Goal: Task Accomplishment & Management: Complete application form

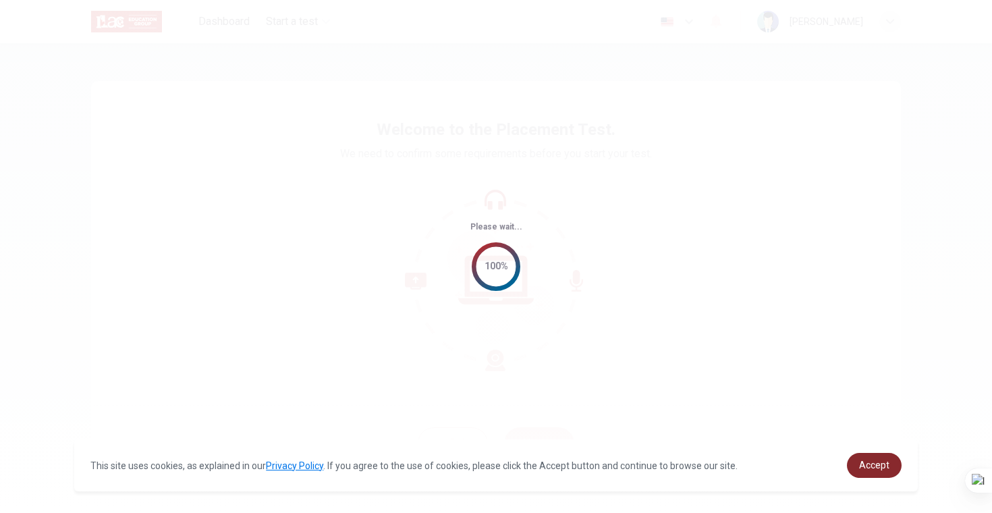
click at [882, 460] on span "Accept" at bounding box center [874, 465] width 30 height 11
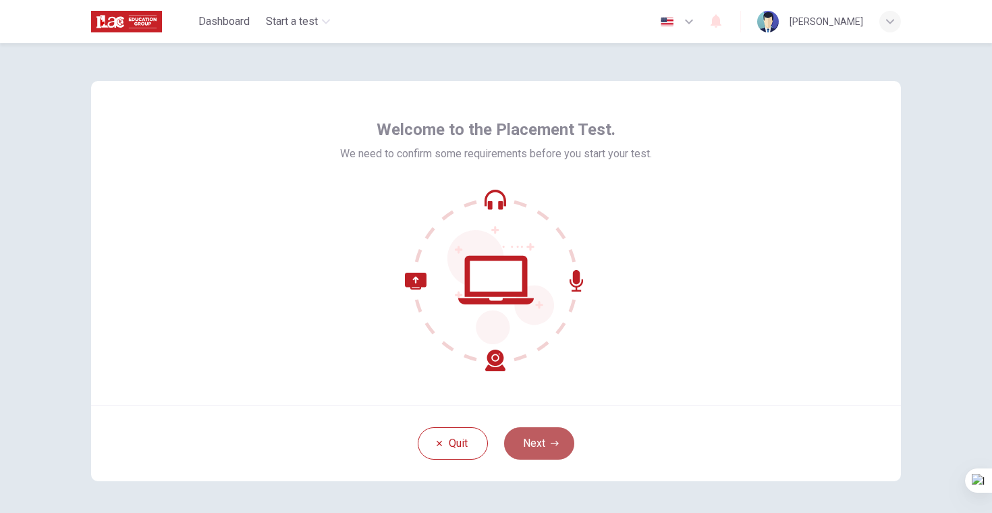
click at [562, 449] on button "Next" at bounding box center [539, 443] width 70 height 32
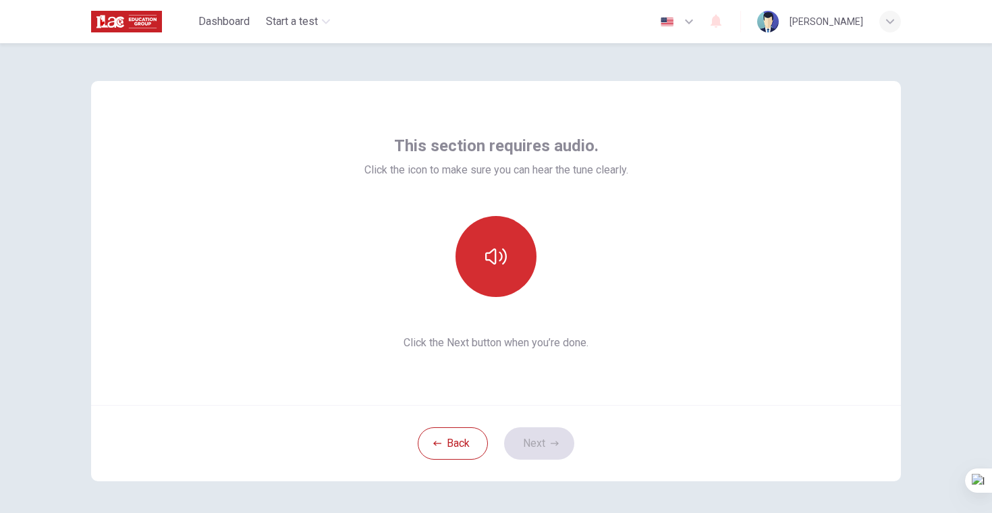
click at [496, 237] on button "button" at bounding box center [496, 256] width 81 height 81
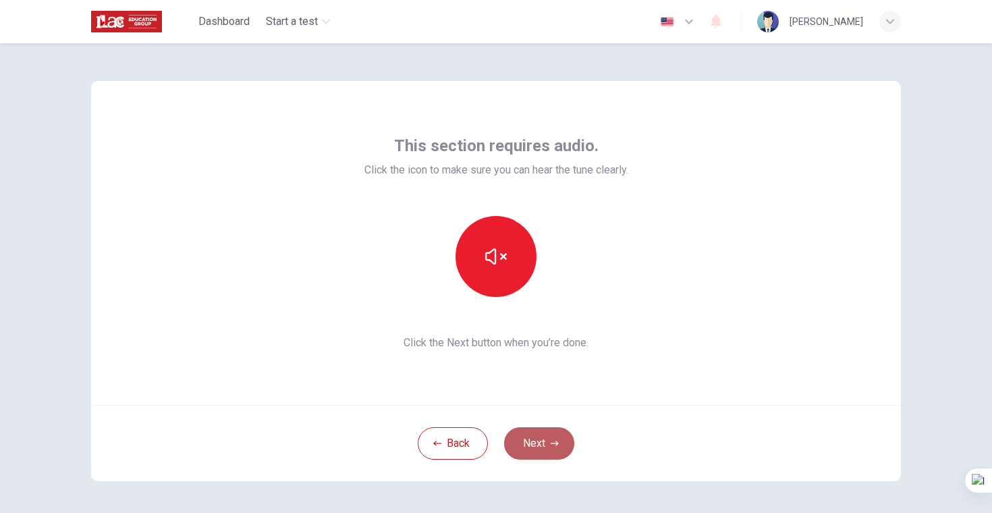
click at [535, 440] on button "Next" at bounding box center [539, 443] width 70 height 32
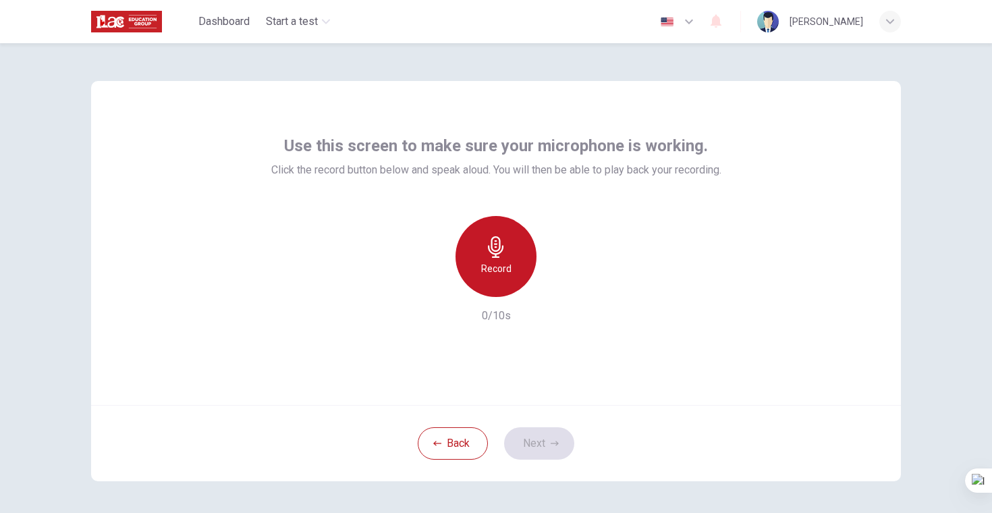
click at [500, 262] on h6 "Record" at bounding box center [496, 269] width 30 height 16
click at [506, 257] on div "Stop" at bounding box center [496, 256] width 81 height 81
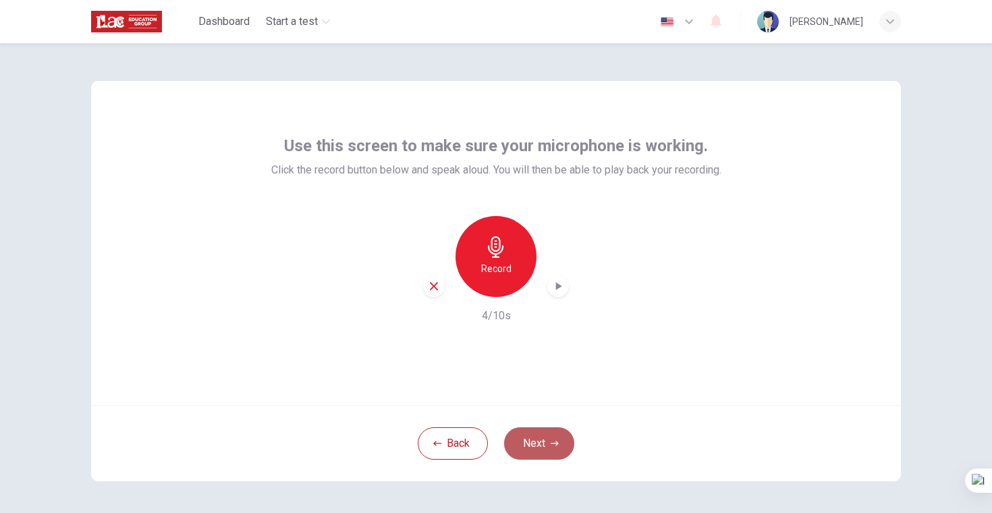
click at [537, 452] on button "Next" at bounding box center [539, 443] width 70 height 32
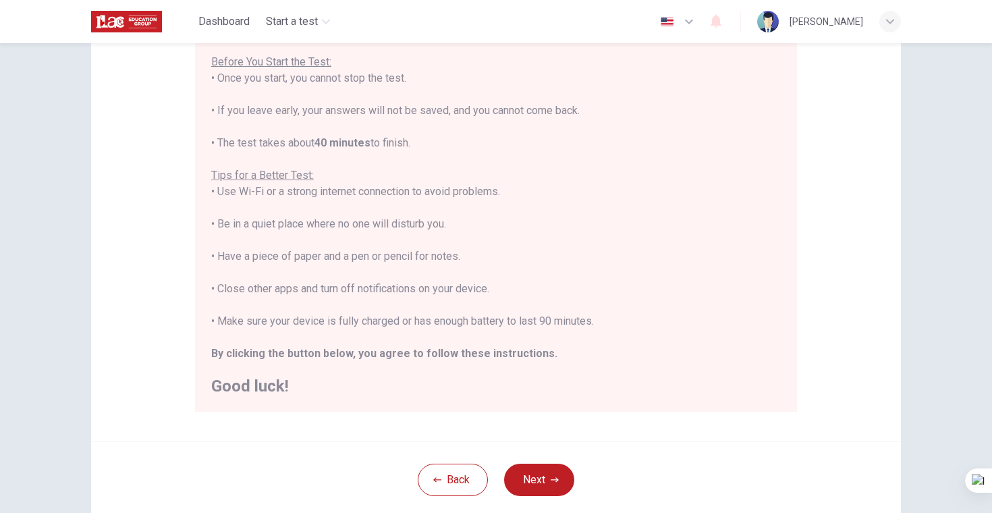
scroll to position [238, 0]
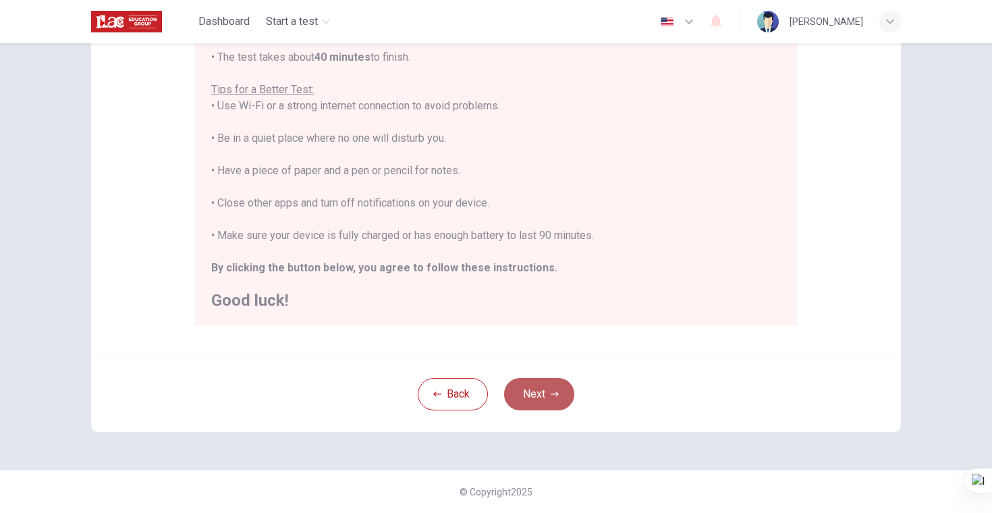
click at [535, 402] on button "Next" at bounding box center [539, 394] width 70 height 32
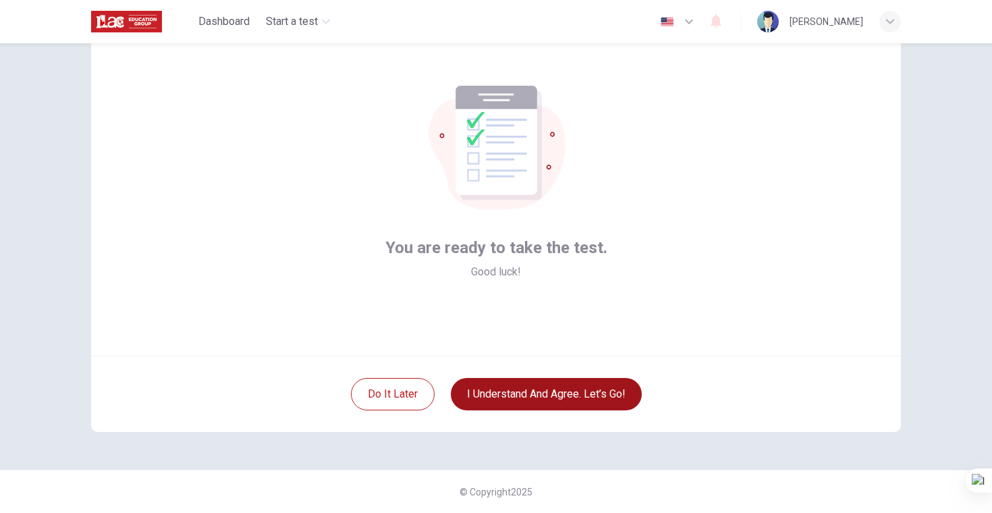
scroll to position [49, 0]
click at [538, 398] on button "I understand and agree. Let’s go!" at bounding box center [546, 394] width 191 height 32
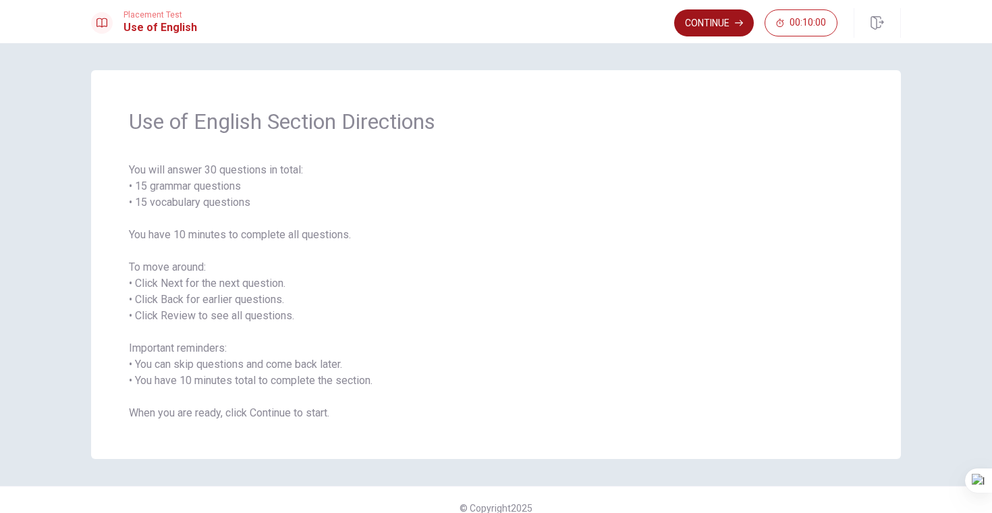
click at [727, 18] on button "Continue" at bounding box center [714, 22] width 80 height 27
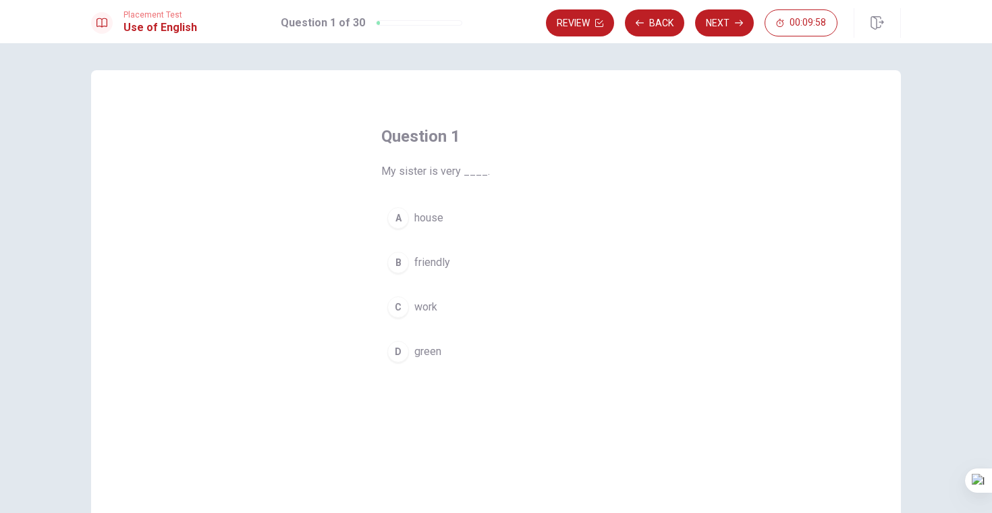
click at [402, 258] on div "B" at bounding box center [399, 263] width 22 height 22
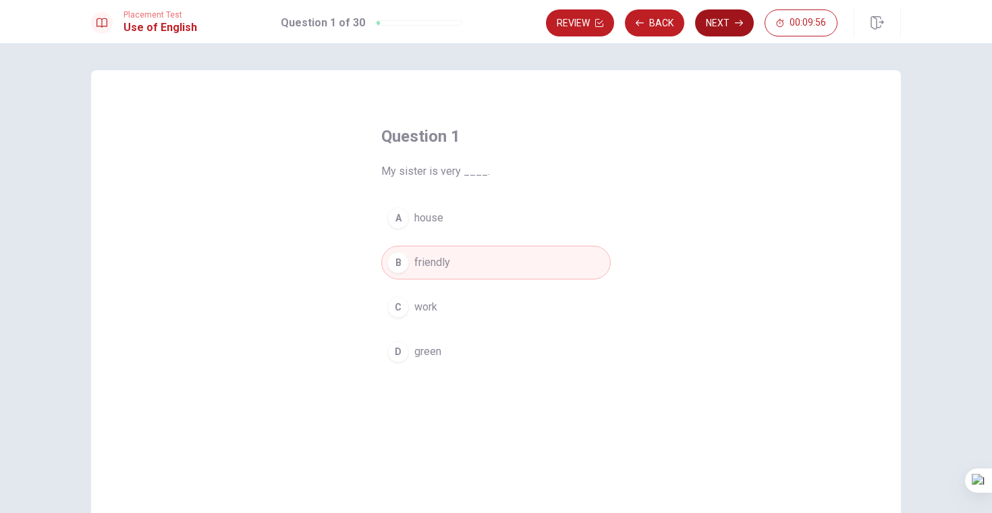
click at [737, 30] on button "Next" at bounding box center [724, 22] width 59 height 27
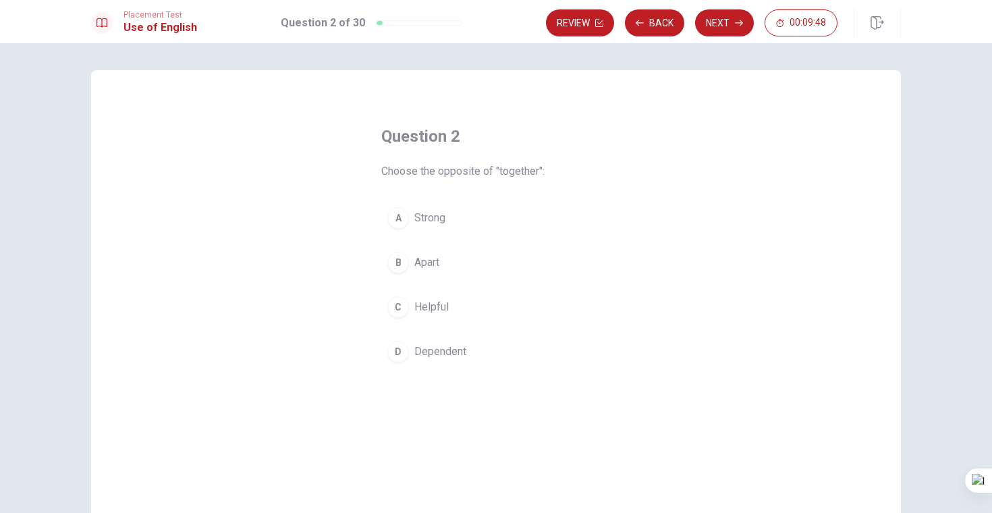
click at [402, 350] on div "D" at bounding box center [399, 352] width 22 height 22
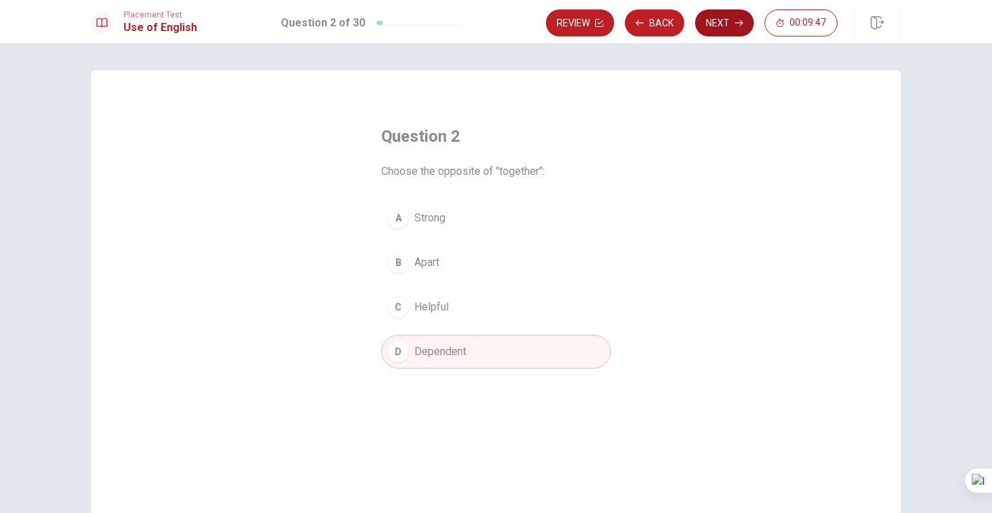
click at [710, 30] on button "Next" at bounding box center [724, 22] width 59 height 27
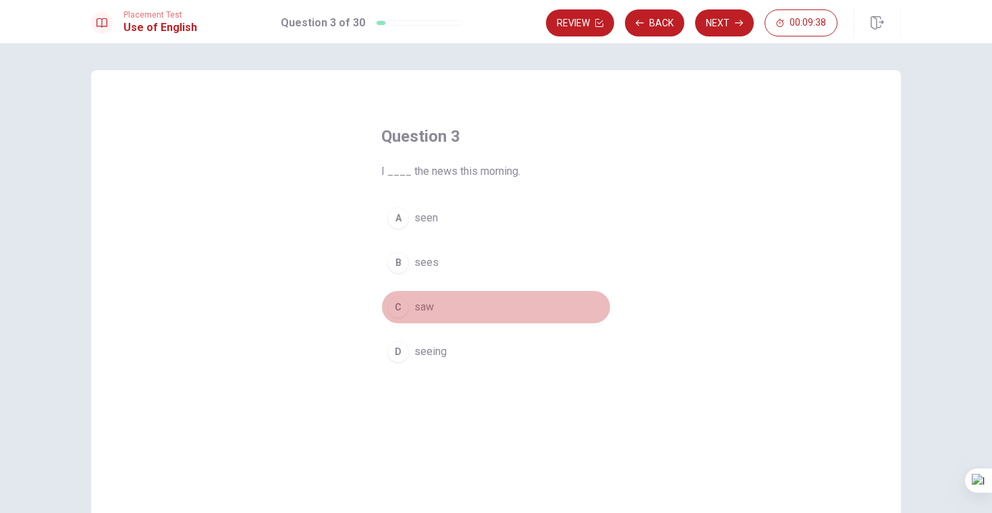
click at [398, 309] on div "C" at bounding box center [399, 307] width 22 height 22
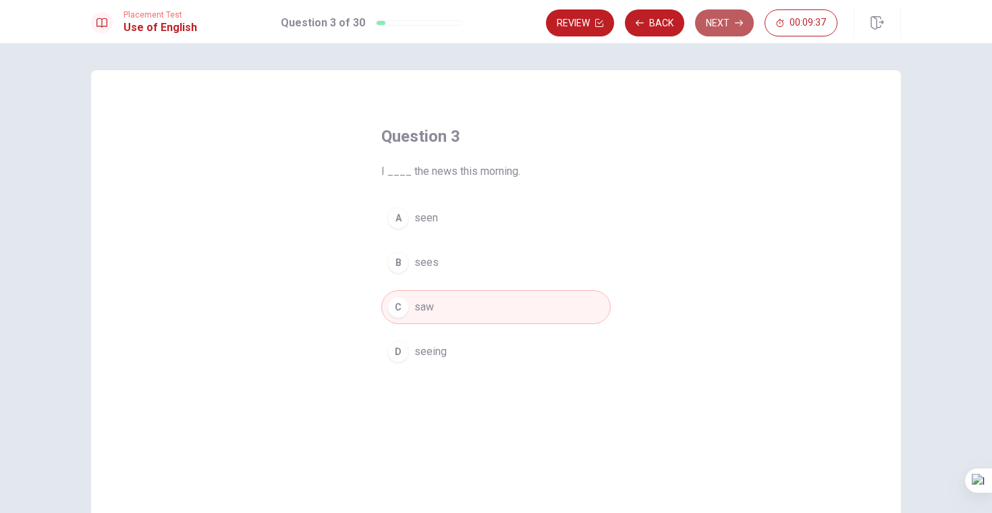
click at [736, 24] on icon "button" at bounding box center [739, 23] width 8 height 8
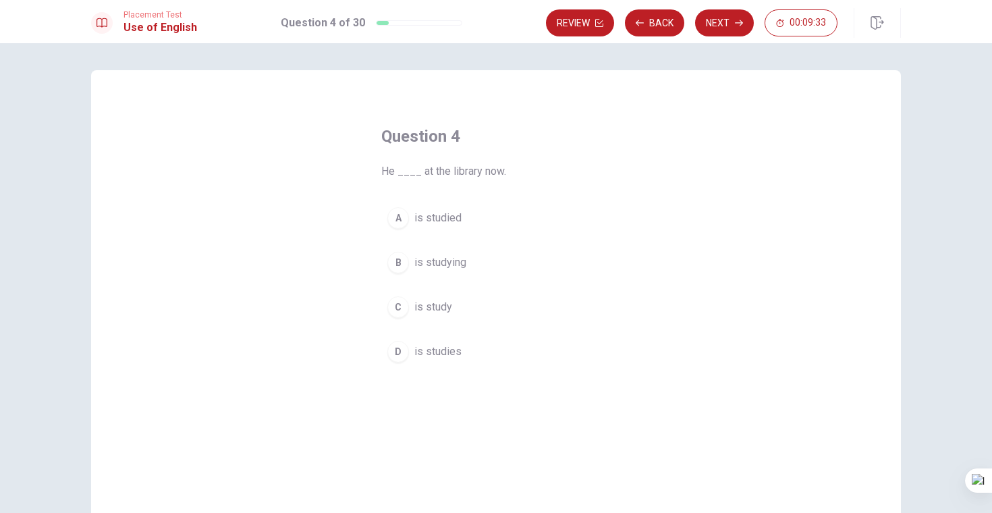
click at [405, 261] on div "B" at bounding box center [399, 263] width 22 height 22
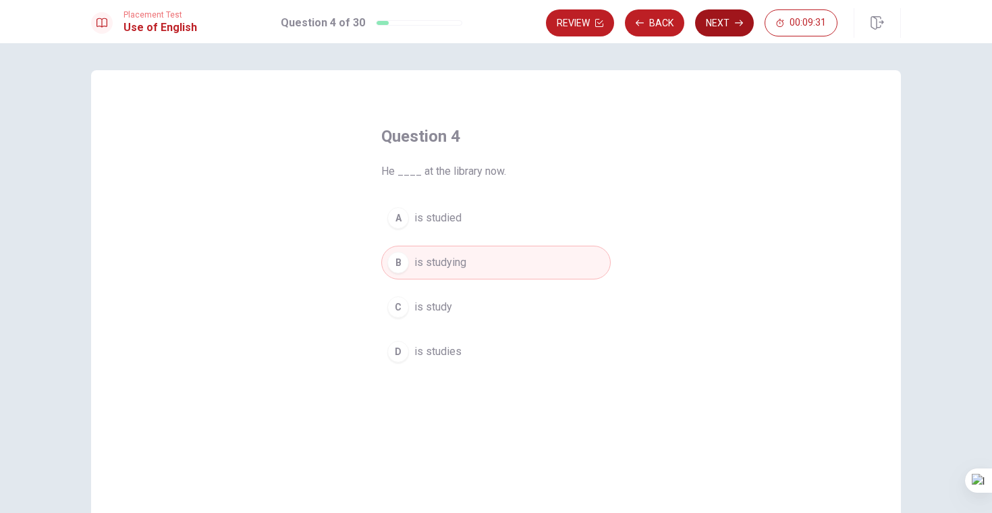
click at [731, 24] on button "Next" at bounding box center [724, 22] width 59 height 27
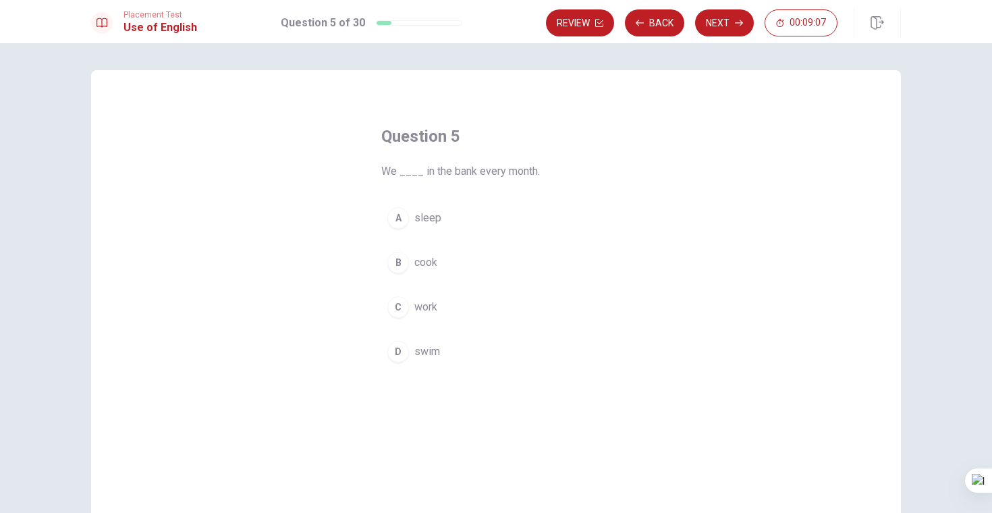
click at [421, 267] on span "cook" at bounding box center [426, 263] width 23 height 16
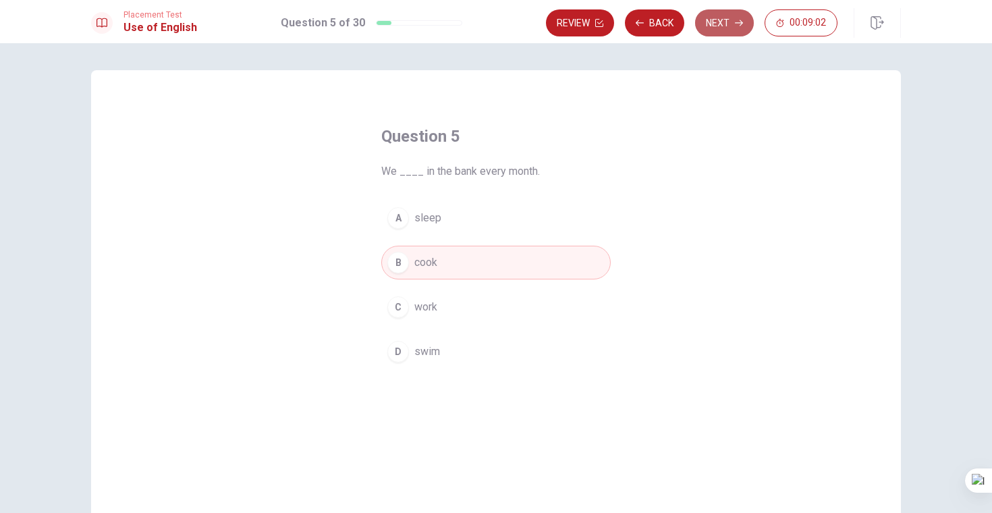
click at [722, 20] on button "Next" at bounding box center [724, 22] width 59 height 27
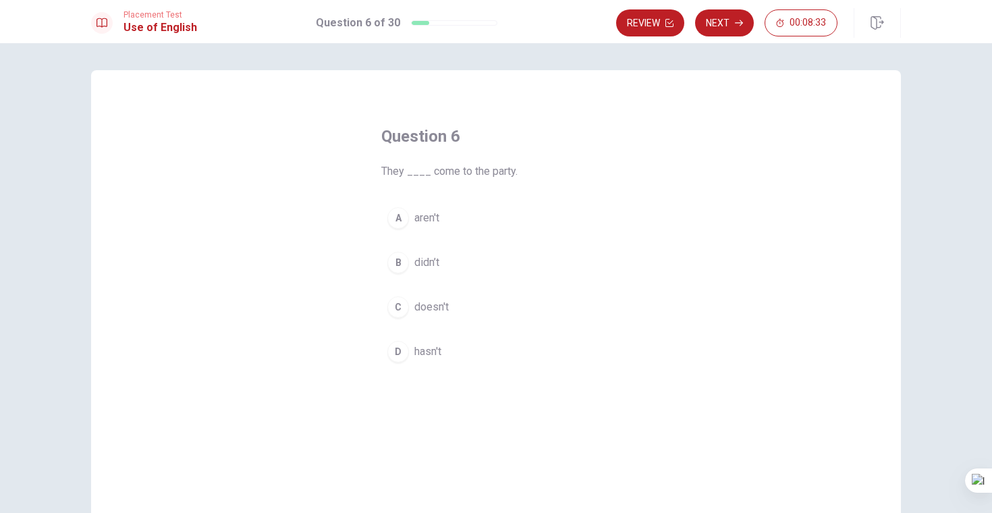
click at [429, 267] on span "didn’t" at bounding box center [427, 263] width 25 height 16
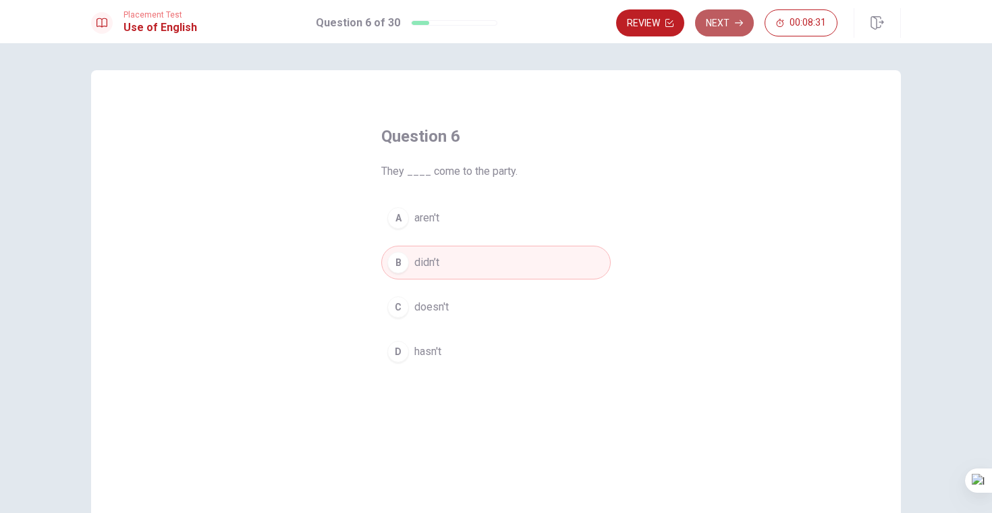
click at [730, 28] on button "Next" at bounding box center [724, 22] width 59 height 27
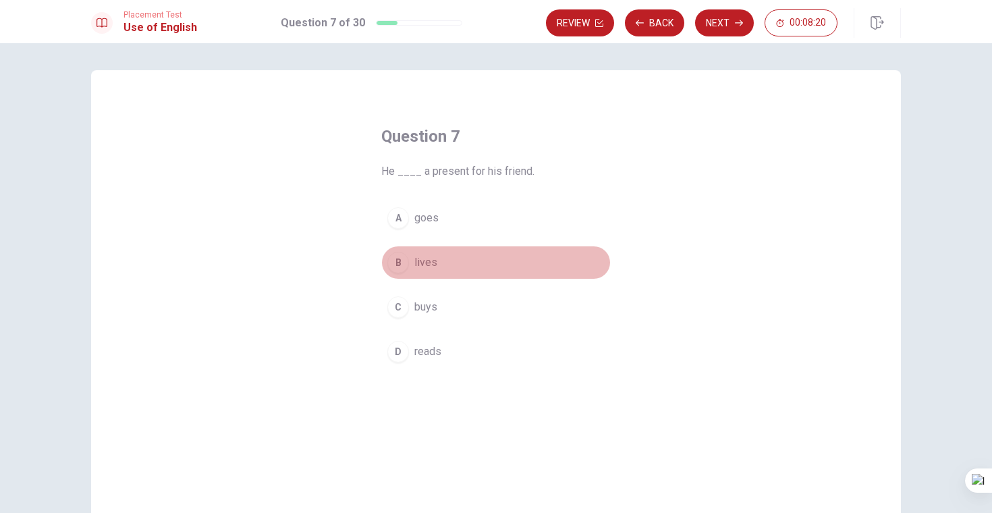
click at [421, 272] on button "B lives" at bounding box center [496, 263] width 230 height 34
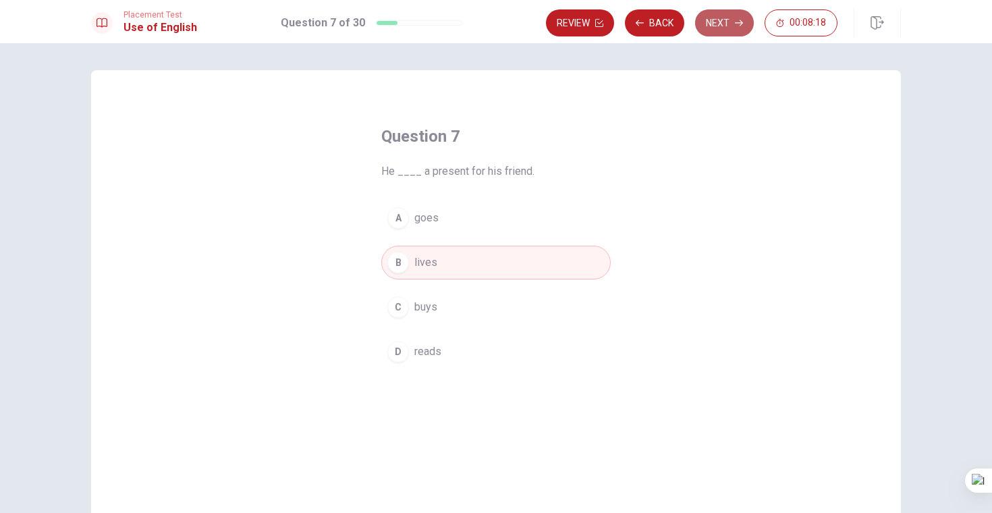
click at [712, 28] on button "Next" at bounding box center [724, 22] width 59 height 27
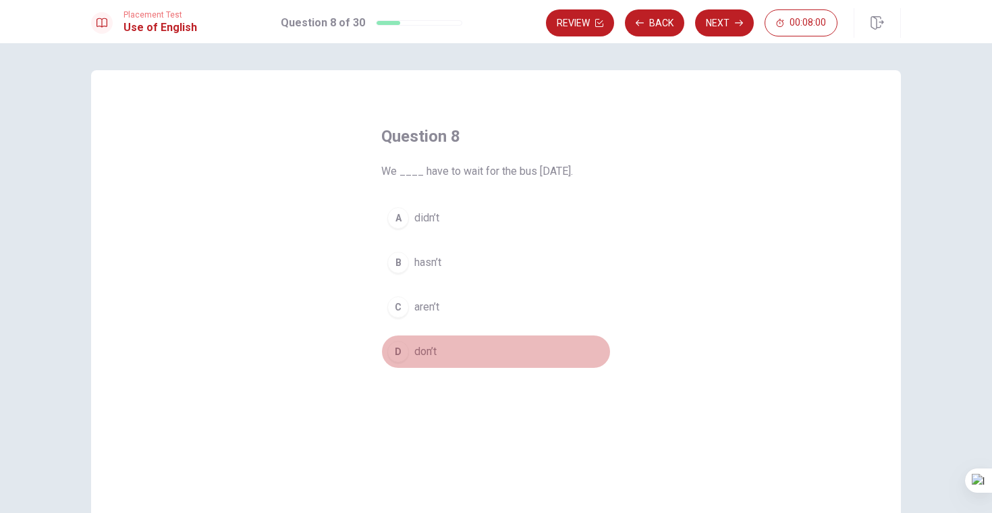
click at [427, 354] on span "don’t" at bounding box center [426, 352] width 22 height 16
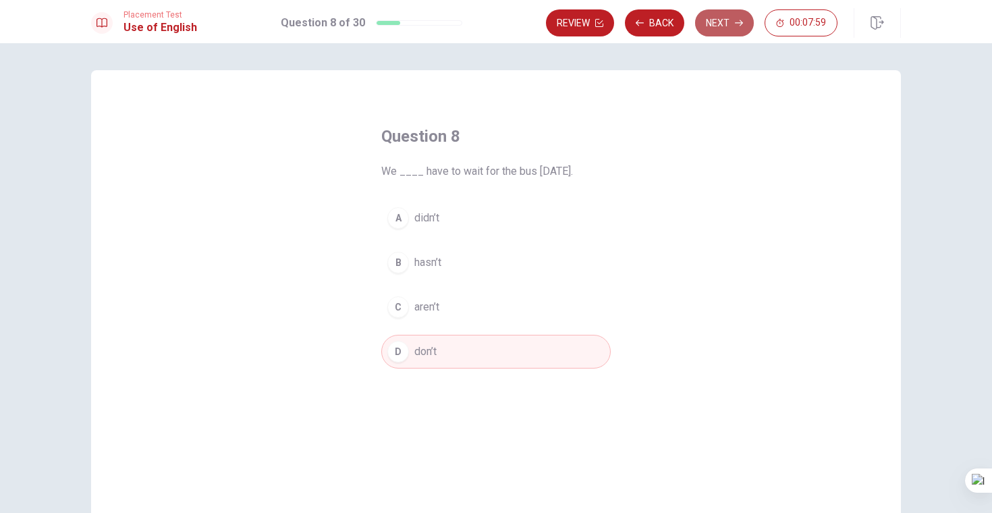
click at [729, 31] on button "Next" at bounding box center [724, 22] width 59 height 27
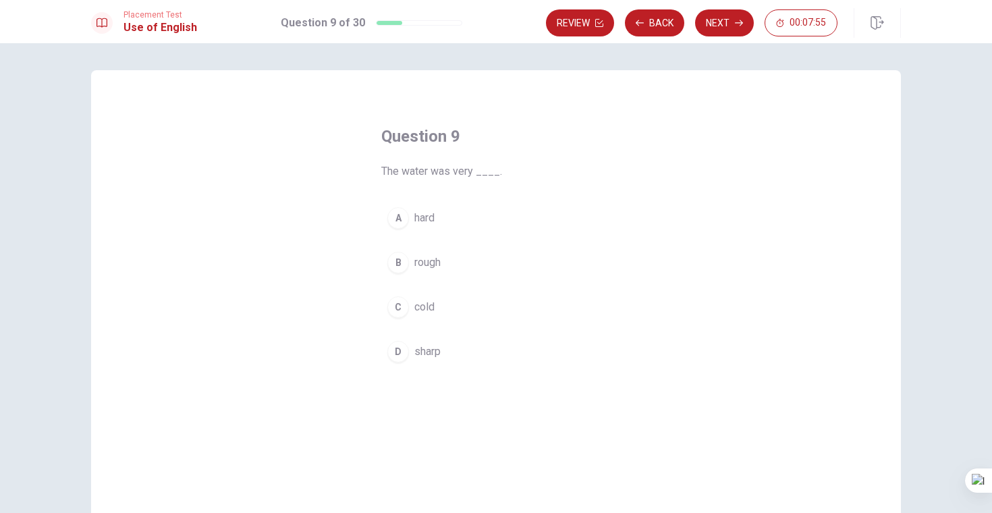
click at [402, 312] on div "C" at bounding box center [399, 307] width 22 height 22
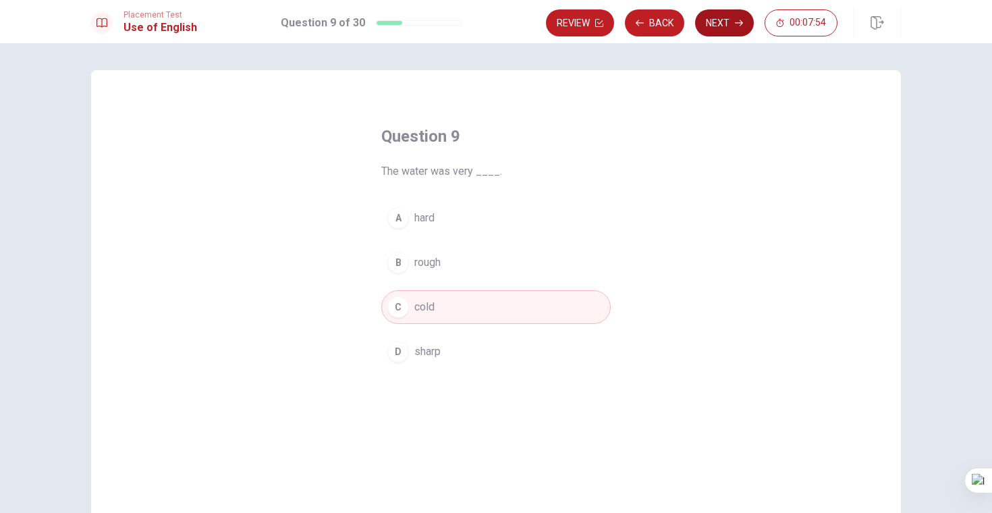
click at [714, 29] on button "Next" at bounding box center [724, 22] width 59 height 27
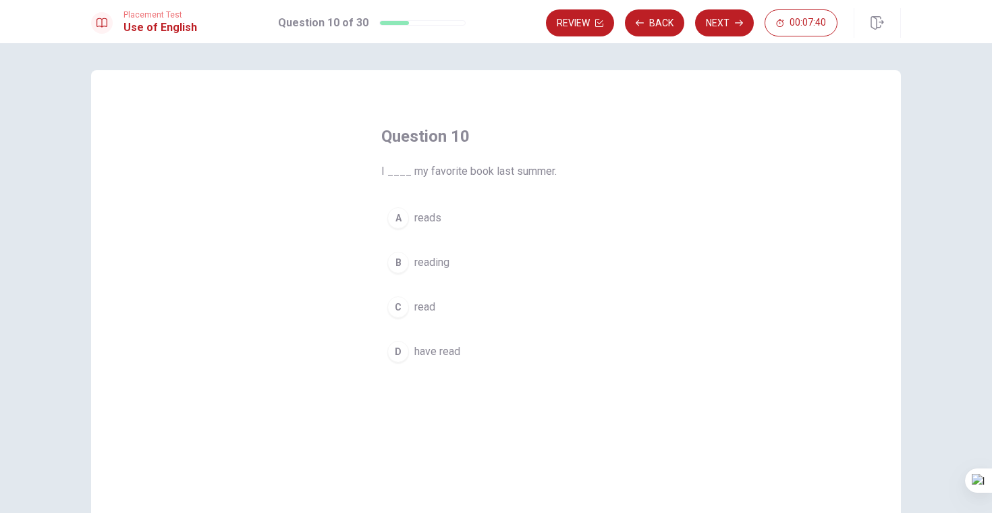
click at [429, 358] on span "have read" at bounding box center [438, 352] width 46 height 16
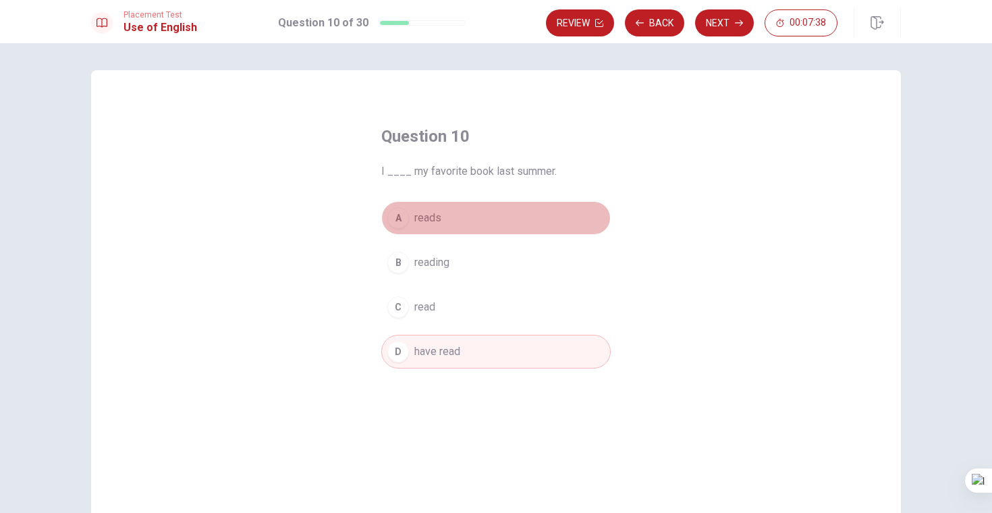
click at [419, 222] on span "reads" at bounding box center [428, 218] width 27 height 16
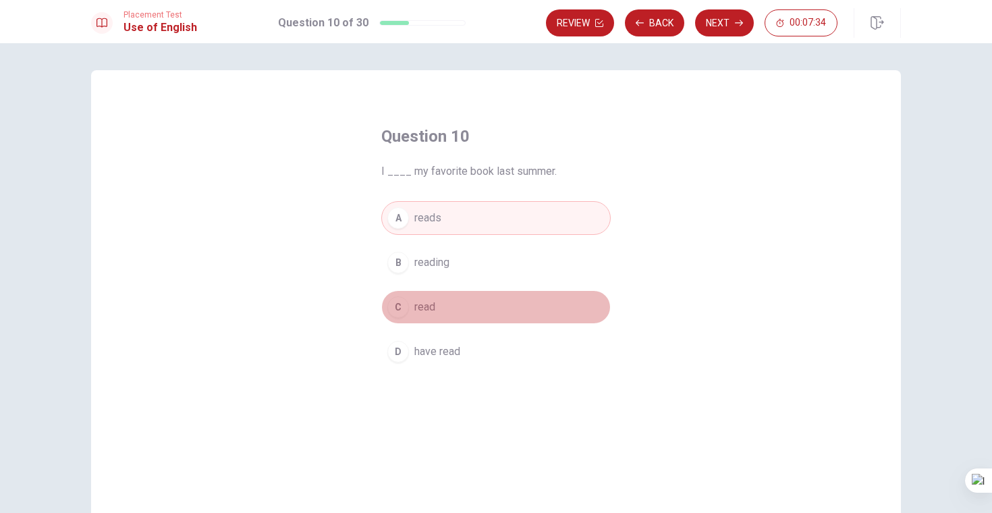
click at [435, 302] on span "read" at bounding box center [425, 307] width 21 height 16
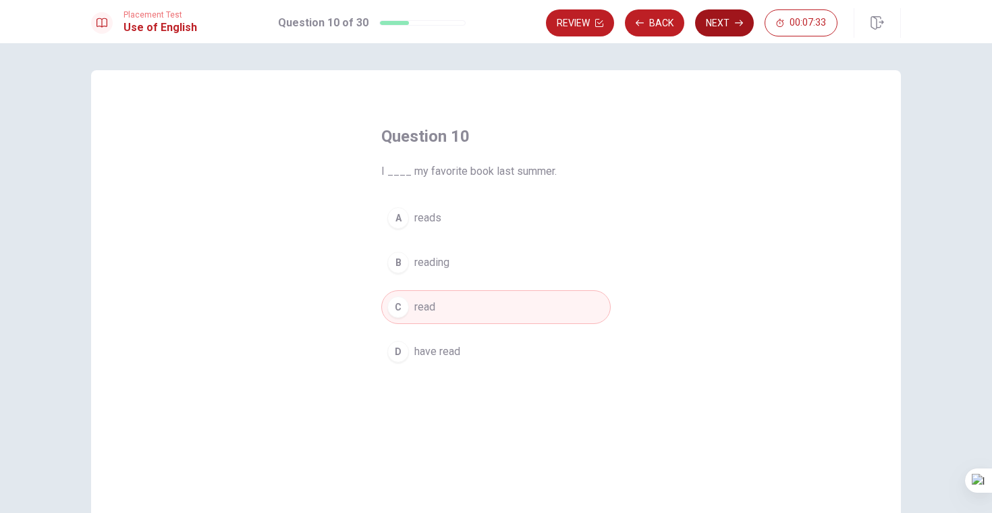
click at [706, 32] on button "Next" at bounding box center [724, 22] width 59 height 27
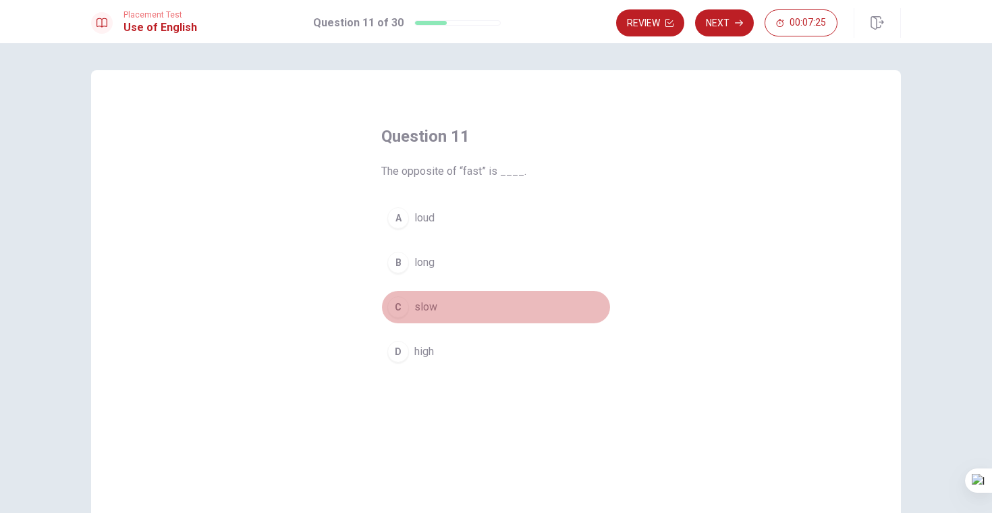
click at [419, 309] on span "slow" at bounding box center [426, 307] width 23 height 16
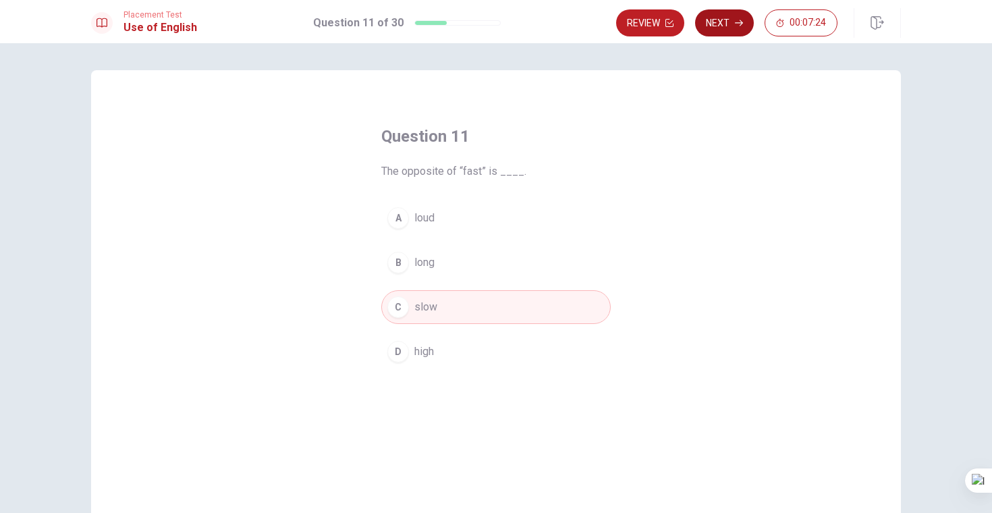
click at [718, 21] on button "Next" at bounding box center [724, 22] width 59 height 27
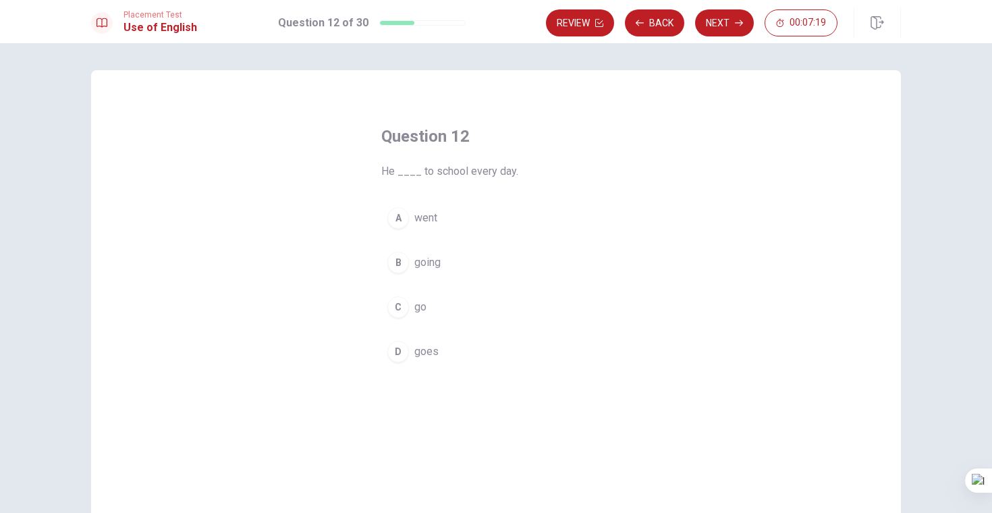
click at [424, 356] on span "goes" at bounding box center [427, 352] width 24 height 16
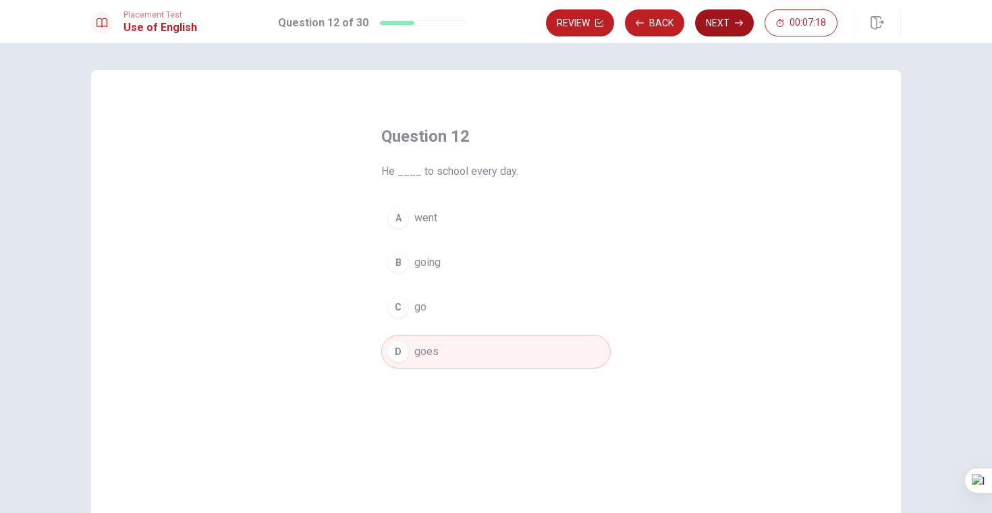
click at [714, 22] on button "Next" at bounding box center [724, 22] width 59 height 27
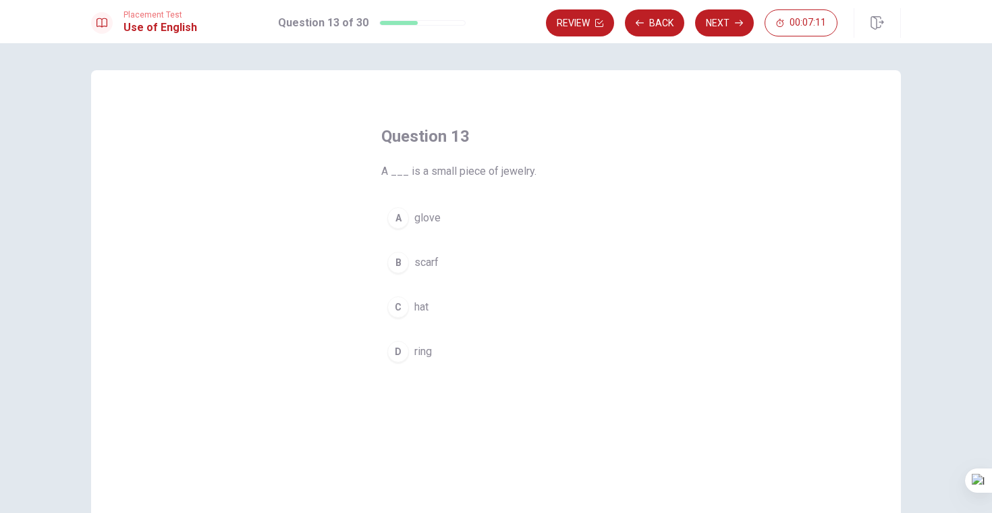
click at [419, 350] on span "ring" at bounding box center [424, 352] width 18 height 16
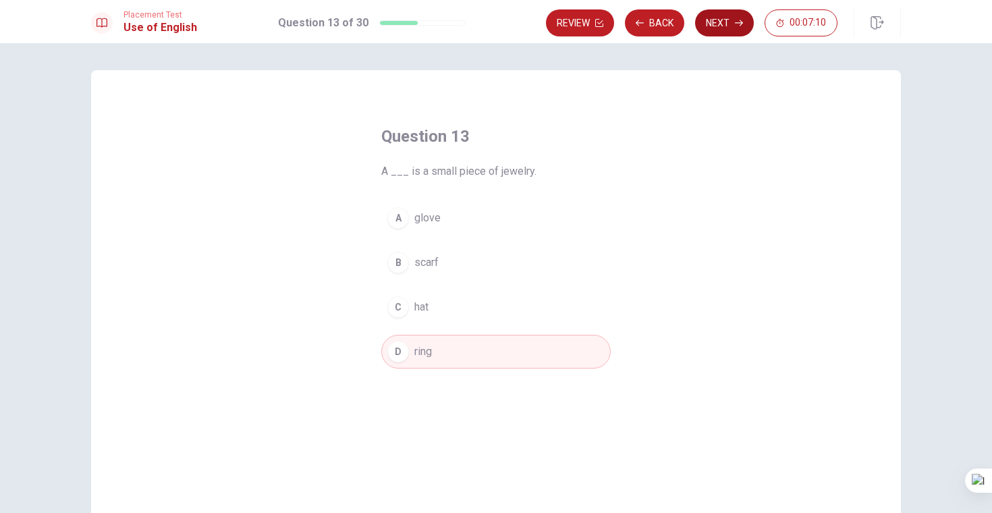
click at [718, 20] on button "Next" at bounding box center [724, 22] width 59 height 27
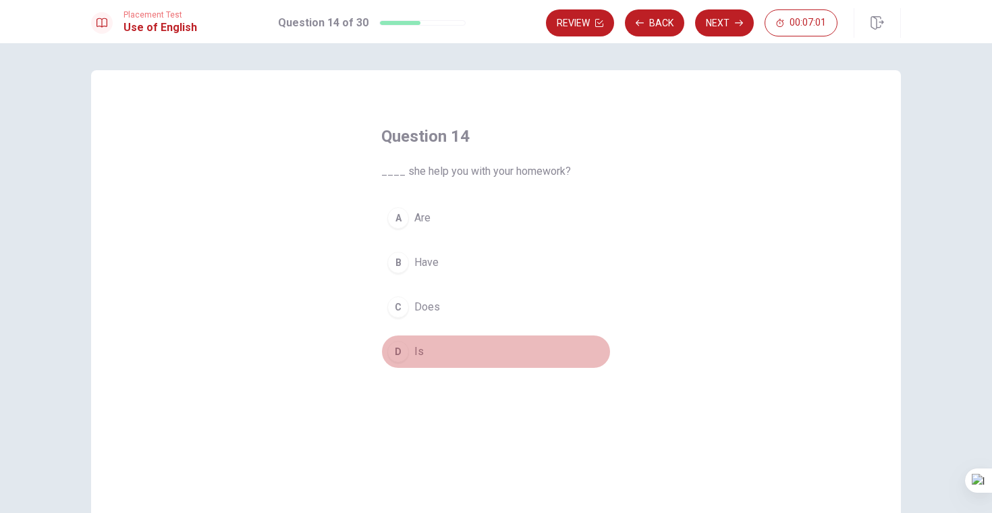
click at [412, 353] on button "D Is" at bounding box center [496, 352] width 230 height 34
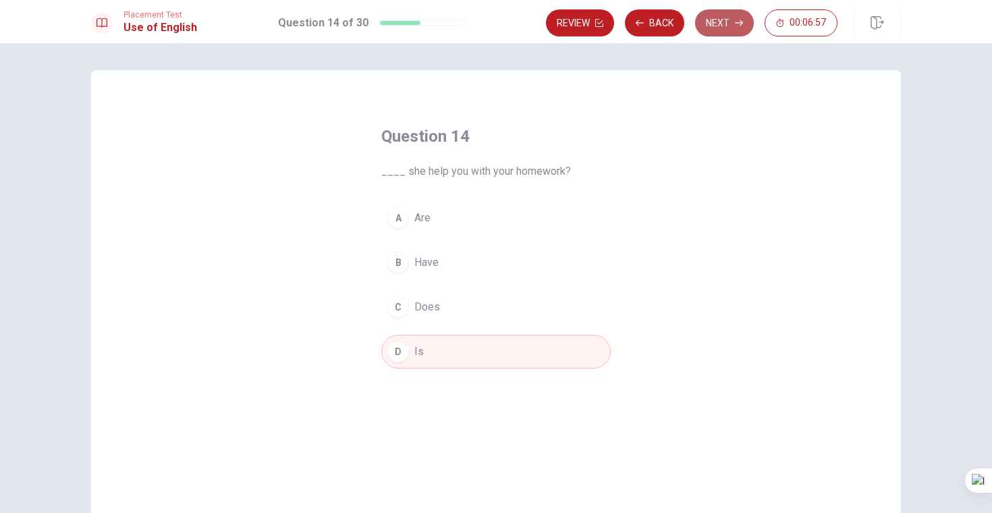
click at [738, 22] on icon "button" at bounding box center [739, 23] width 8 height 8
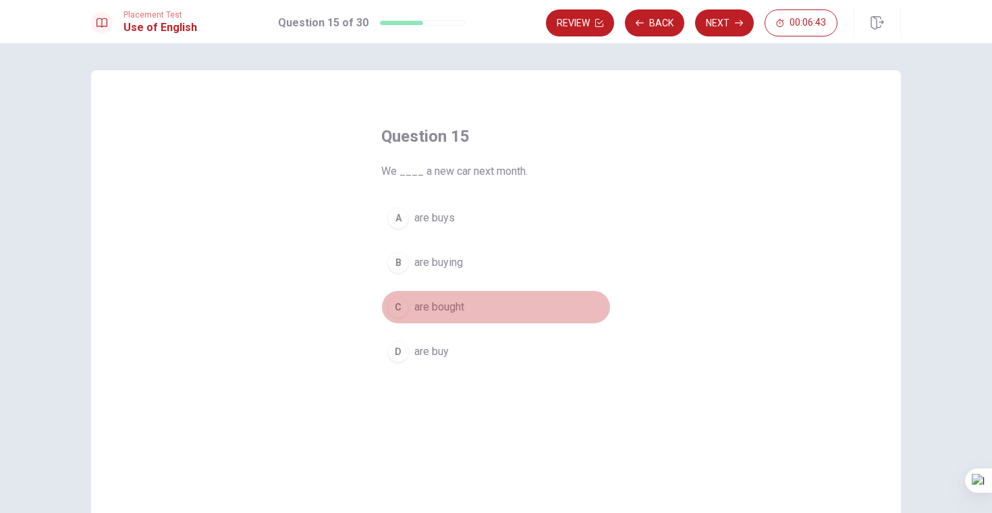
click at [442, 308] on span "are bought" at bounding box center [440, 307] width 50 height 16
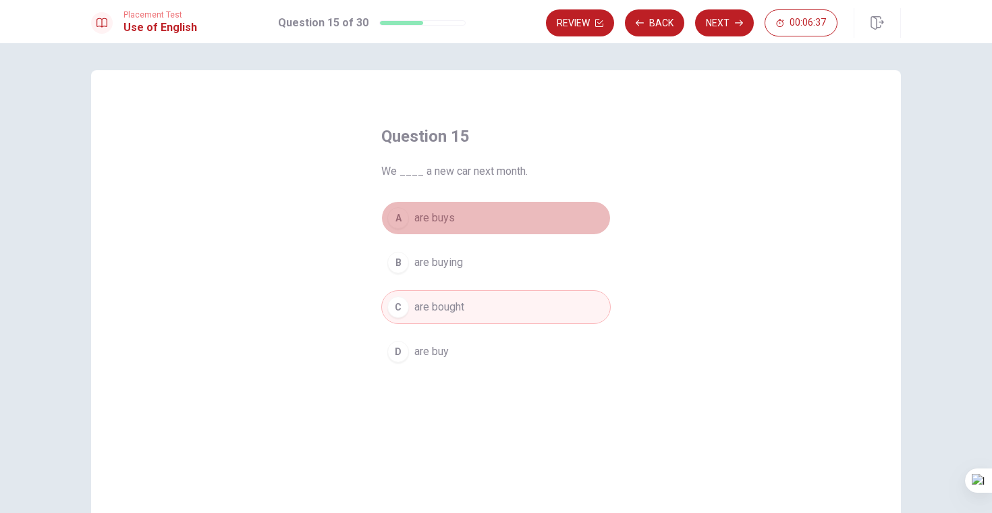
click at [458, 218] on button "A are buys" at bounding box center [496, 218] width 230 height 34
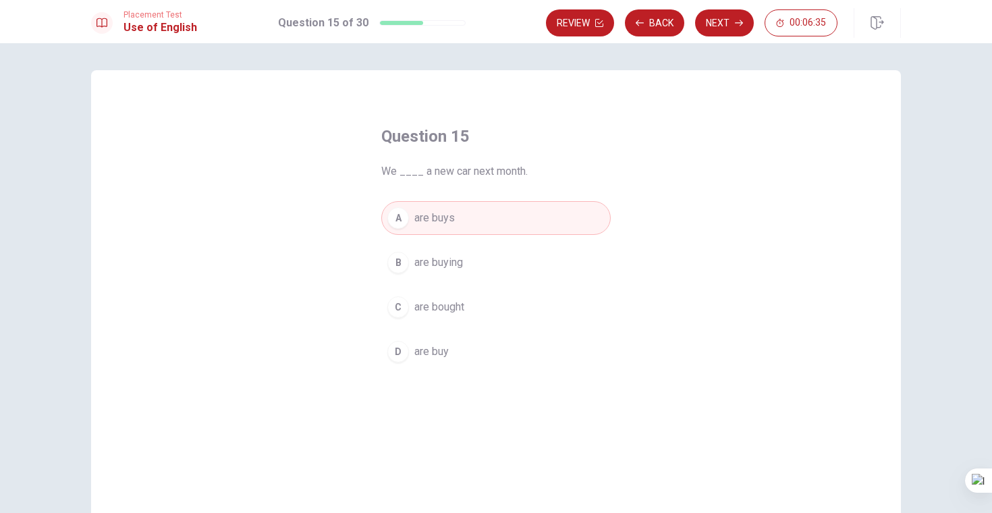
click at [737, 51] on div "Question 15 We ____ a new car next month. A are buys B are buying C are bought …" at bounding box center [496, 278] width 992 height 470
click at [739, 25] on icon "button" at bounding box center [739, 23] width 8 height 8
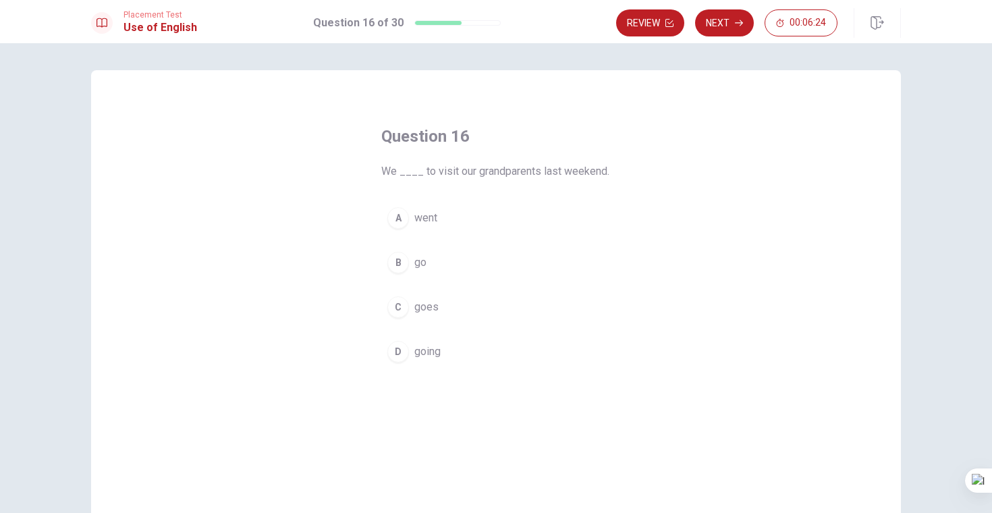
click at [436, 213] on span "went" at bounding box center [426, 218] width 23 height 16
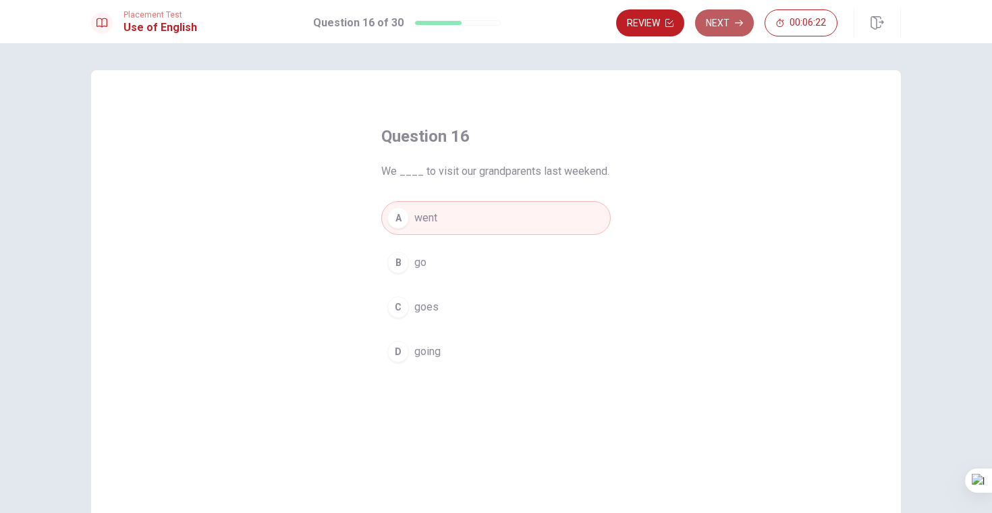
click at [727, 20] on button "Next" at bounding box center [724, 22] width 59 height 27
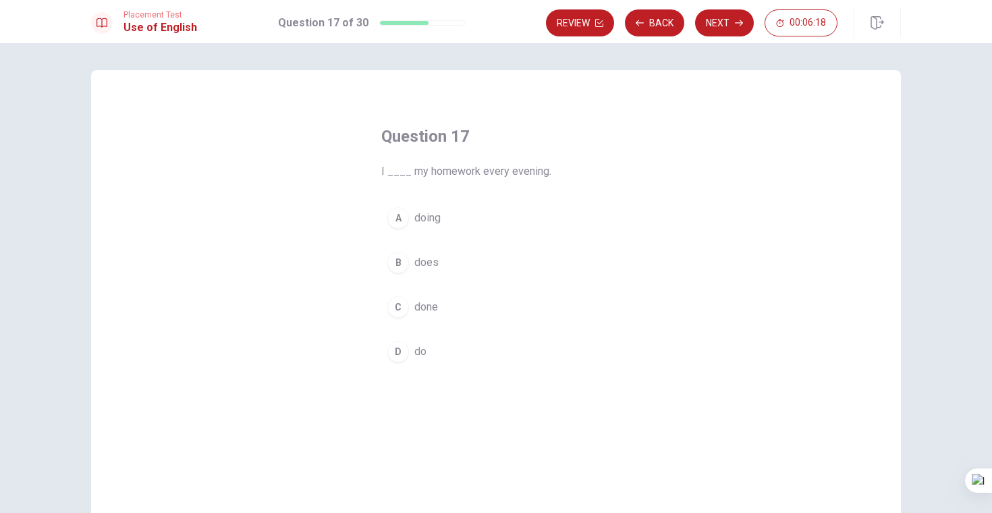
click at [421, 255] on span "does" at bounding box center [427, 263] width 24 height 16
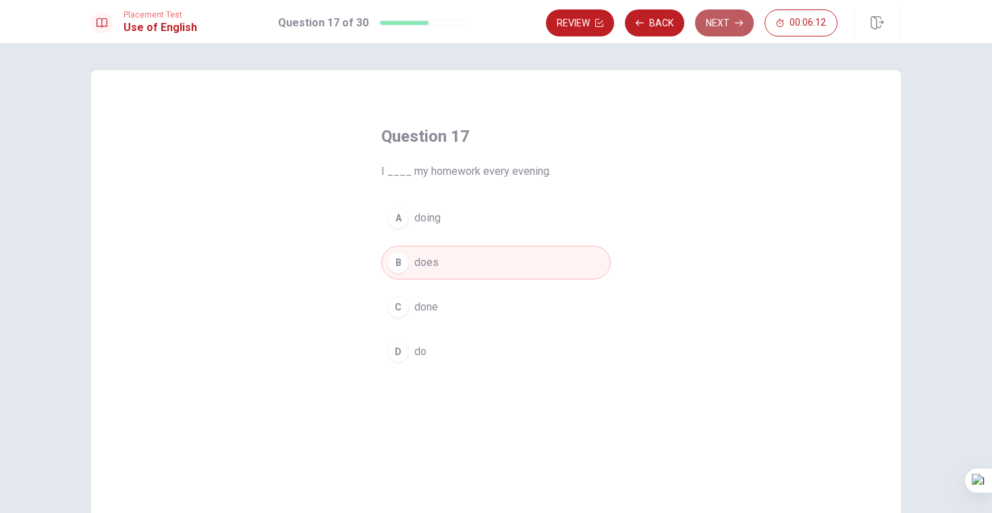
click at [716, 25] on button "Next" at bounding box center [724, 22] width 59 height 27
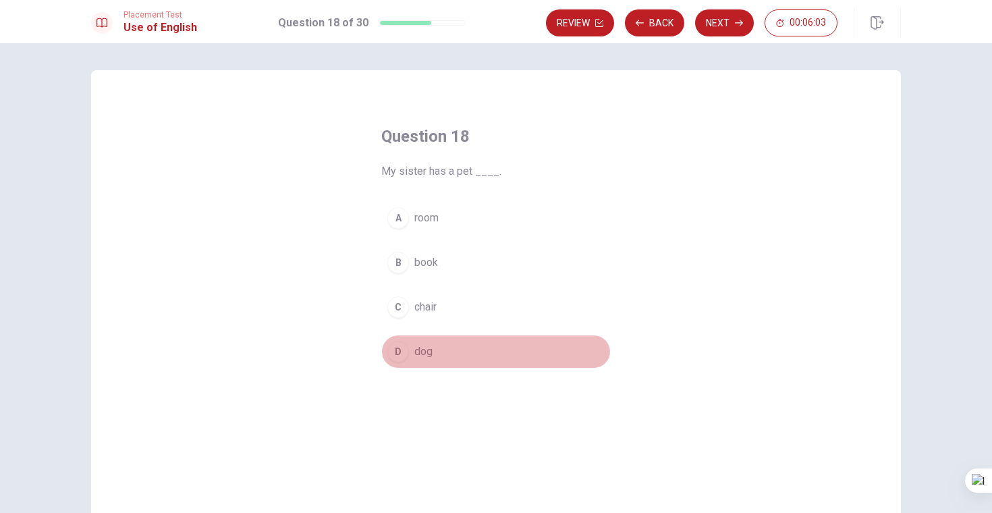
click at [417, 361] on button "D dog" at bounding box center [496, 352] width 230 height 34
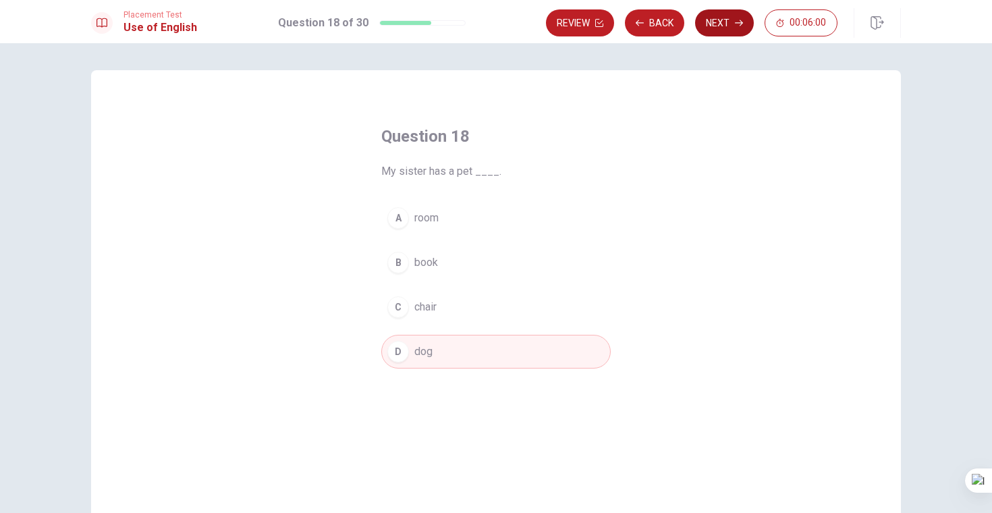
click at [713, 25] on button "Next" at bounding box center [724, 22] width 59 height 27
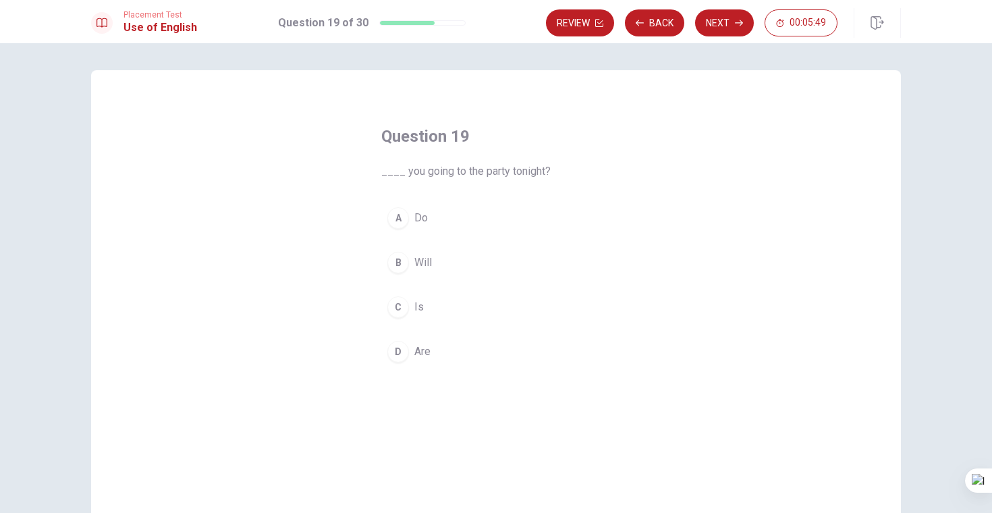
click at [423, 262] on span "Will" at bounding box center [424, 263] width 18 height 16
click at [446, 221] on button "A Do" at bounding box center [496, 218] width 230 height 34
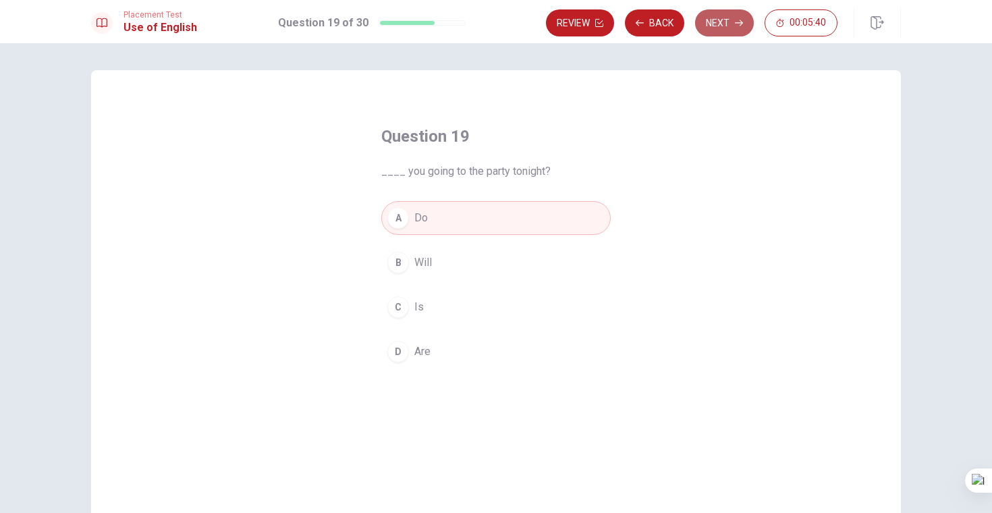
click at [733, 24] on button "Next" at bounding box center [724, 22] width 59 height 27
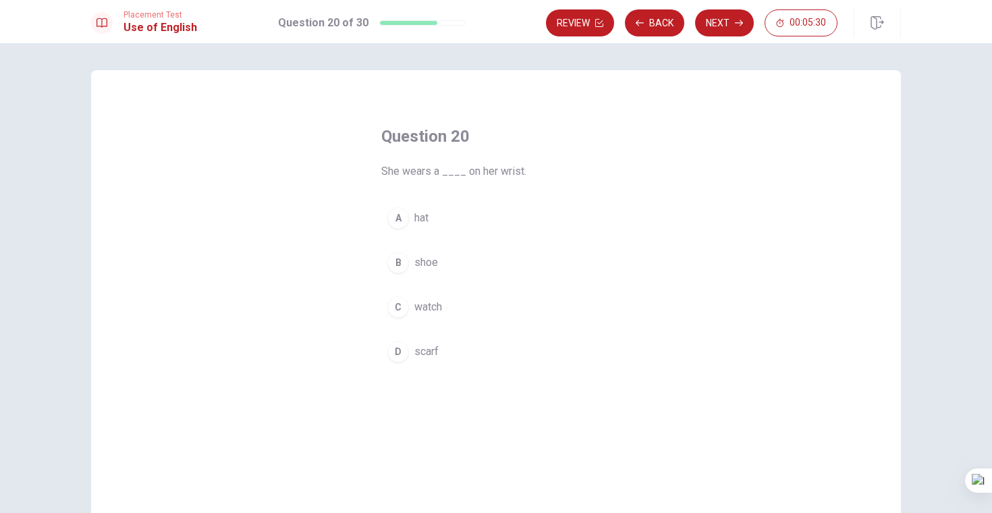
click at [413, 315] on button "C watch" at bounding box center [496, 307] width 230 height 34
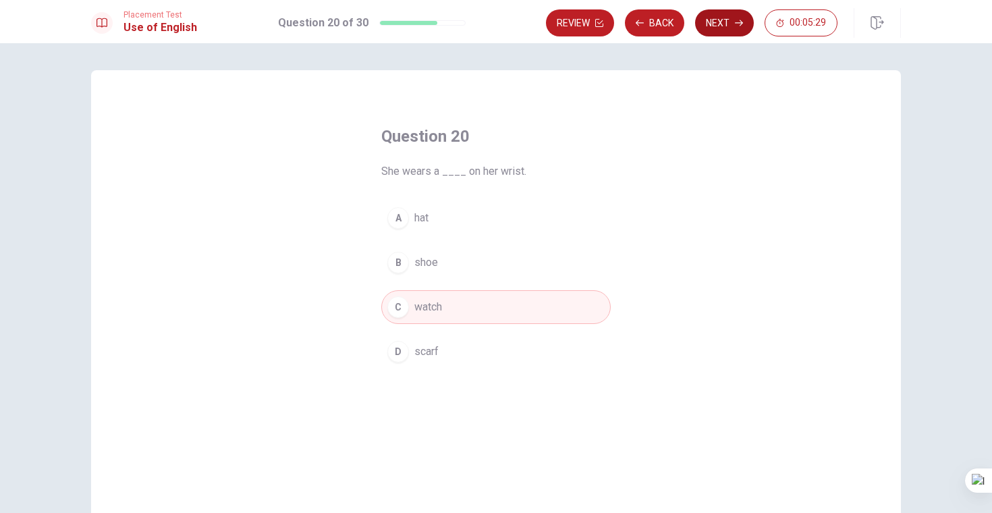
click at [723, 28] on button "Next" at bounding box center [724, 22] width 59 height 27
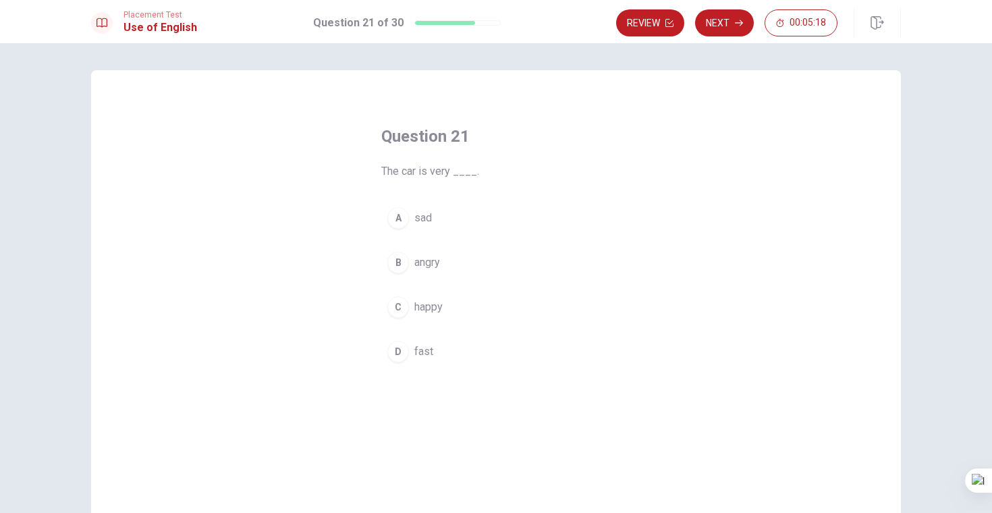
click at [415, 345] on span "fast" at bounding box center [424, 352] width 19 height 16
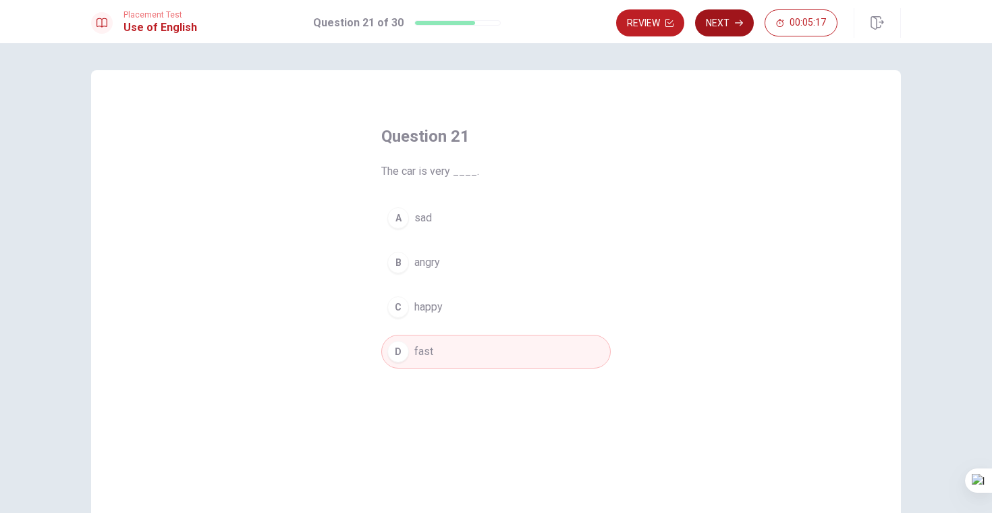
click at [718, 14] on button "Next" at bounding box center [724, 22] width 59 height 27
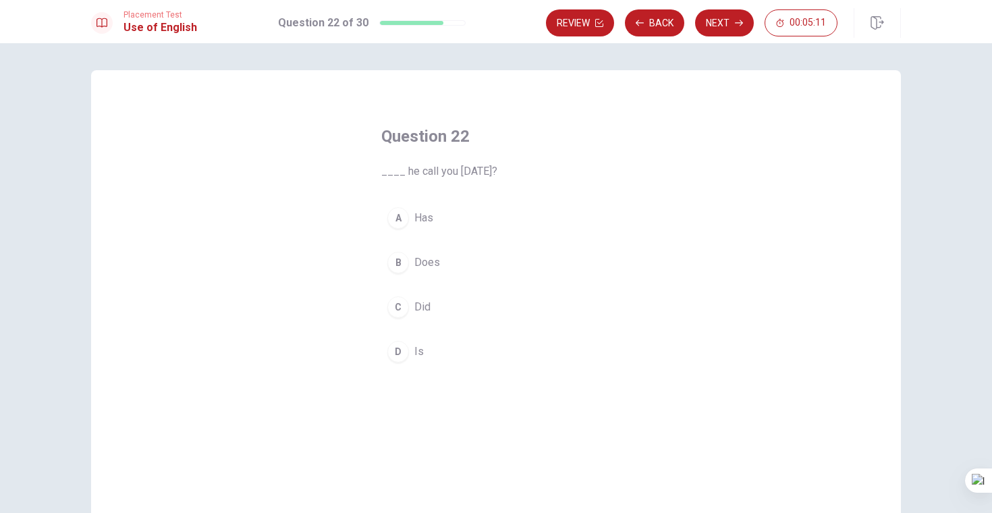
click at [414, 354] on button "D Is" at bounding box center [496, 352] width 230 height 34
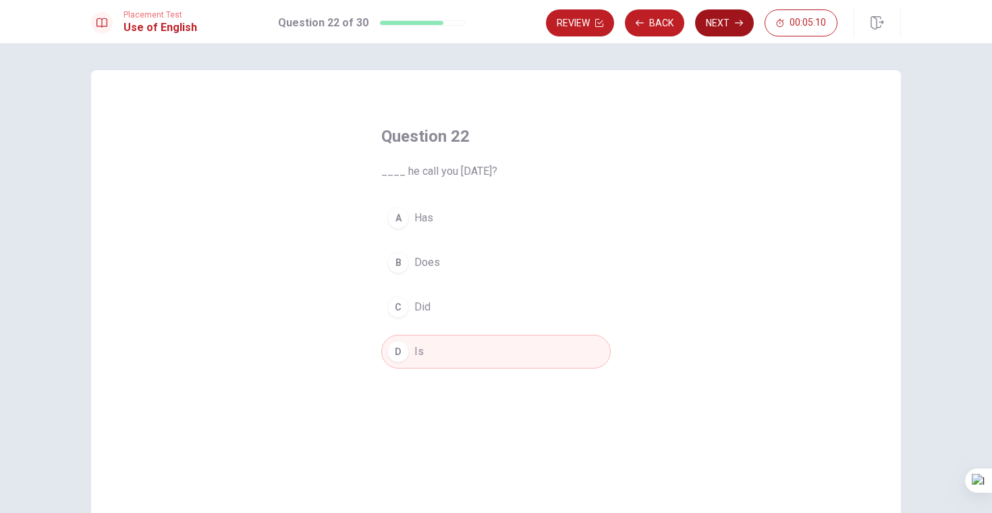
click at [716, 28] on button "Next" at bounding box center [724, 22] width 59 height 27
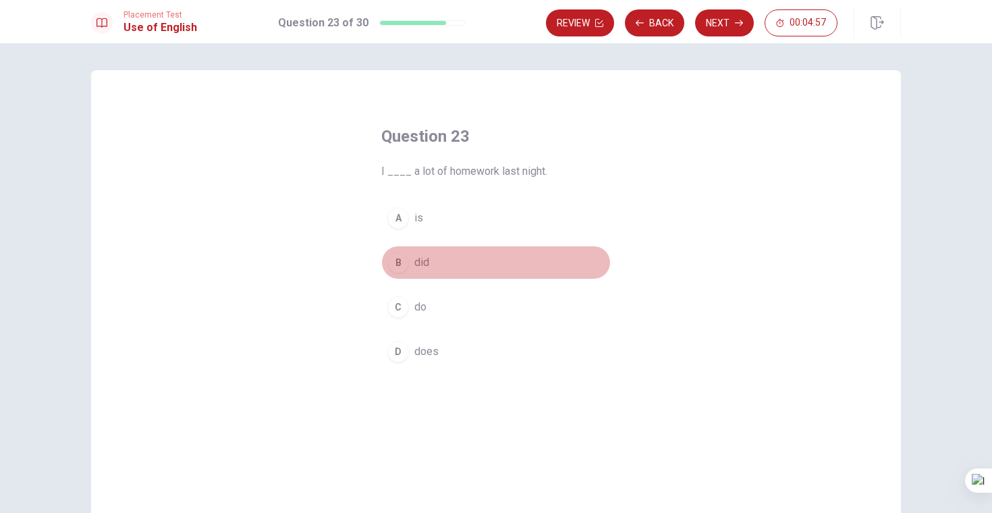
click at [421, 261] on span "did" at bounding box center [422, 263] width 15 height 16
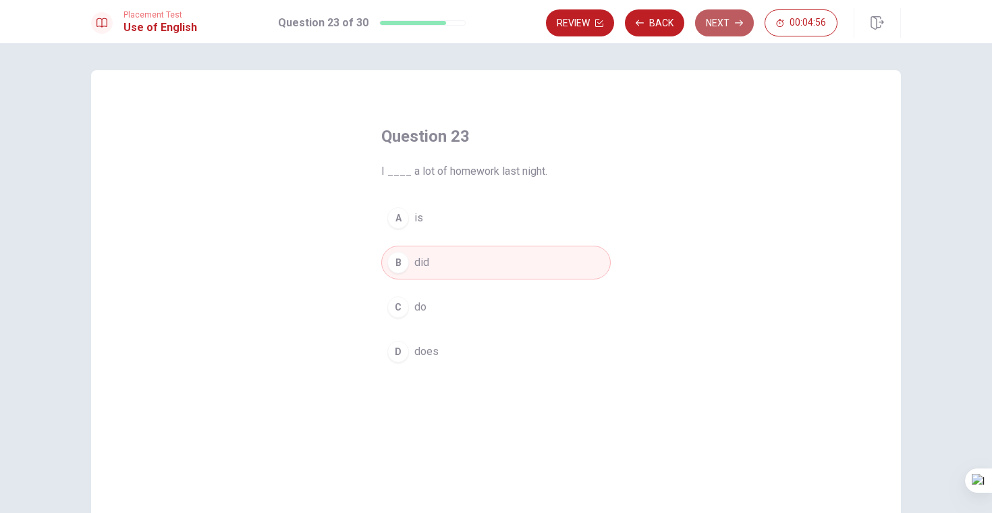
click at [714, 27] on button "Next" at bounding box center [724, 22] width 59 height 27
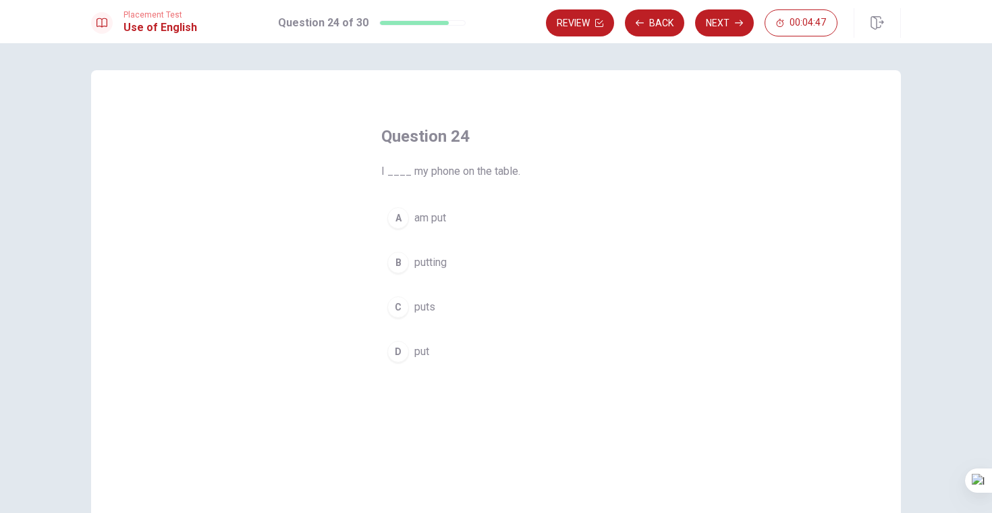
click at [433, 265] on span "putting" at bounding box center [431, 263] width 32 height 16
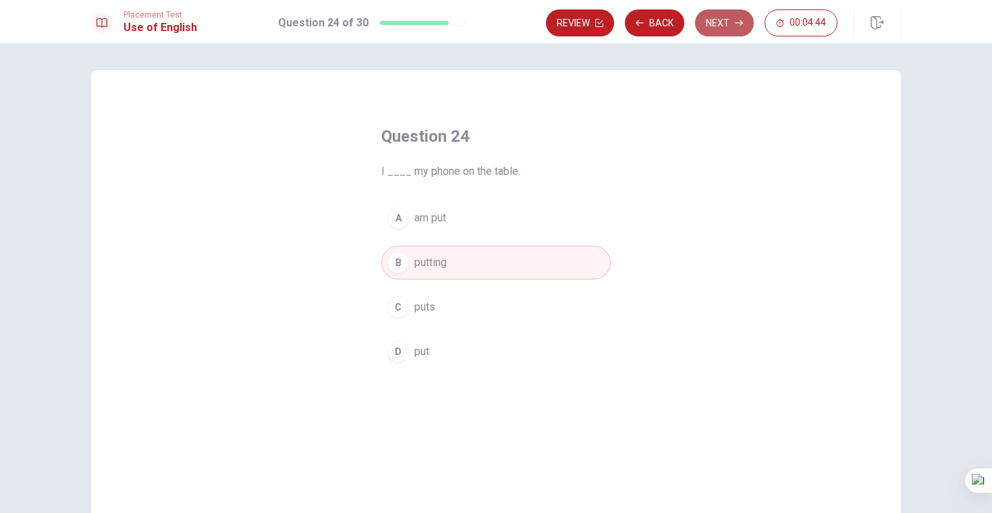
click at [717, 32] on button "Next" at bounding box center [724, 22] width 59 height 27
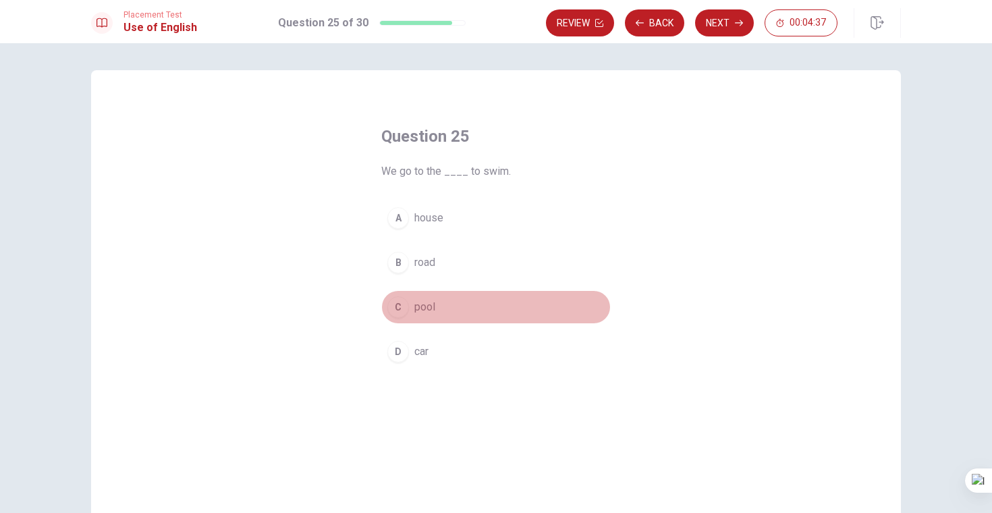
click at [422, 315] on button "C pool" at bounding box center [496, 307] width 230 height 34
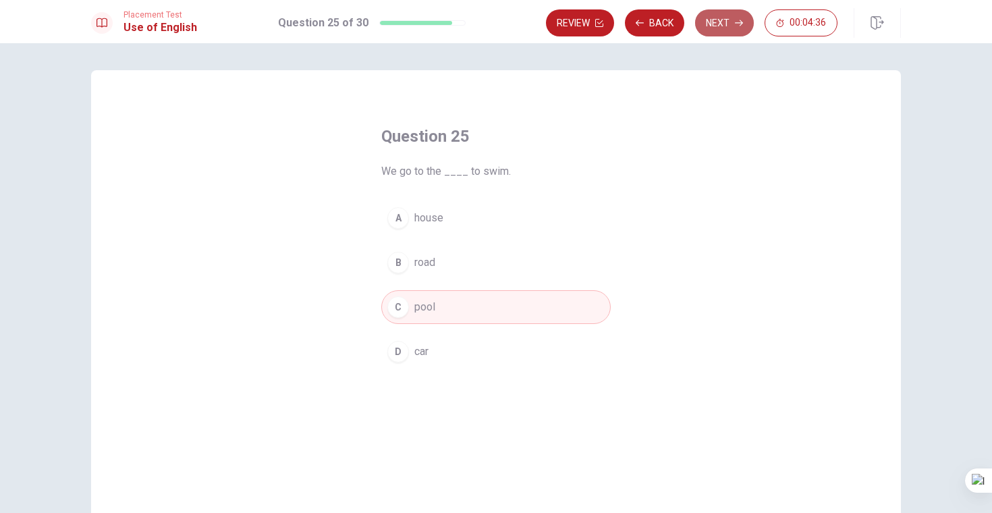
click at [729, 34] on button "Next" at bounding box center [724, 22] width 59 height 27
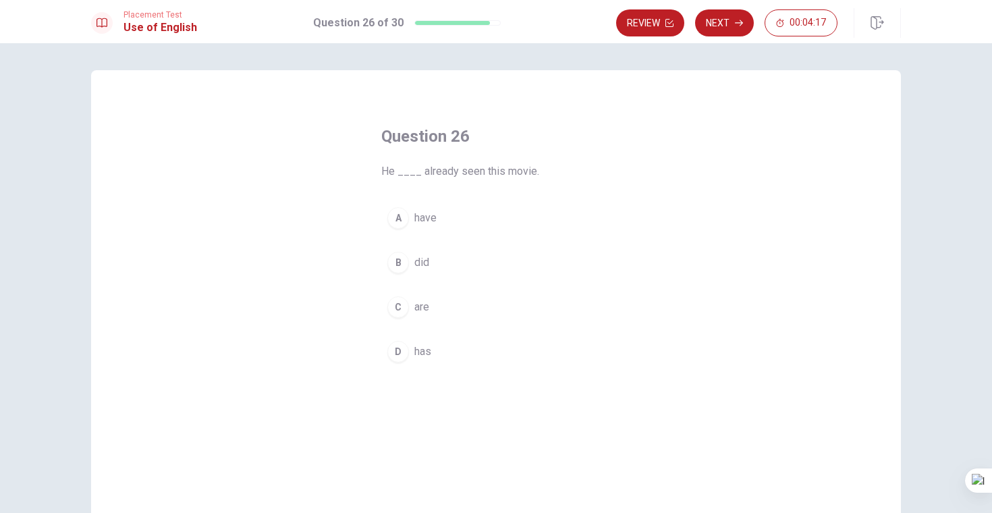
click at [431, 215] on span "have" at bounding box center [426, 218] width 22 height 16
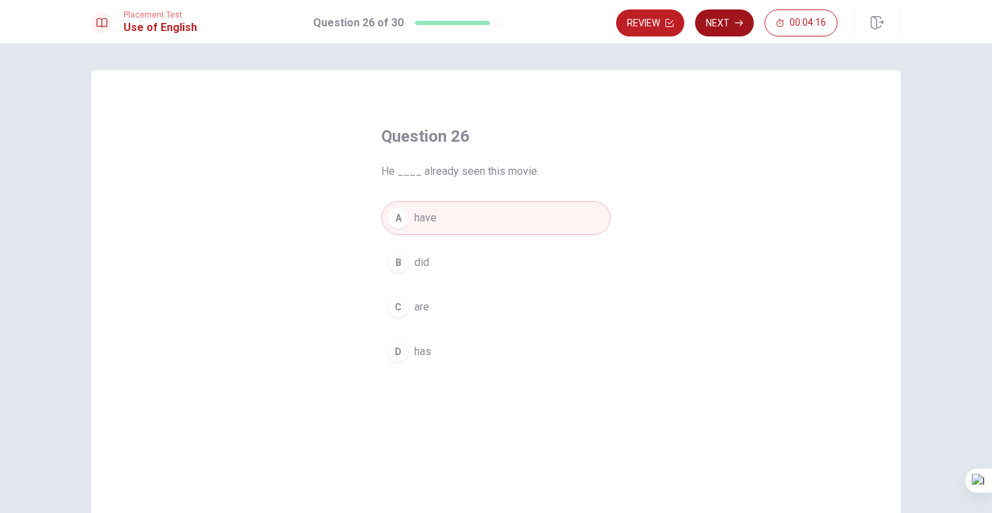
click at [737, 20] on icon "button" at bounding box center [739, 23] width 8 height 8
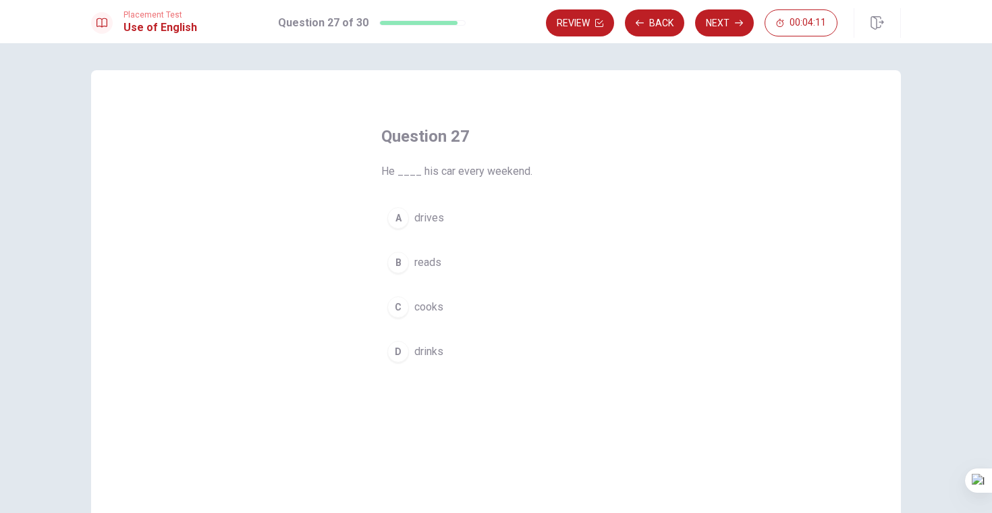
click at [443, 219] on span "drives" at bounding box center [430, 218] width 30 height 16
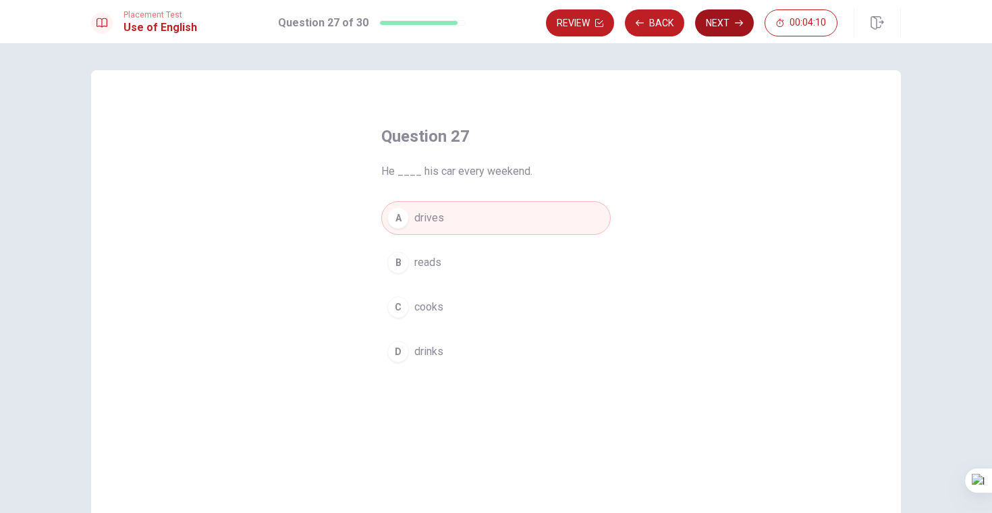
click at [708, 26] on button "Next" at bounding box center [724, 22] width 59 height 27
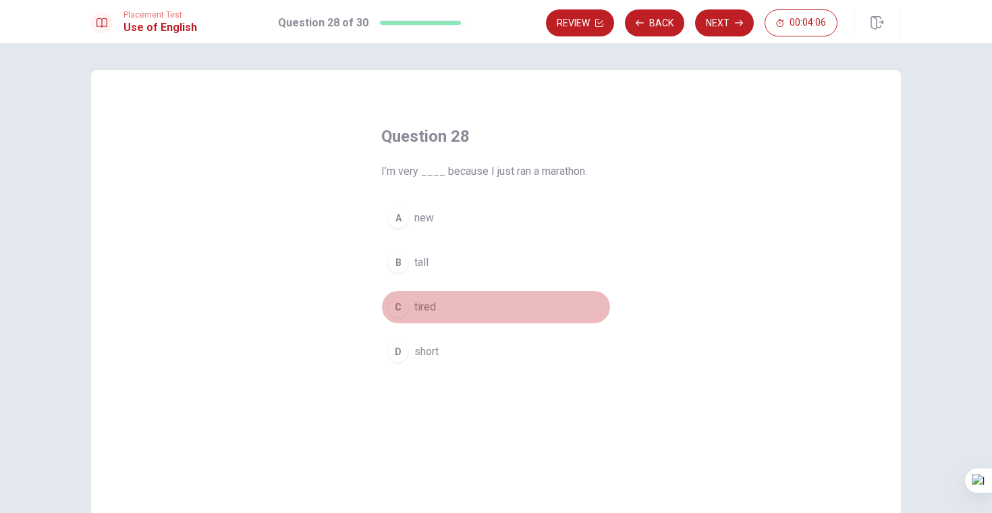
click at [429, 313] on span "tired" at bounding box center [426, 307] width 22 height 16
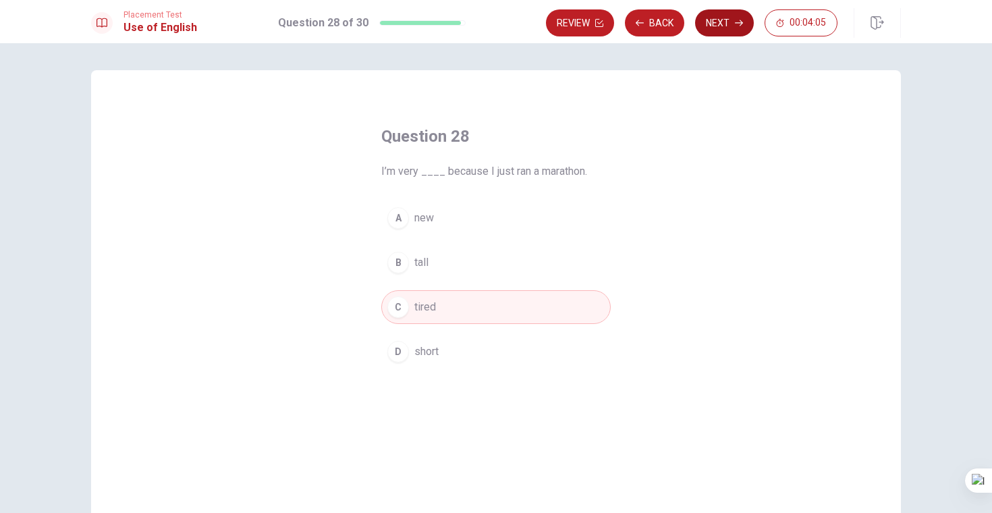
click at [722, 30] on button "Next" at bounding box center [724, 22] width 59 height 27
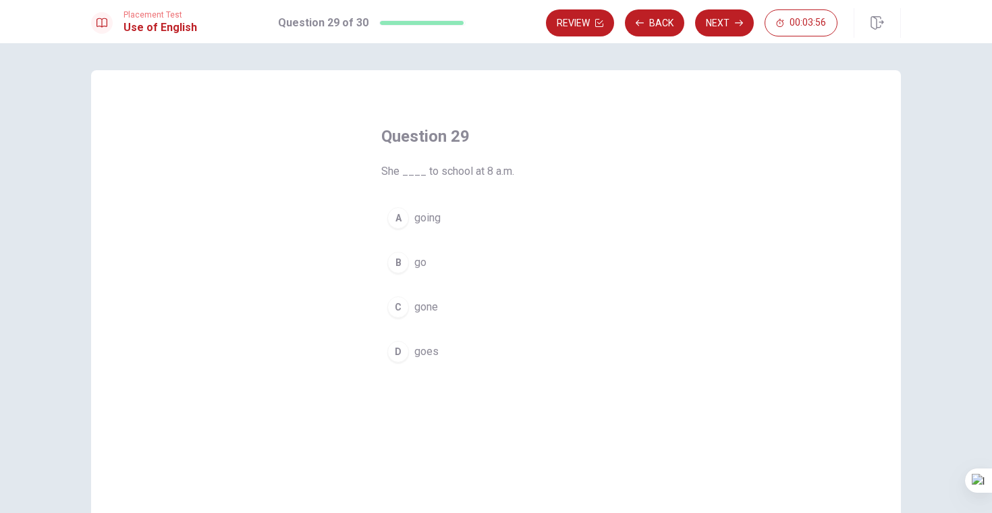
click at [429, 313] on span "gone" at bounding box center [427, 307] width 24 height 16
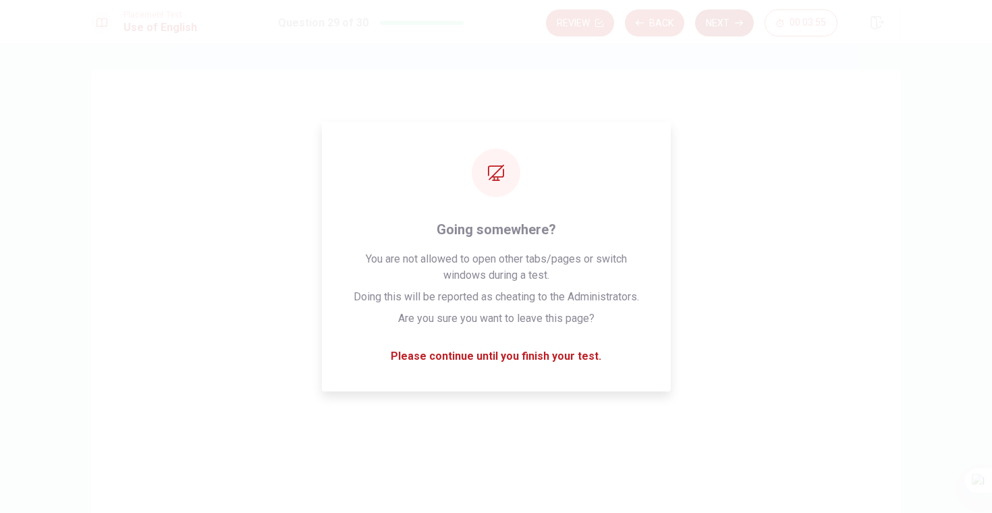
click at [722, 12] on button "Next" at bounding box center [724, 22] width 59 height 27
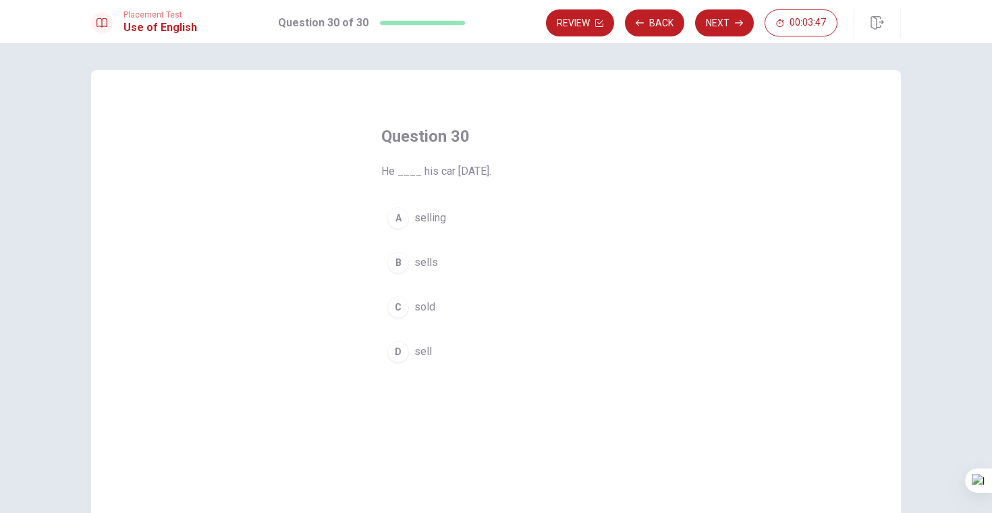
click at [425, 311] on span "sold" at bounding box center [425, 307] width 21 height 16
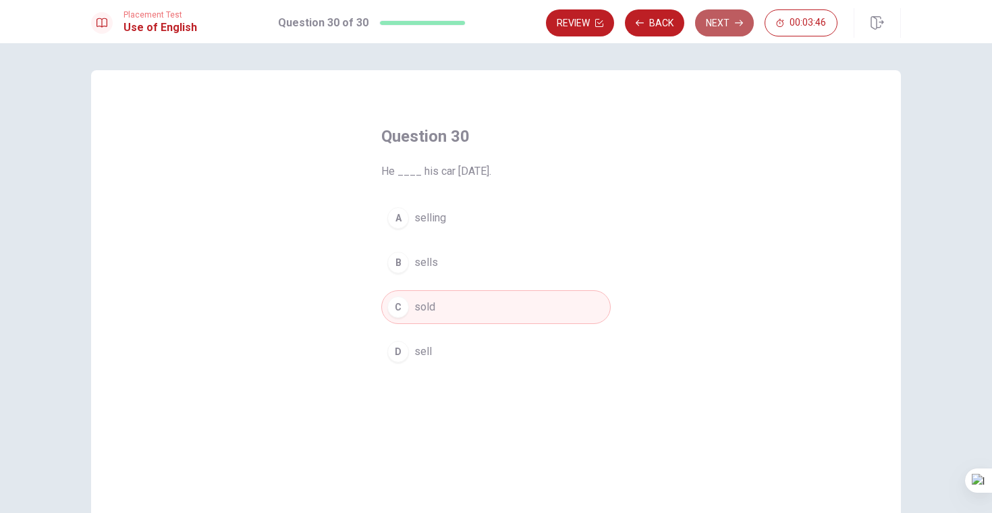
click at [730, 25] on button "Next" at bounding box center [724, 22] width 59 height 27
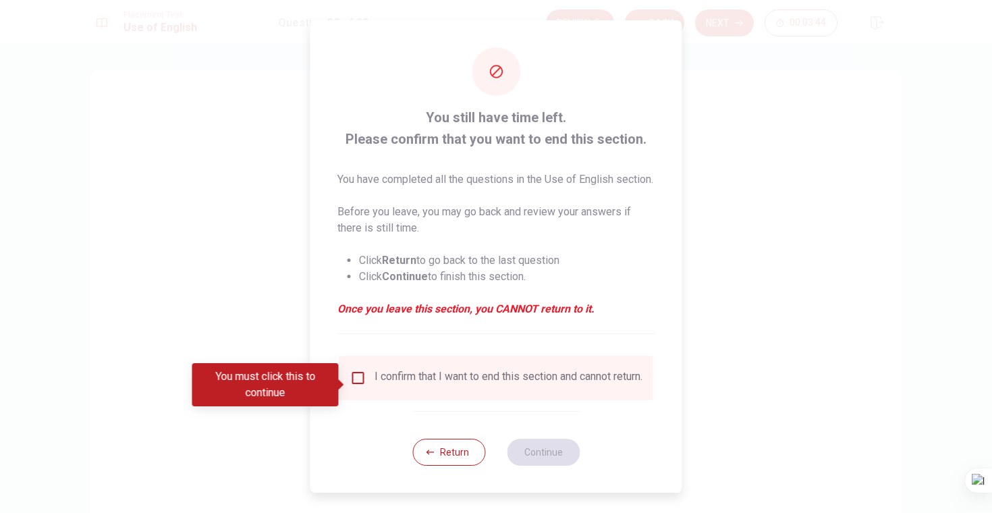
click at [371, 386] on div "I confirm that I want to end this section and cannot return." at bounding box center [496, 378] width 292 height 16
click at [357, 385] on input "You must click this to continue" at bounding box center [358, 378] width 16 height 16
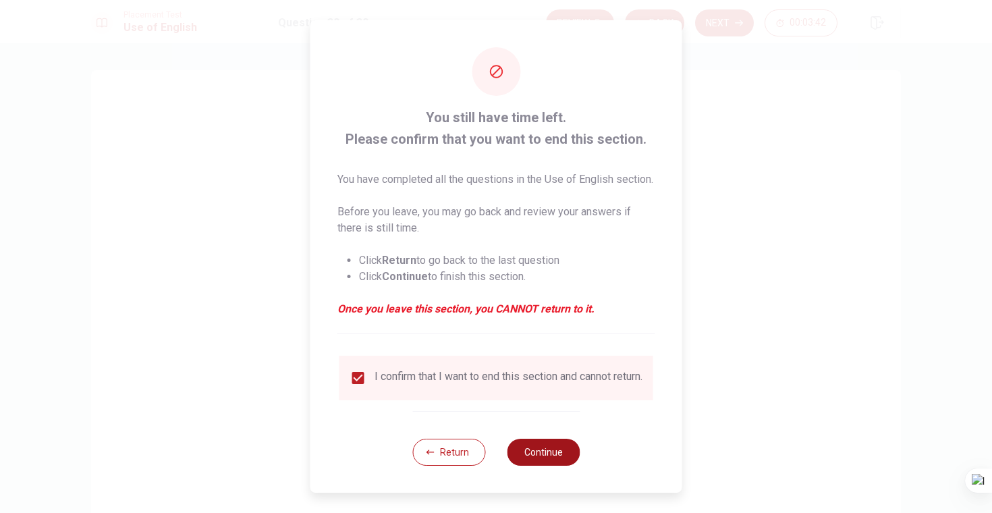
click at [537, 466] on button "Continue" at bounding box center [543, 452] width 73 height 27
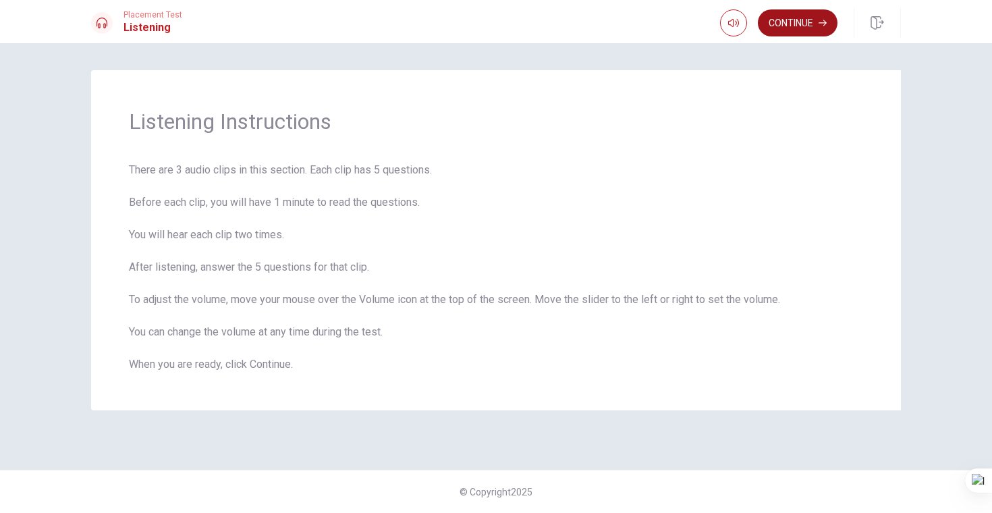
click at [792, 23] on button "Continue" at bounding box center [798, 22] width 80 height 27
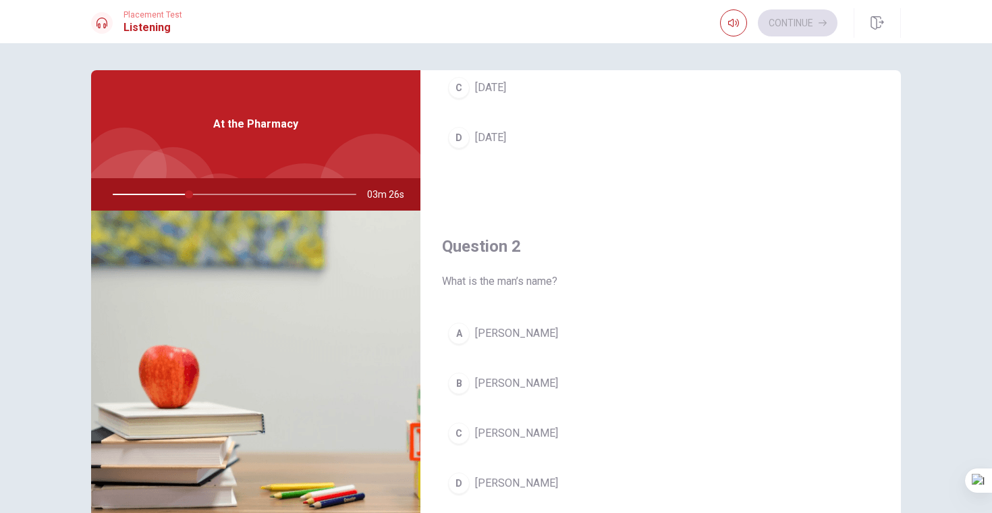
scroll to position [261, 0]
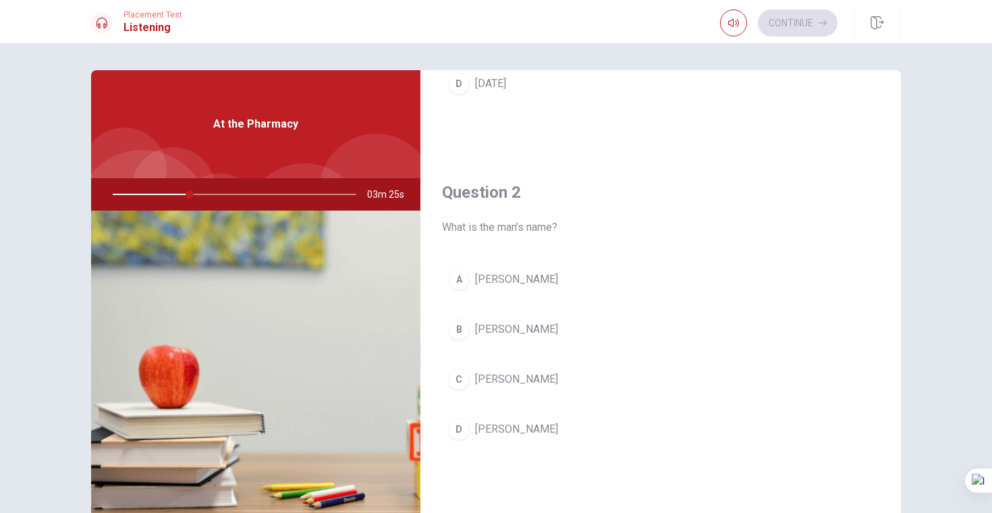
click at [512, 276] on span "[PERSON_NAME]" at bounding box center [516, 279] width 83 height 16
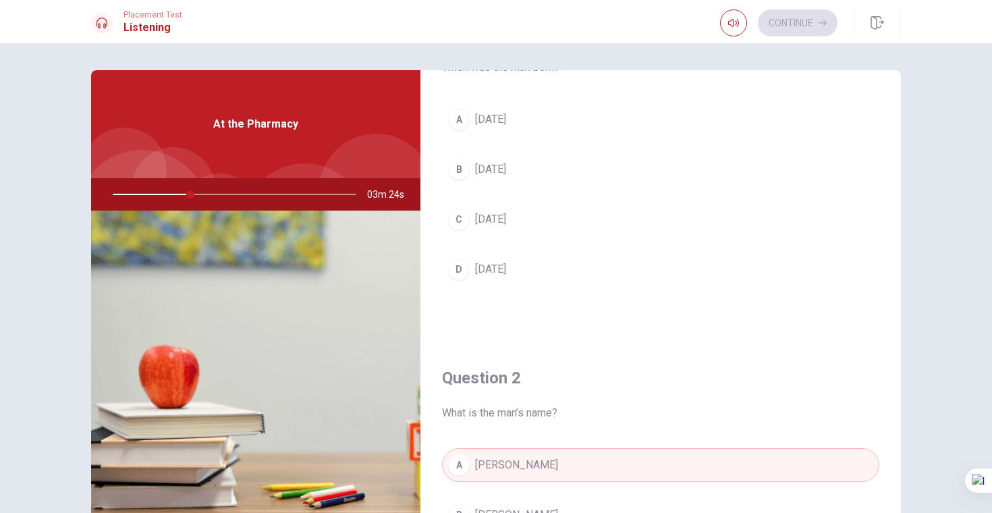
scroll to position [45, 0]
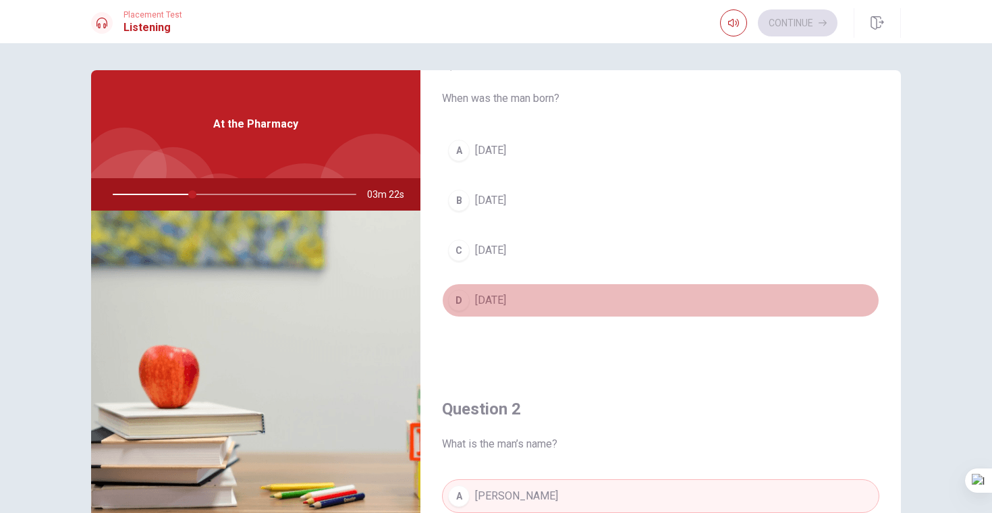
click at [506, 302] on span "[DATE]" at bounding box center [490, 300] width 31 height 16
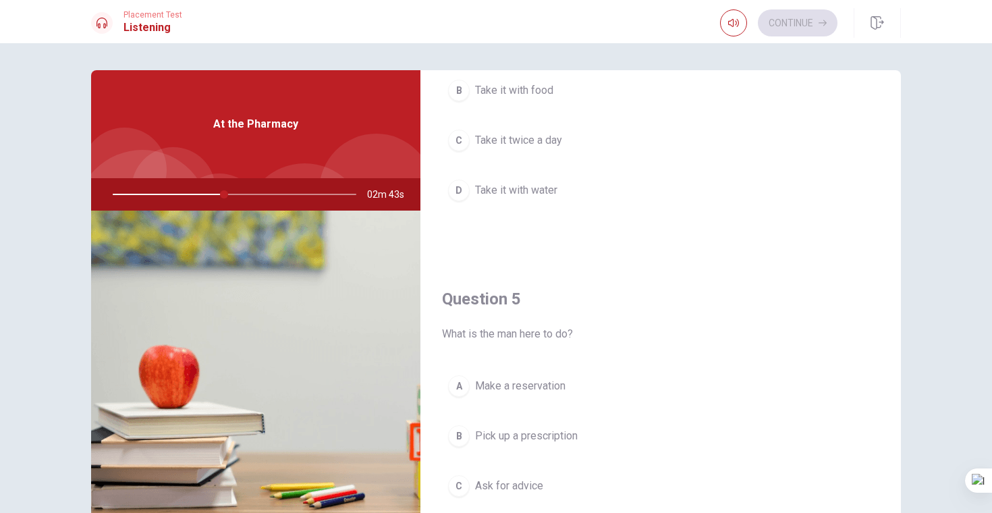
scroll to position [1259, 0]
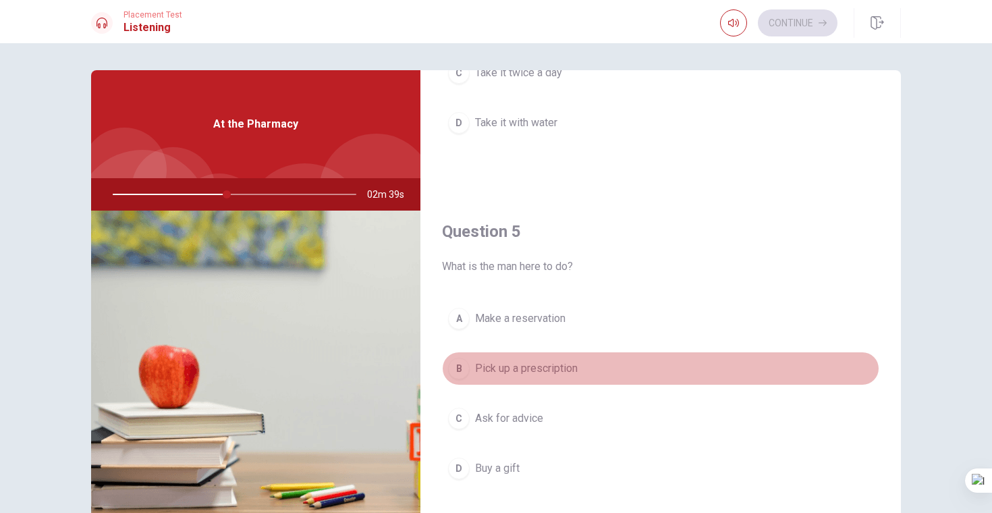
click at [559, 369] on span "Pick up a prescription" at bounding box center [526, 369] width 103 height 16
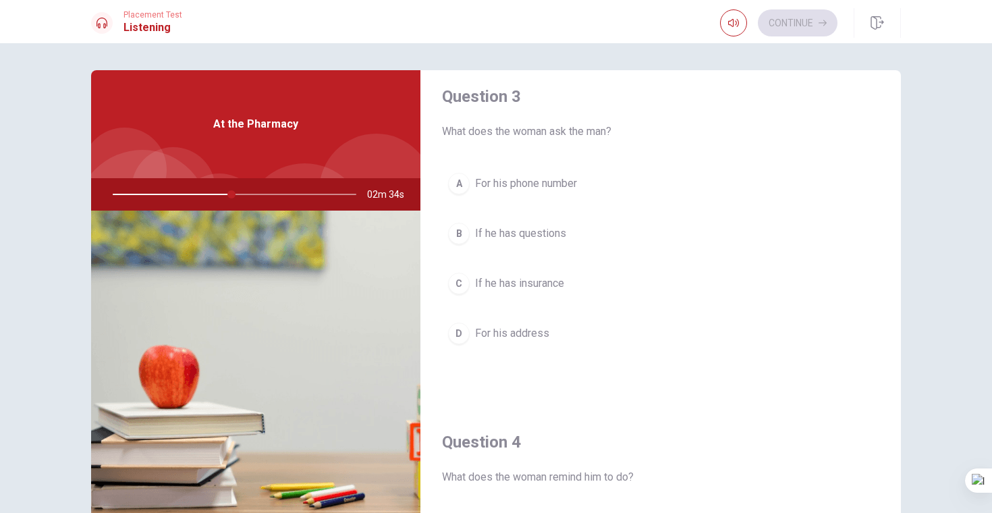
scroll to position [701, 0]
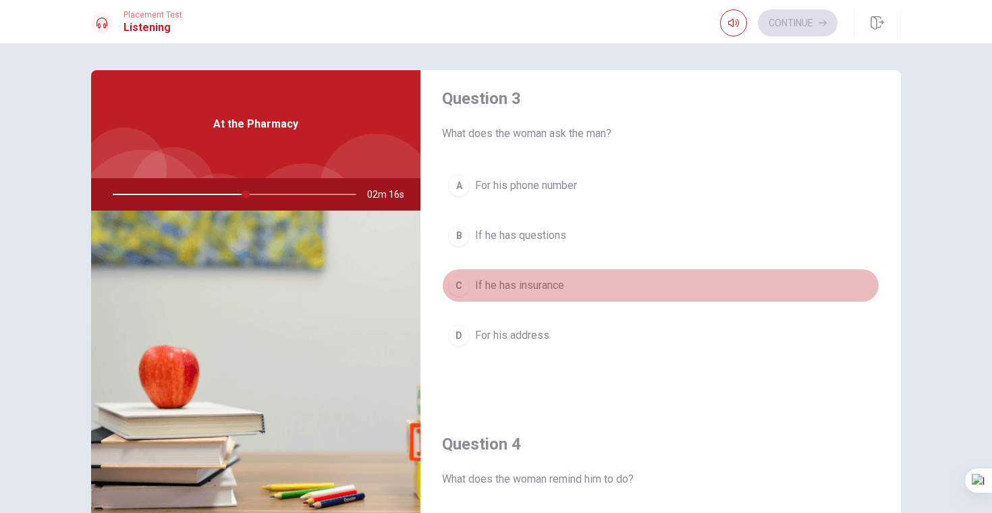
click at [540, 285] on span "If he has insurance" at bounding box center [519, 285] width 89 height 16
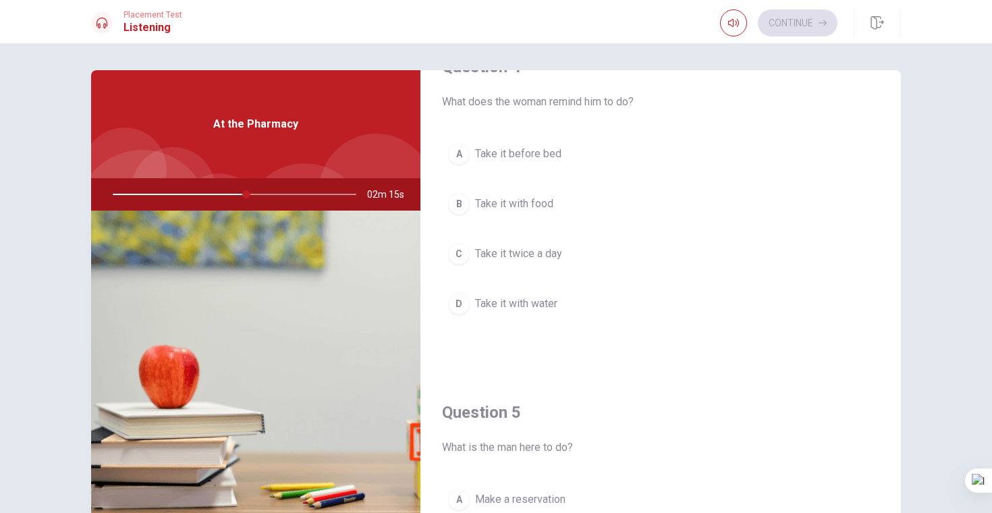
scroll to position [1063, 0]
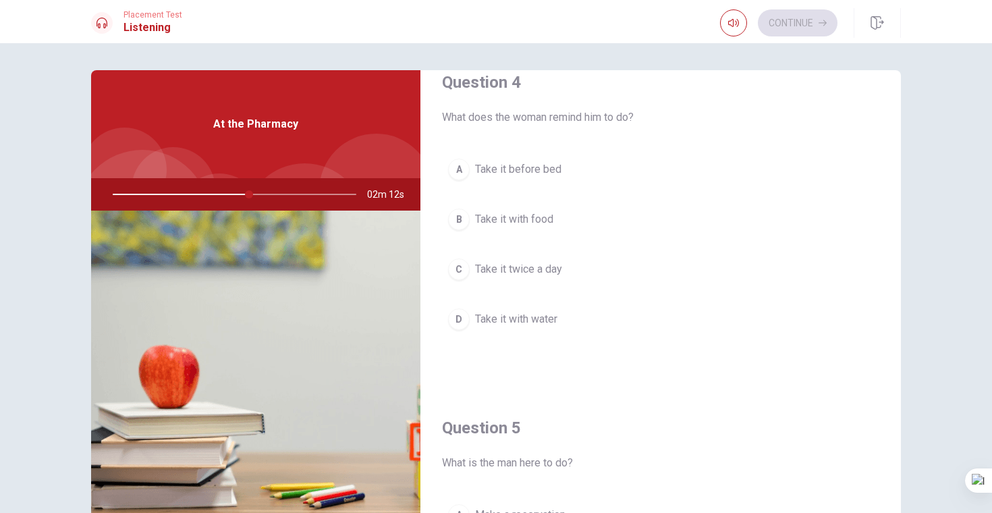
click at [524, 217] on span "Take it with food" at bounding box center [514, 219] width 78 height 16
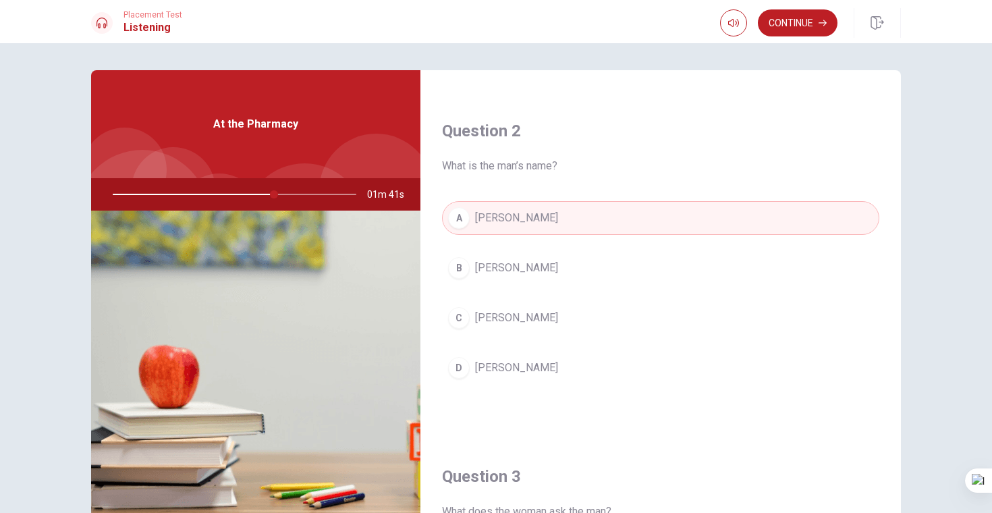
scroll to position [0, 0]
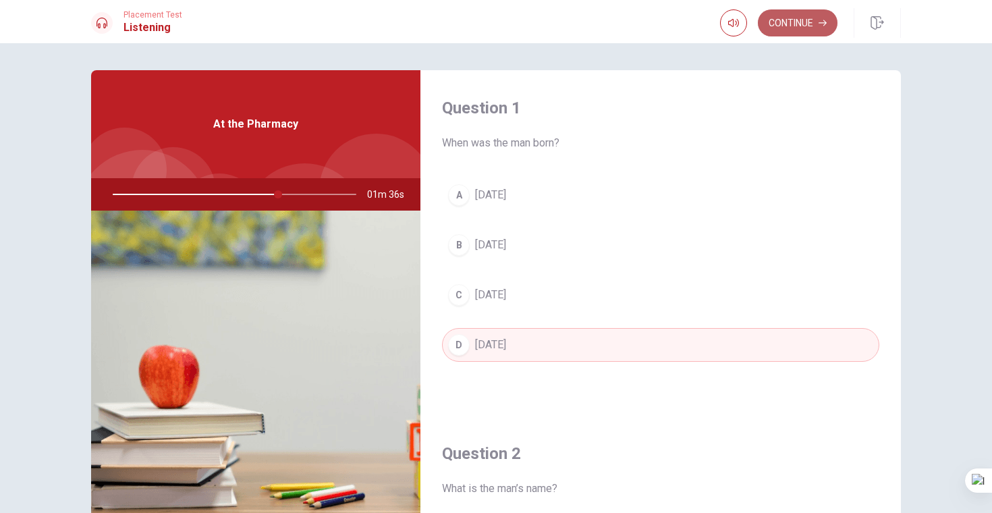
click at [780, 32] on button "Continue" at bounding box center [798, 22] width 80 height 27
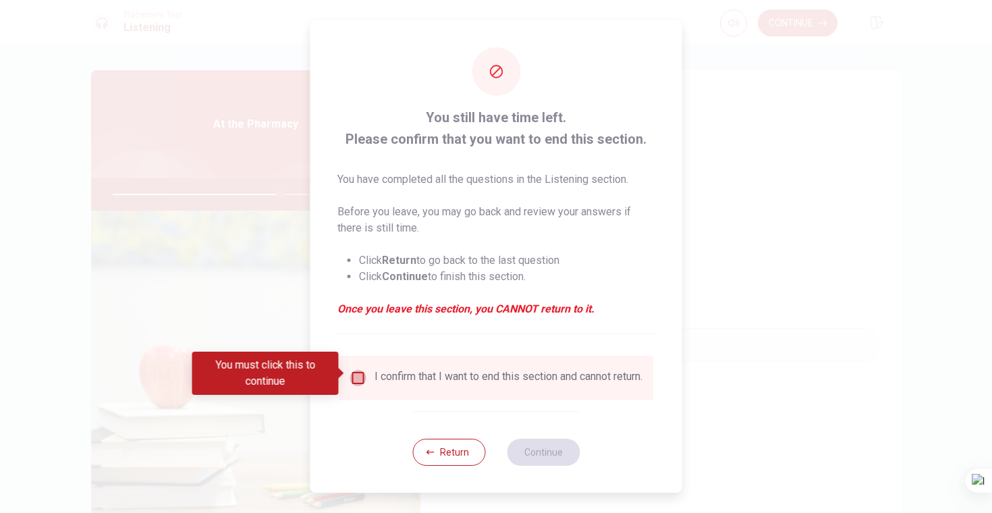
click at [355, 377] on input "You must click this to continue" at bounding box center [358, 378] width 16 height 16
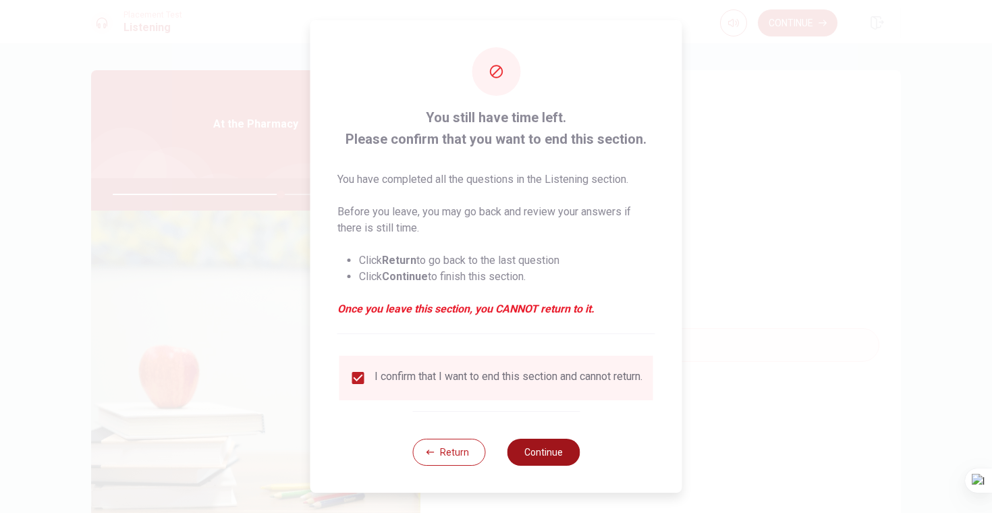
click at [537, 449] on button "Continue" at bounding box center [543, 452] width 73 height 27
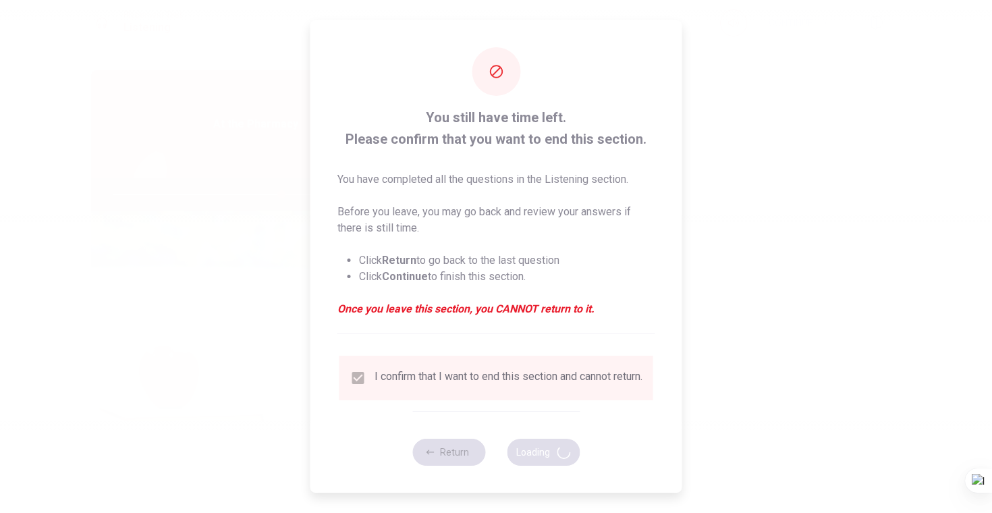
type input "70"
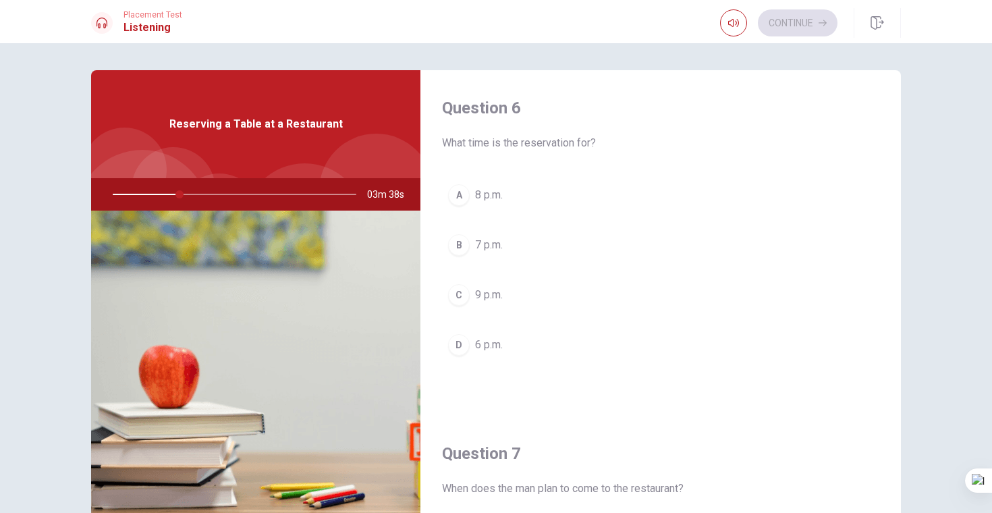
click at [801, 276] on div "A 8 p.m. B 7 p.m. C 9 p.m. D 6 p.m." at bounding box center [660, 283] width 437 height 211
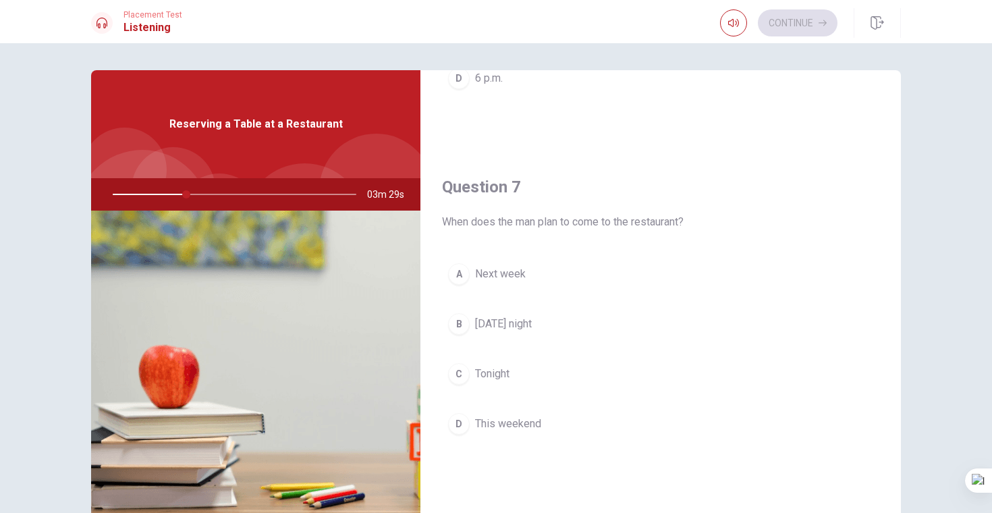
scroll to position [294, 0]
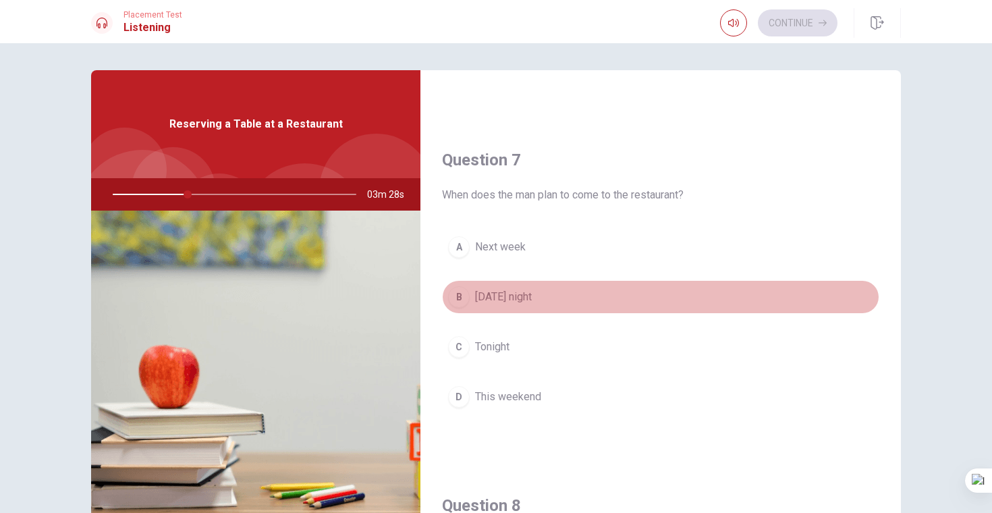
click at [481, 306] on button "B [DATE] night" at bounding box center [660, 297] width 437 height 34
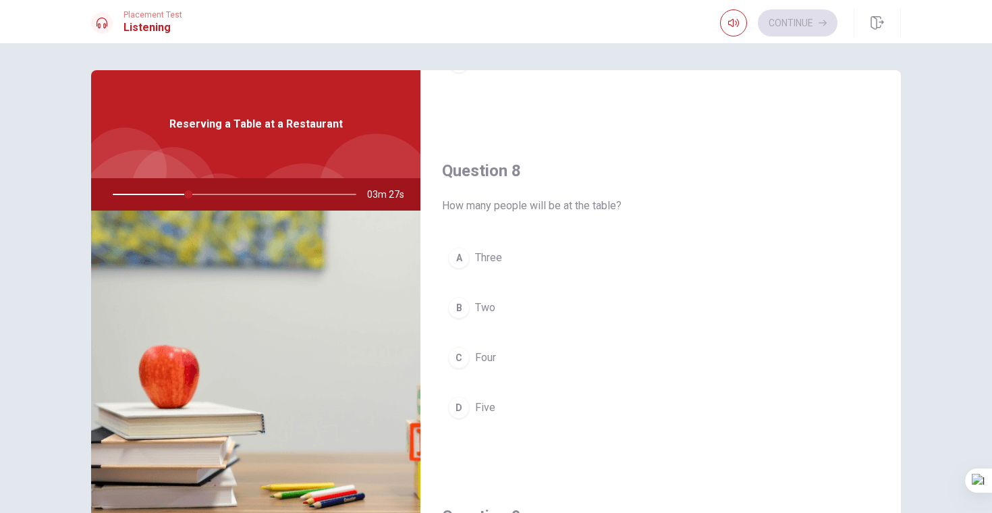
scroll to position [694, 0]
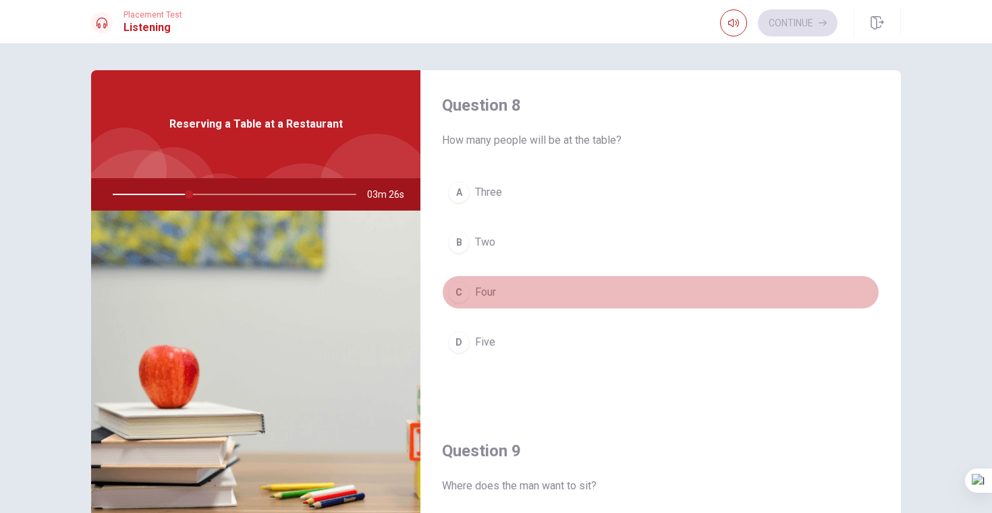
click at [482, 294] on span "Four" at bounding box center [485, 292] width 21 height 16
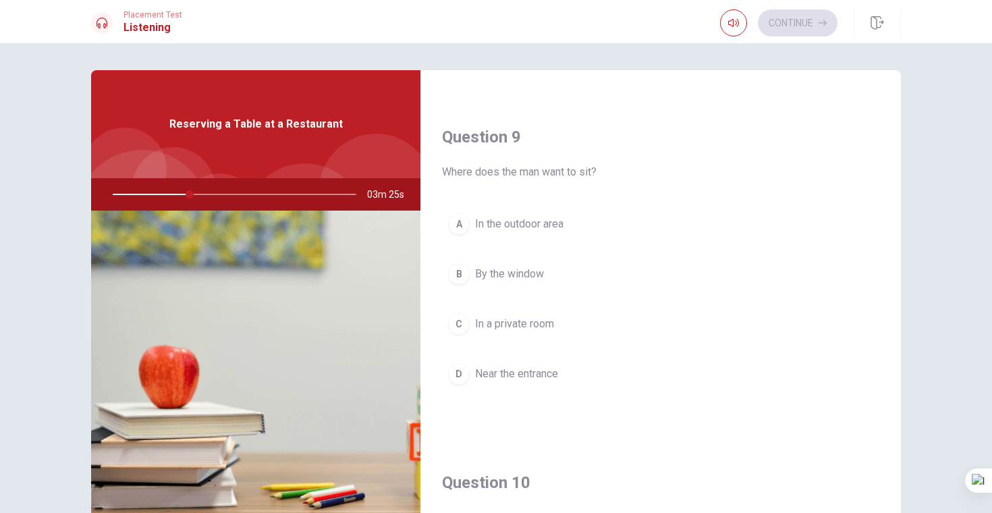
scroll to position [1011, 0]
click at [504, 280] on button "B By the window" at bounding box center [660, 272] width 437 height 34
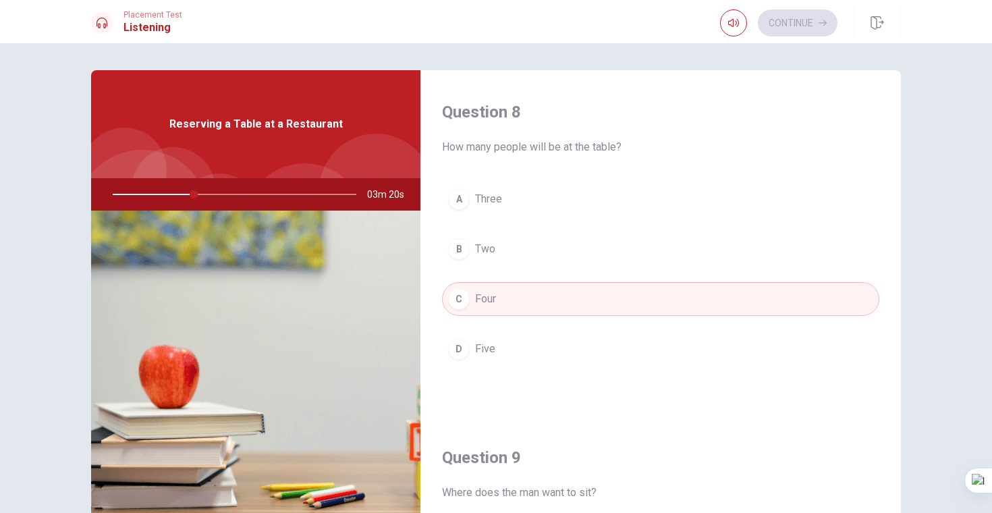
scroll to position [0, 0]
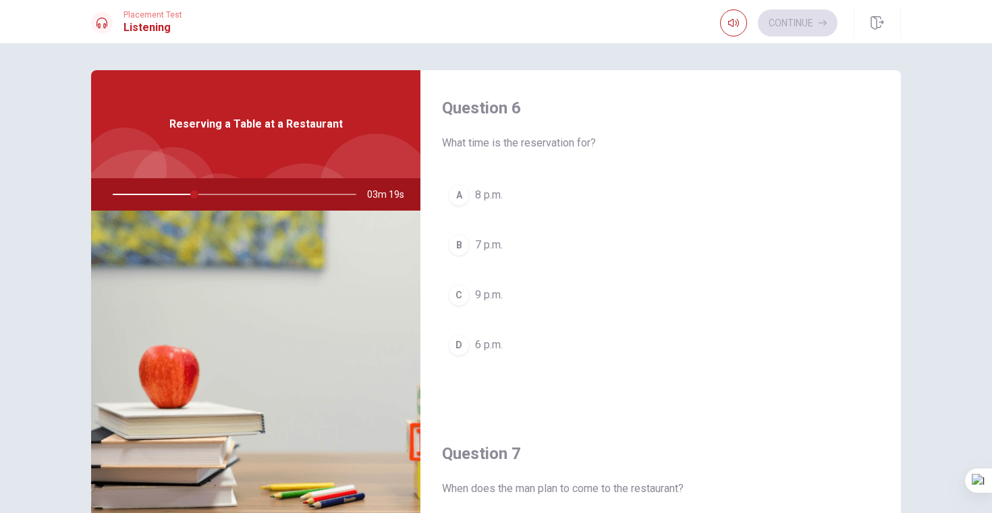
click at [495, 250] on span "7 p.m." at bounding box center [489, 245] width 28 height 16
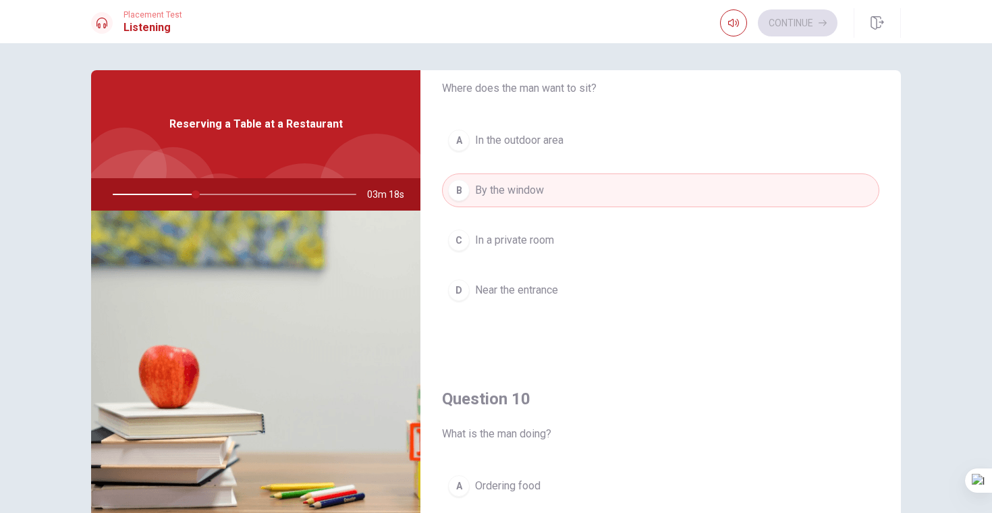
scroll to position [1259, 0]
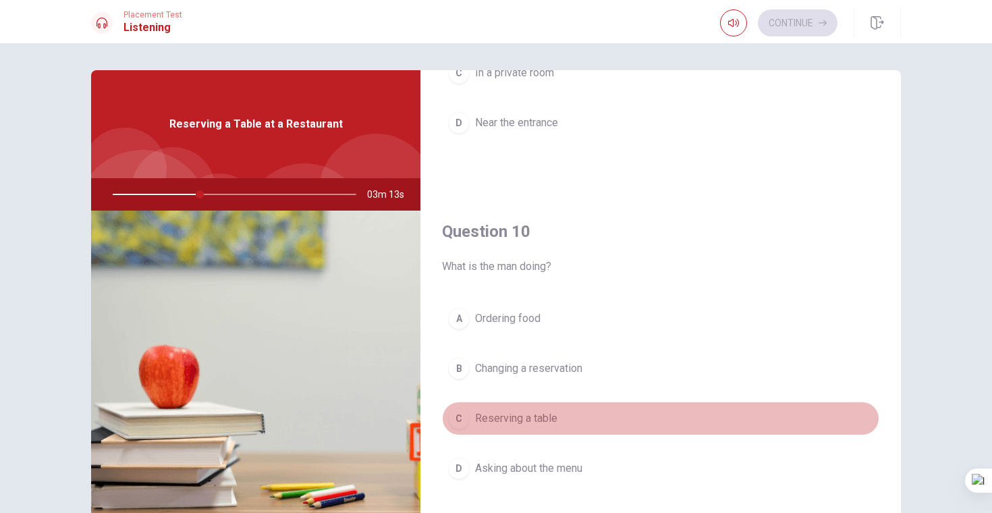
click at [550, 418] on span "Reserving a table" at bounding box center [516, 418] width 82 height 16
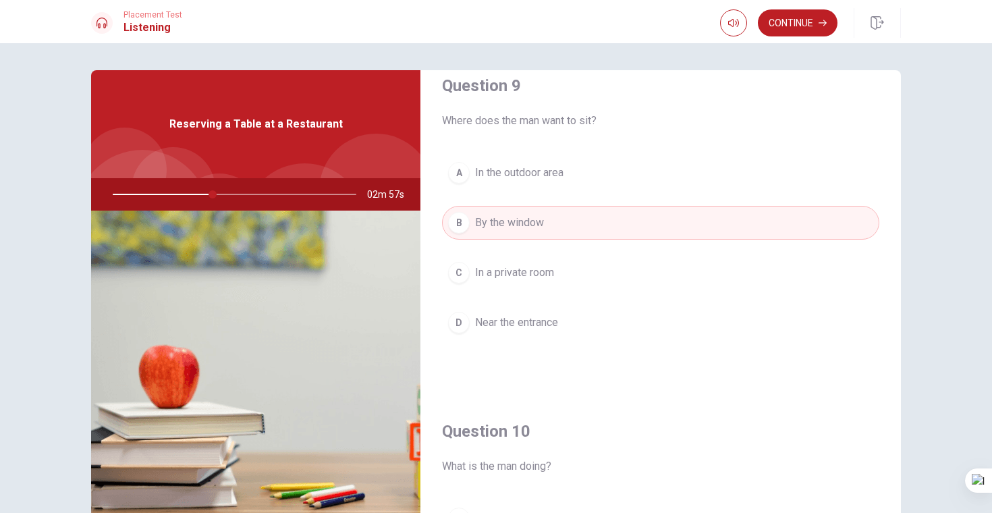
scroll to position [1038, 0]
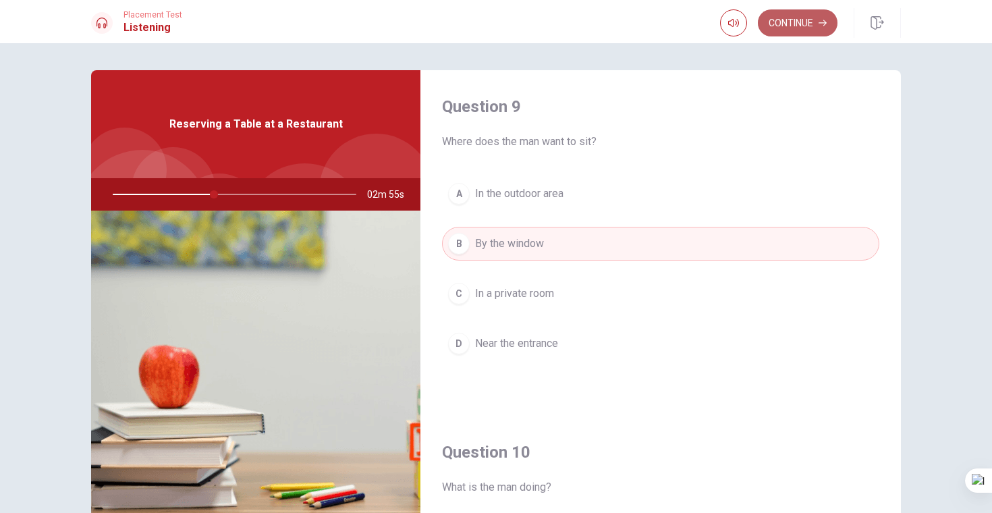
click at [785, 20] on button "Continue" at bounding box center [798, 22] width 80 height 27
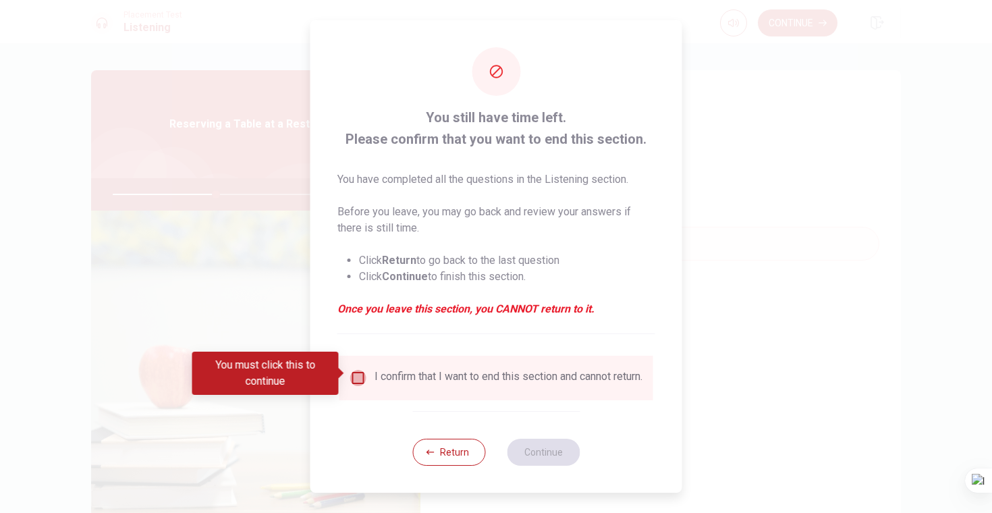
click at [360, 370] on input "You must click this to continue" at bounding box center [358, 378] width 16 height 16
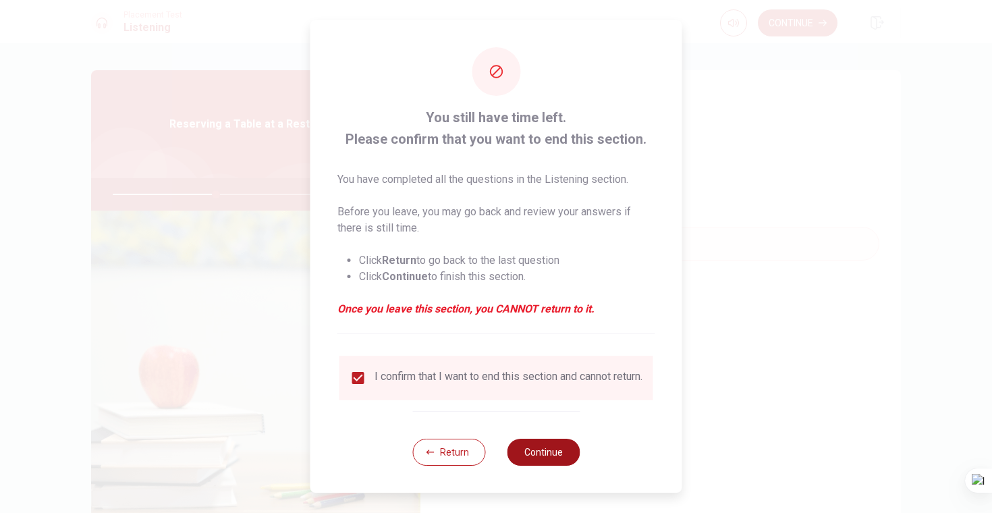
click at [564, 450] on button "Continue" at bounding box center [543, 452] width 73 height 27
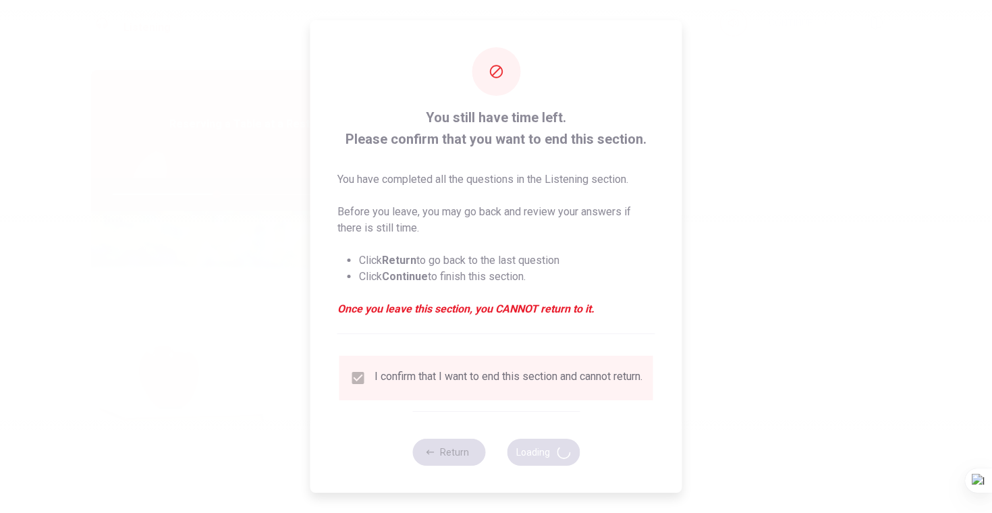
type input "43"
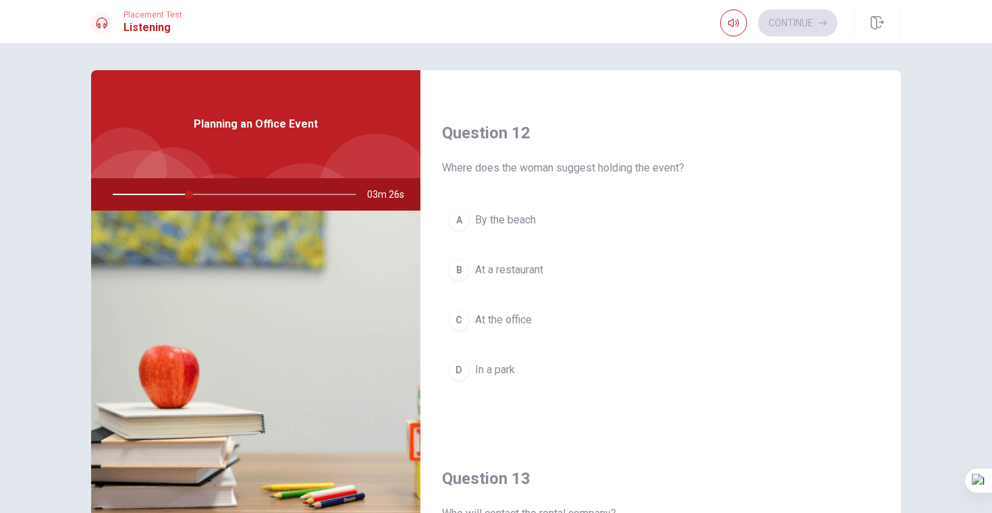
scroll to position [308, 0]
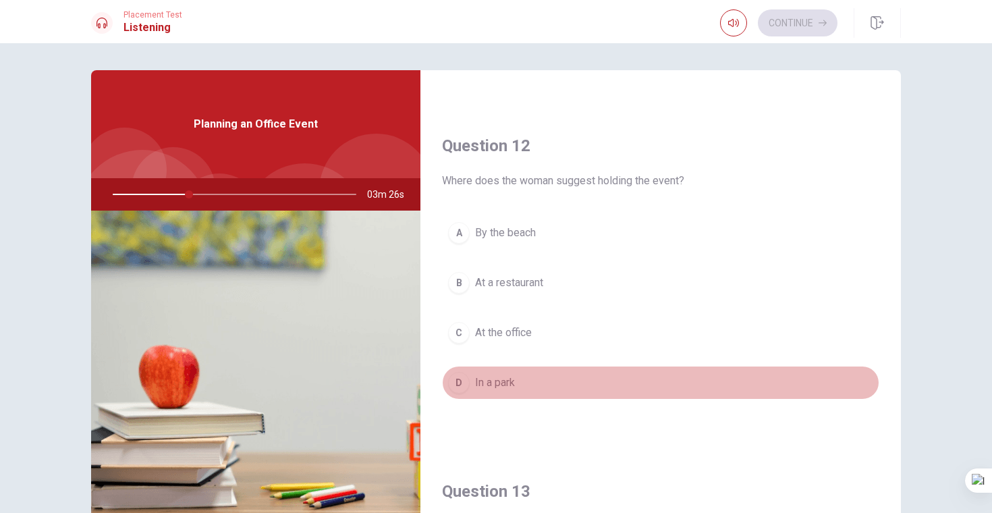
click at [494, 390] on span "In a park" at bounding box center [495, 383] width 40 height 16
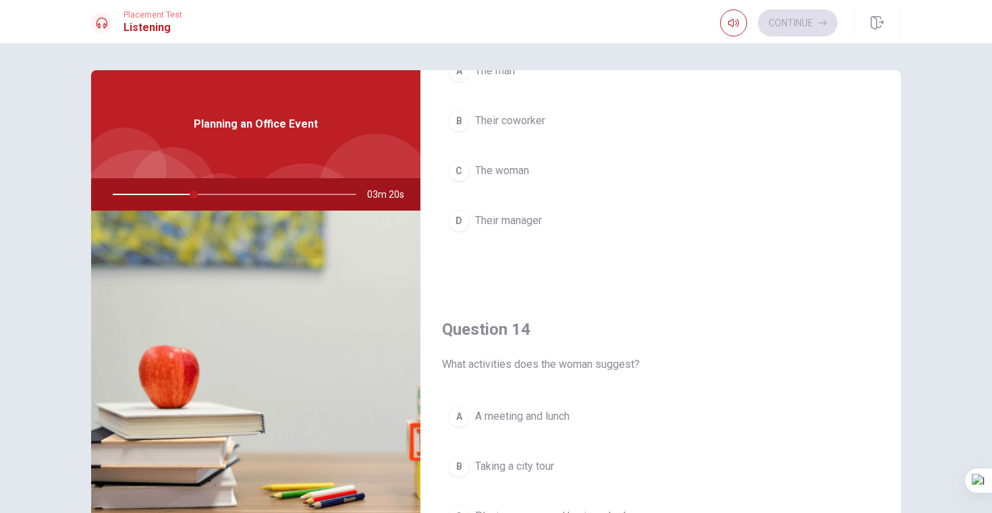
scroll to position [0, 0]
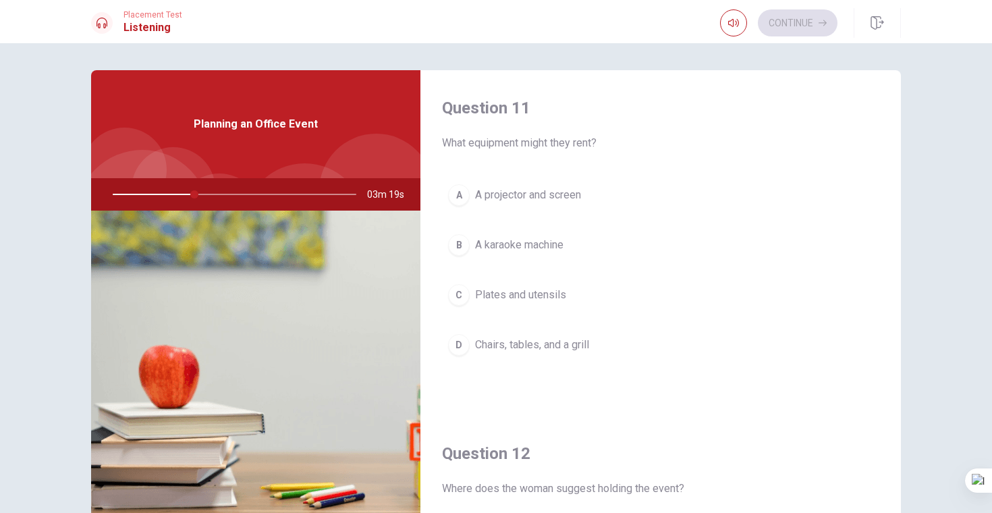
click at [525, 341] on span "Chairs, tables, and a grill" at bounding box center [532, 345] width 114 height 16
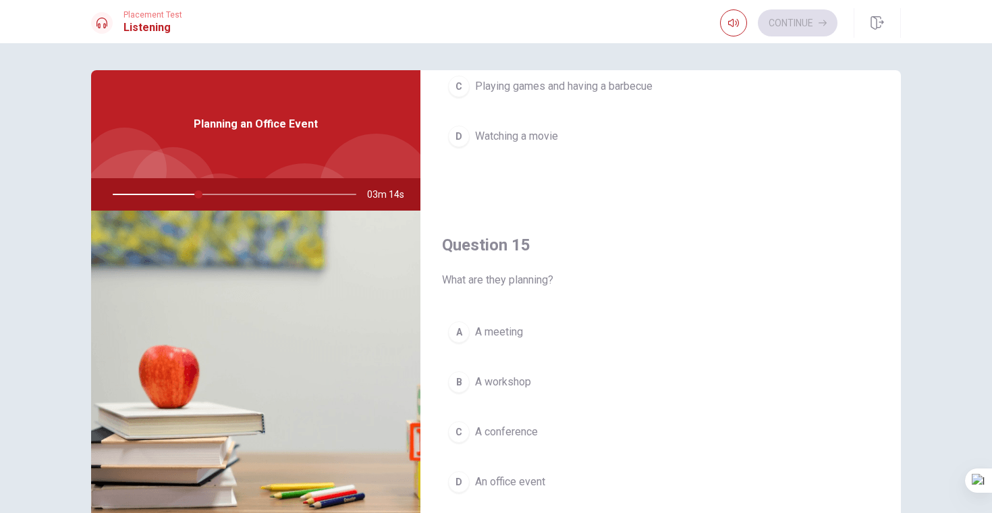
scroll to position [1259, 0]
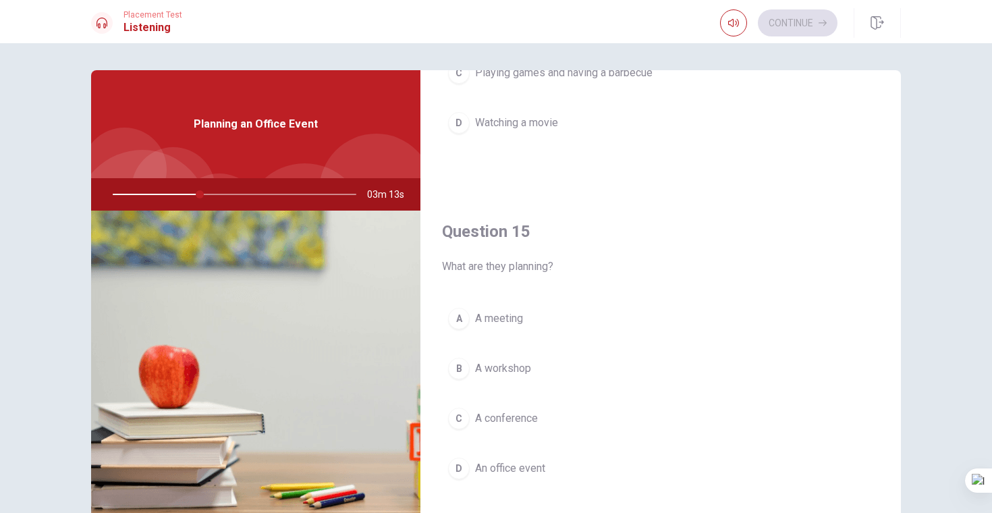
click at [518, 326] on span "A meeting" at bounding box center [499, 319] width 48 height 16
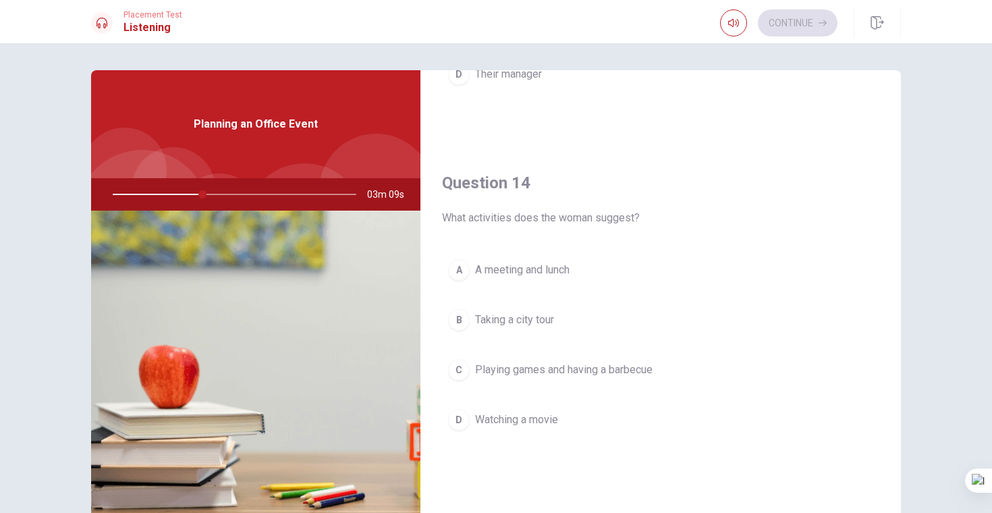
scroll to position [956, 0]
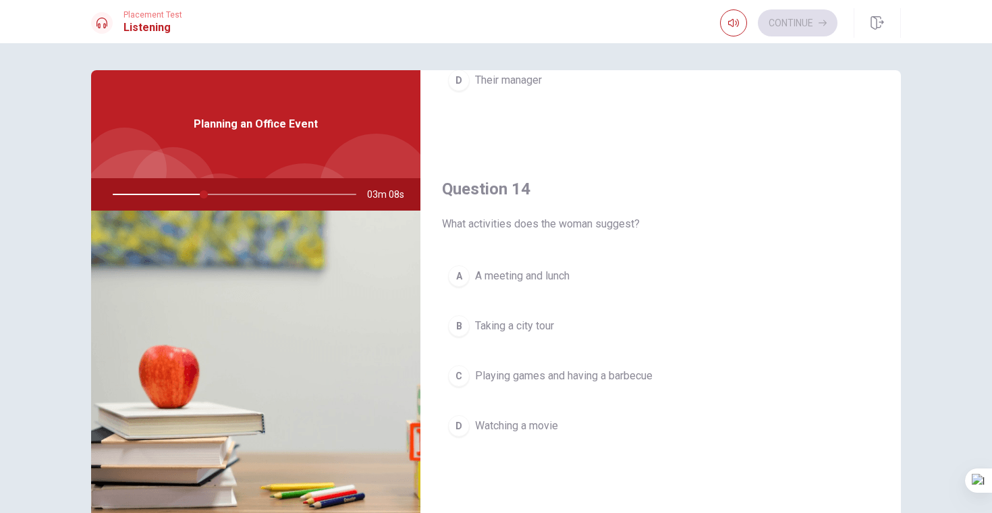
click at [521, 375] on span "Playing games and having a barbecue" at bounding box center [564, 376] width 178 height 16
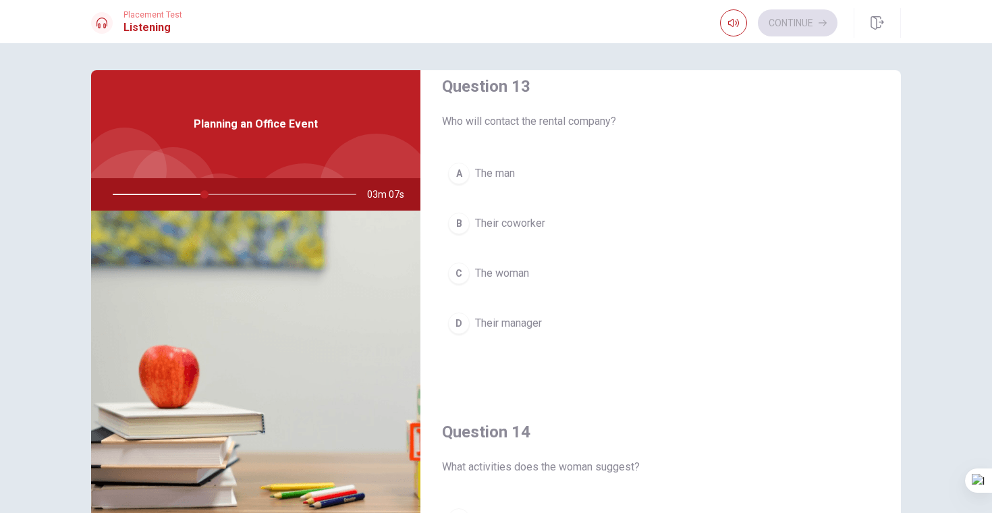
scroll to position [708, 0]
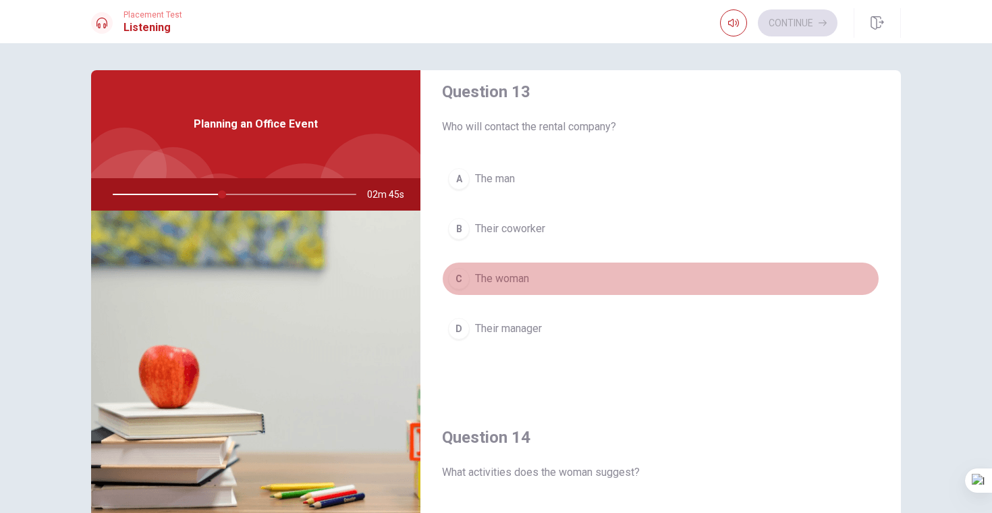
click at [507, 271] on span "The woman" at bounding box center [502, 279] width 54 height 16
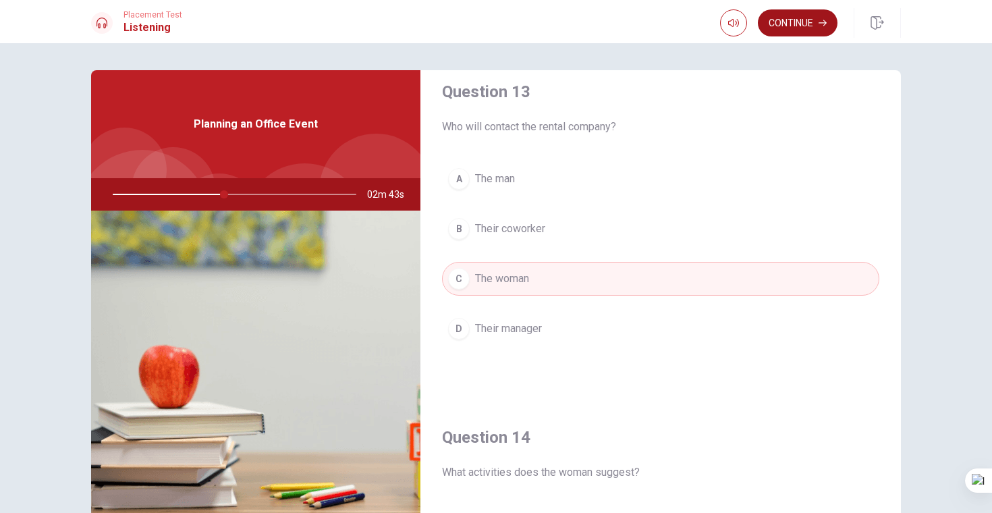
click at [814, 22] on button "Continue" at bounding box center [798, 22] width 80 height 27
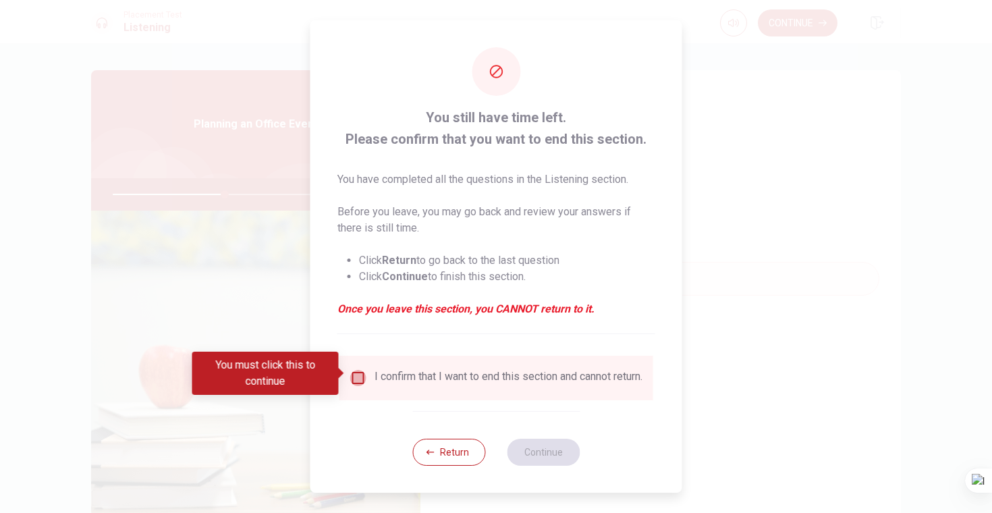
click at [353, 371] on input "You must click this to continue" at bounding box center [358, 378] width 16 height 16
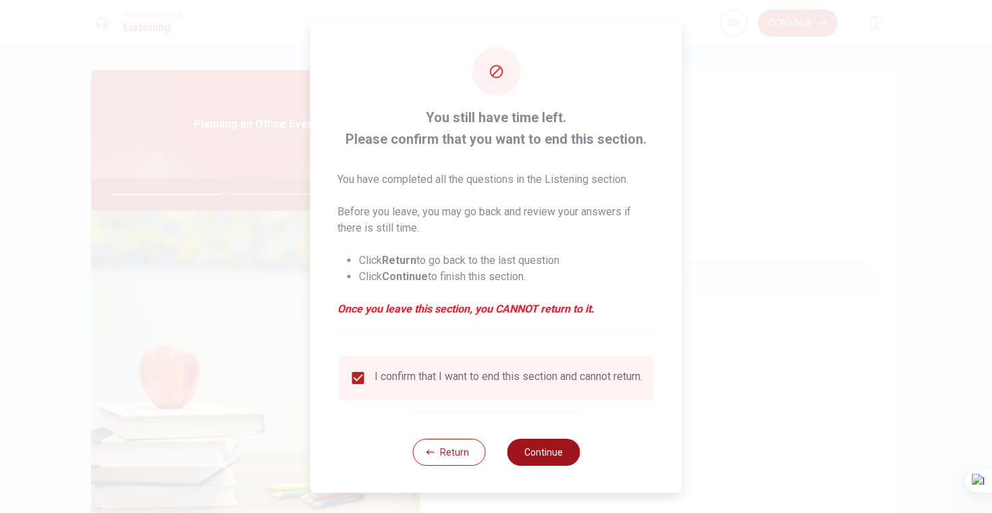
click at [525, 452] on button "Continue" at bounding box center [543, 452] width 73 height 27
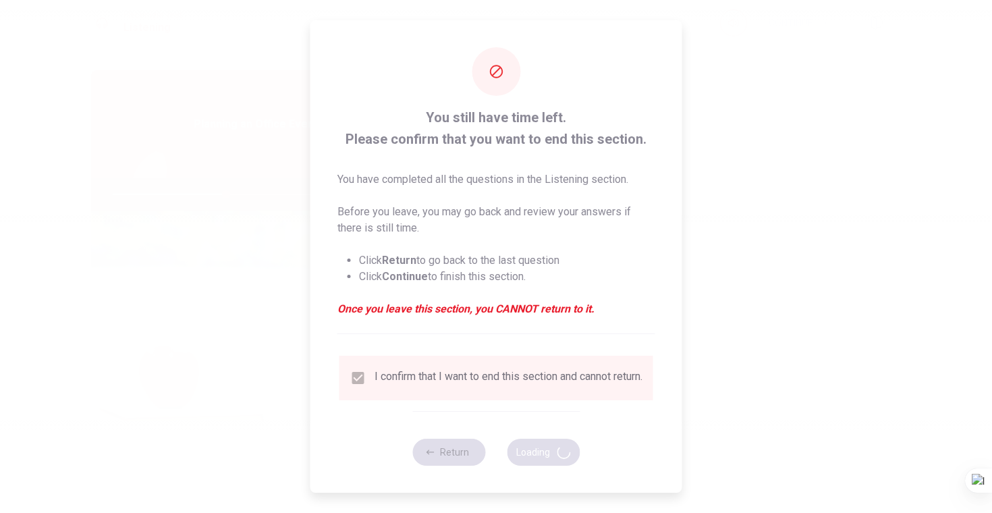
type input "47"
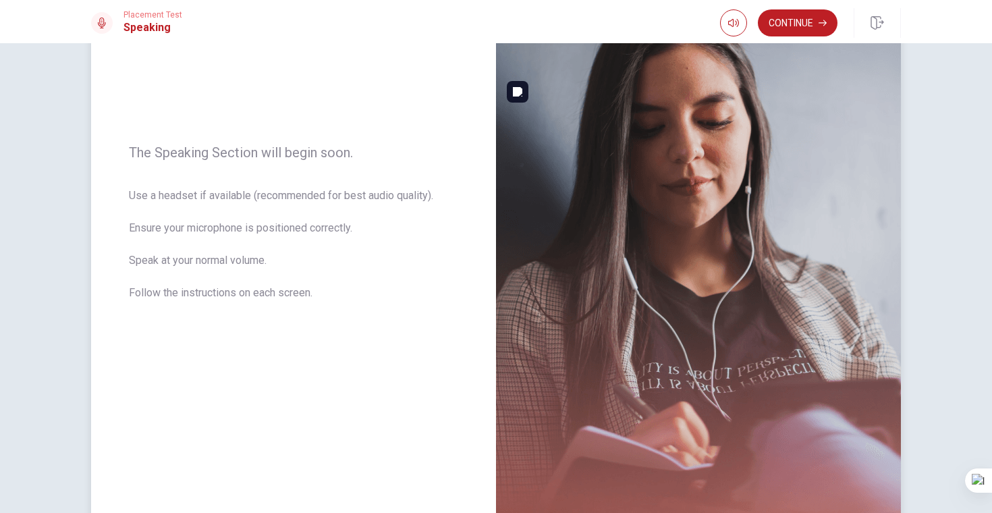
scroll to position [216, 0]
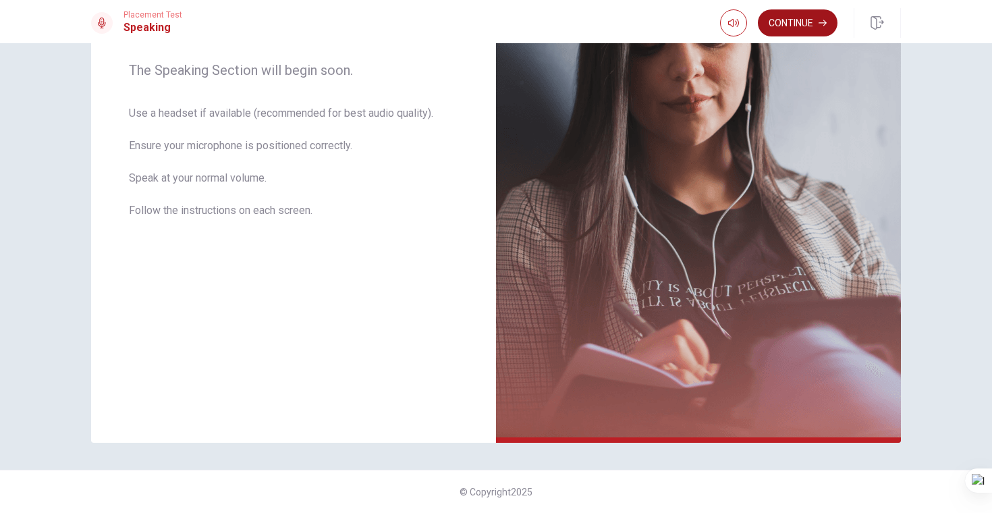
click at [801, 28] on button "Continue" at bounding box center [798, 22] width 80 height 27
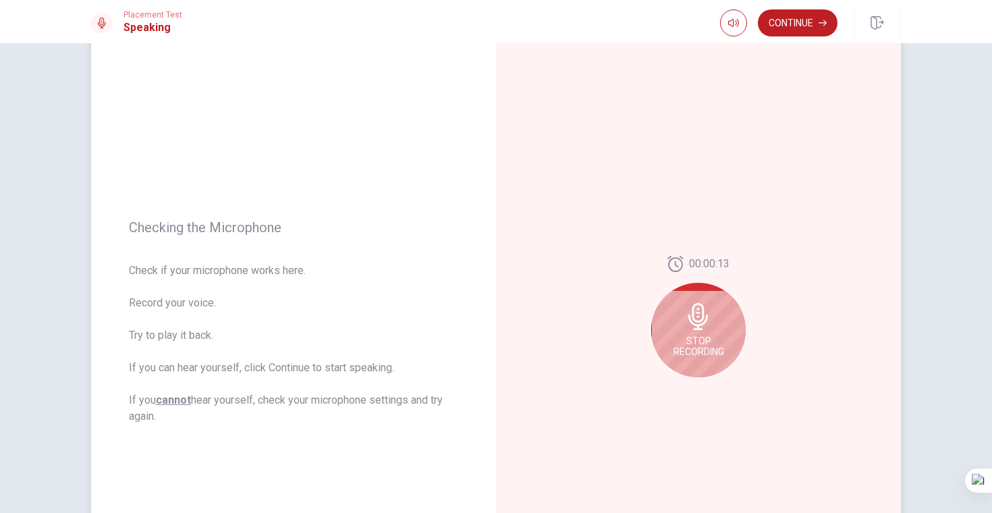
scroll to position [39, 0]
click at [685, 328] on icon at bounding box center [698, 320] width 27 height 27
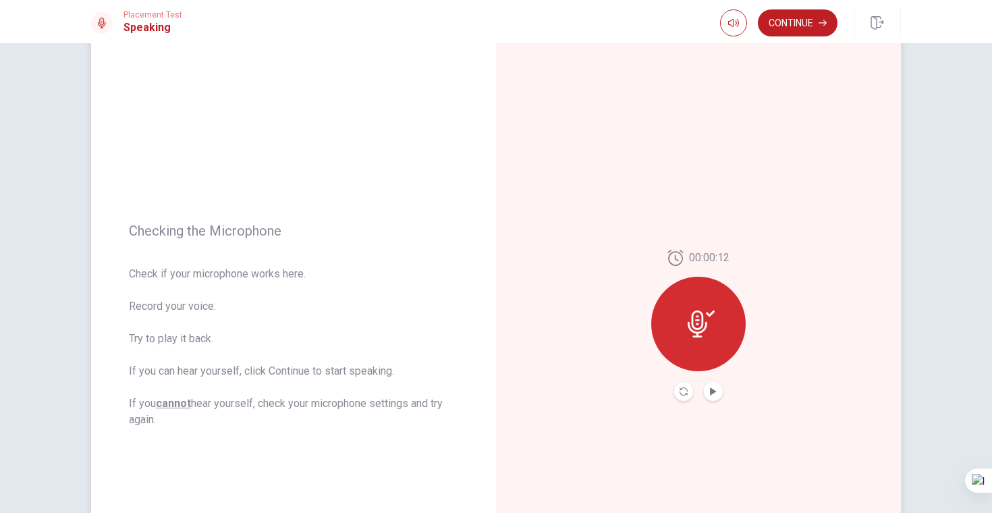
click at [685, 328] on div at bounding box center [698, 324] width 95 height 95
click at [785, 30] on button "Continue" at bounding box center [798, 22] width 80 height 27
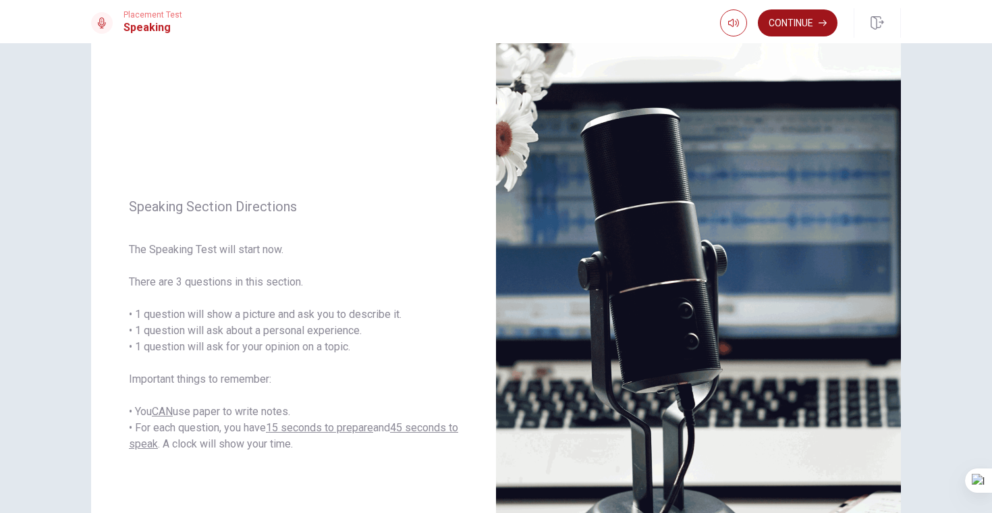
click at [785, 30] on button "Continue" at bounding box center [798, 22] width 80 height 27
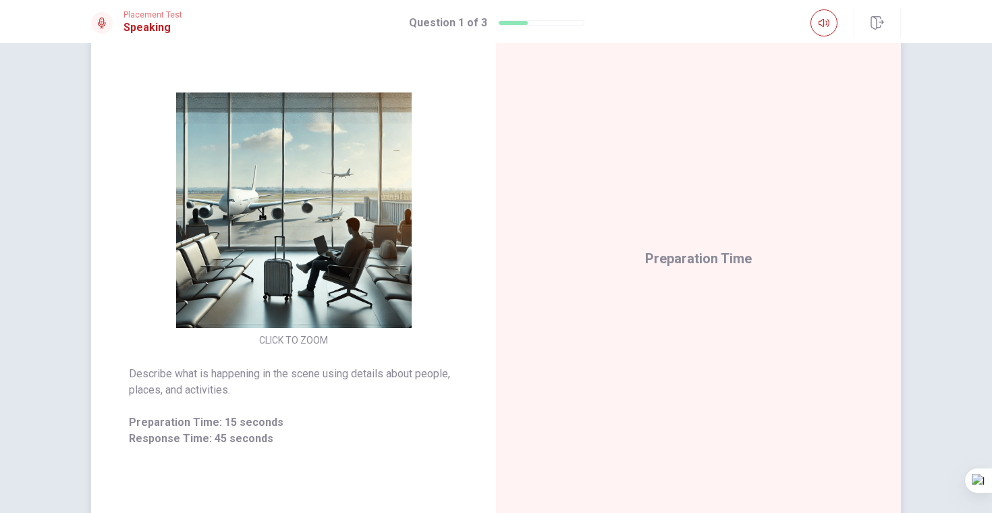
scroll to position [105, 0]
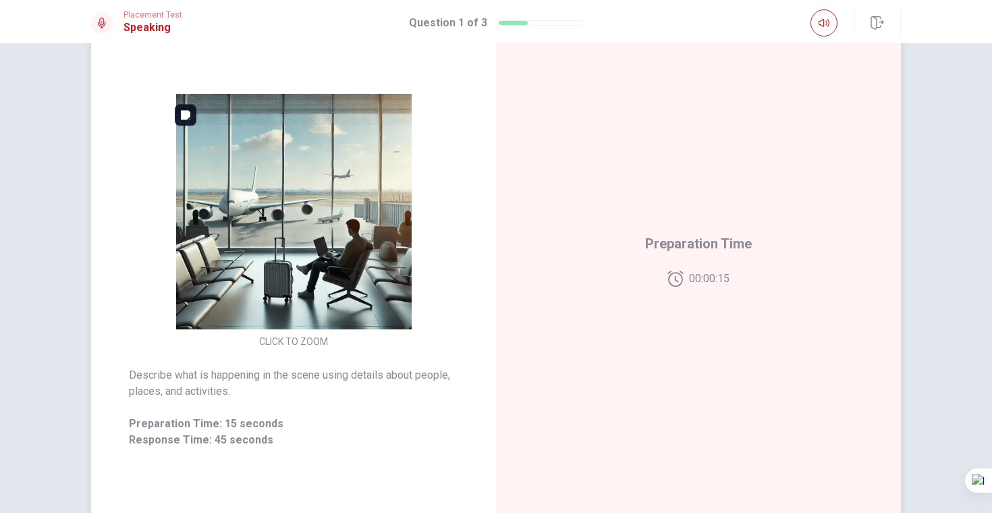
click at [315, 313] on img at bounding box center [293, 212] width 259 height 236
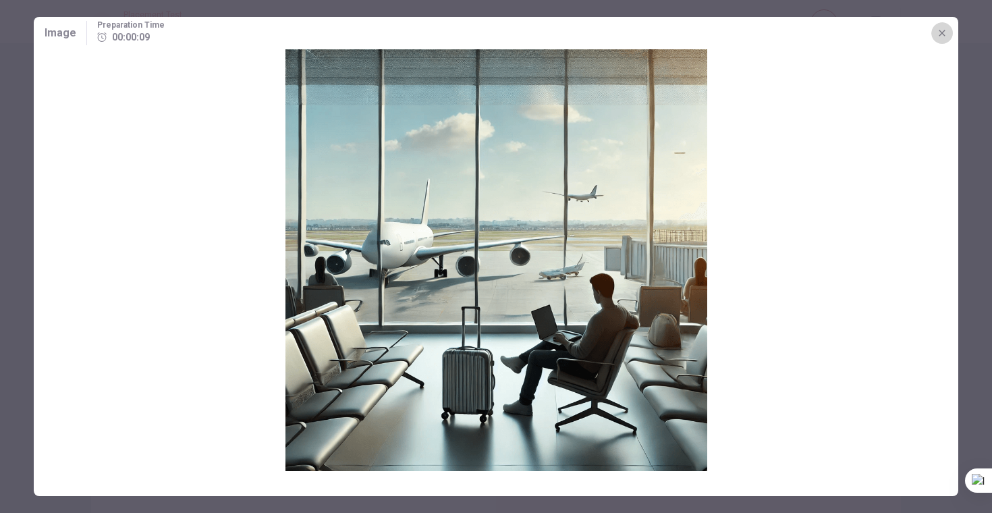
click at [942, 34] on icon "button" at bounding box center [942, 33] width 11 height 11
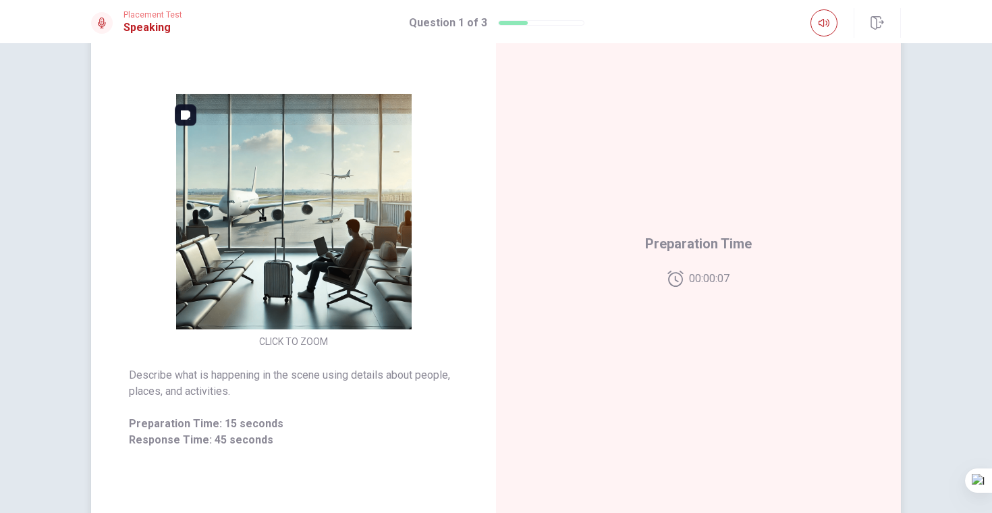
click at [353, 210] on img at bounding box center [293, 212] width 259 height 236
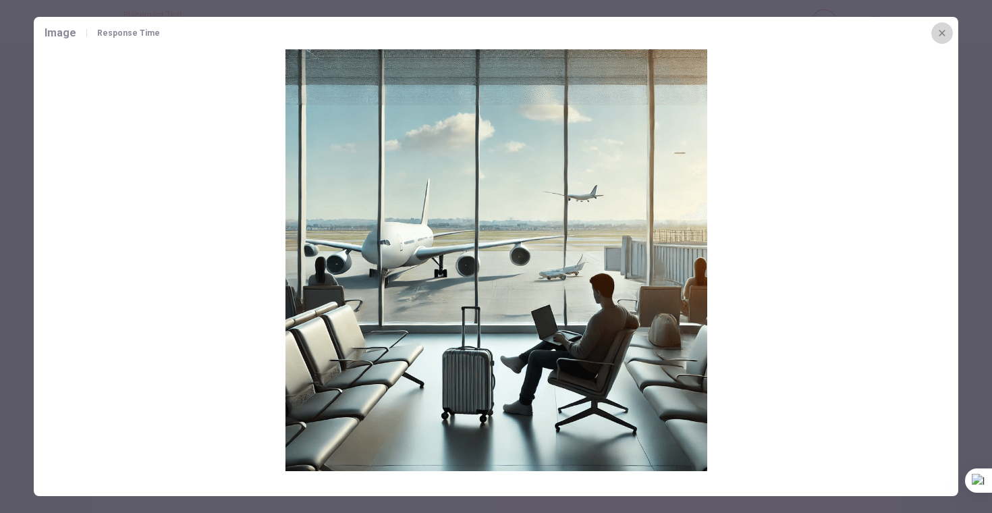
click at [936, 32] on button "button" at bounding box center [943, 33] width 22 height 22
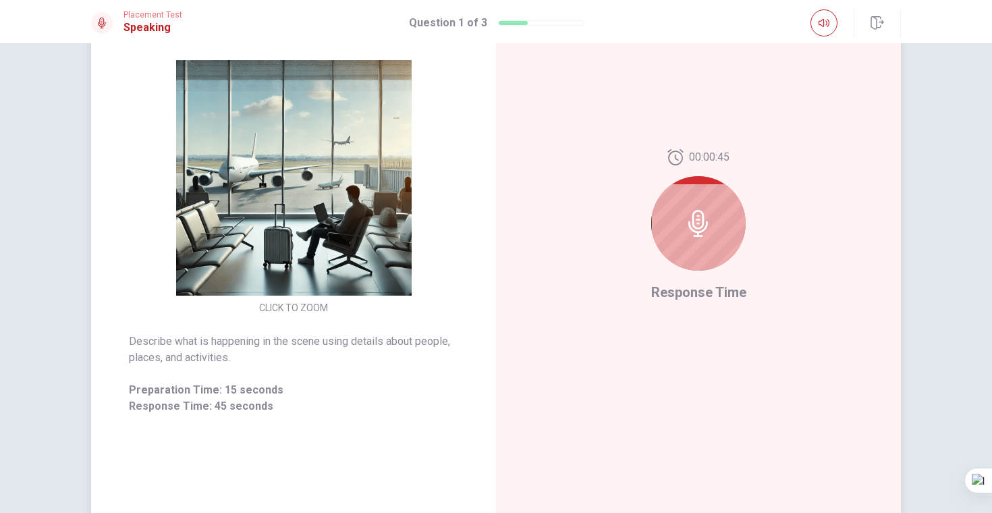
scroll to position [142, 0]
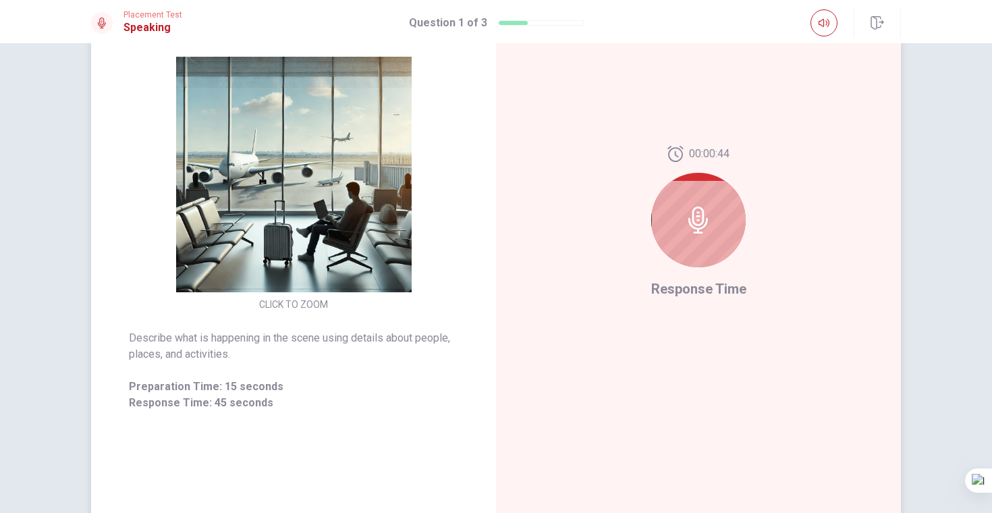
click at [697, 236] on div at bounding box center [698, 220] width 95 height 95
click at [316, 205] on img at bounding box center [293, 175] width 259 height 236
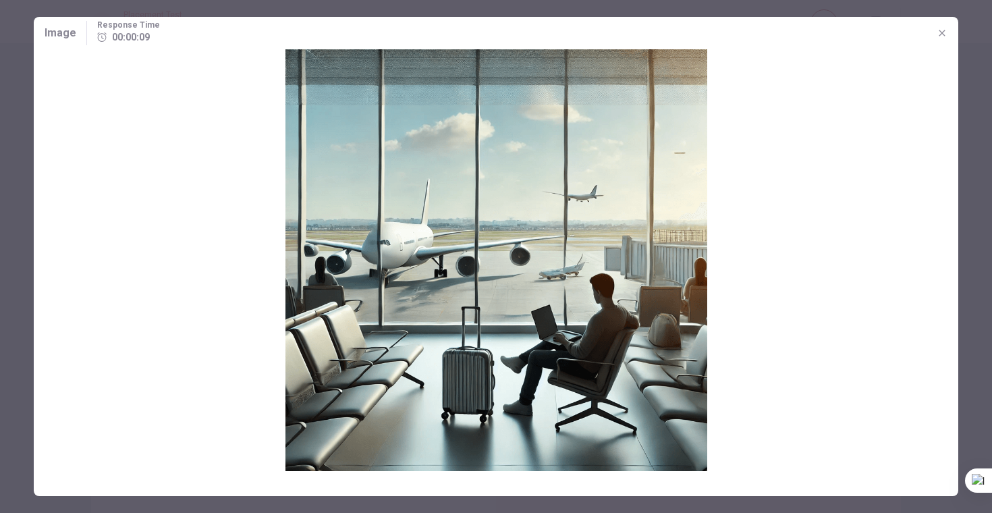
click at [947, 38] on icon "button" at bounding box center [942, 33] width 11 height 11
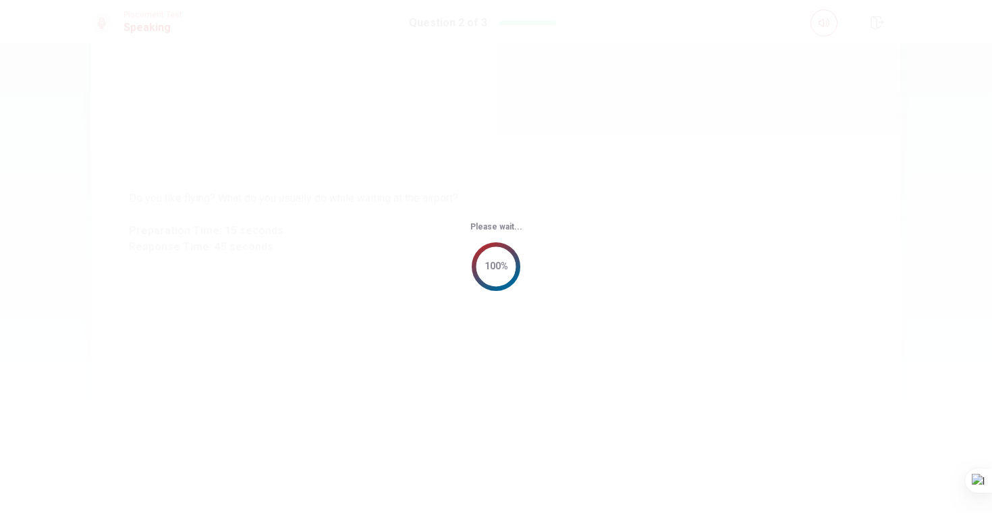
scroll to position [0, 0]
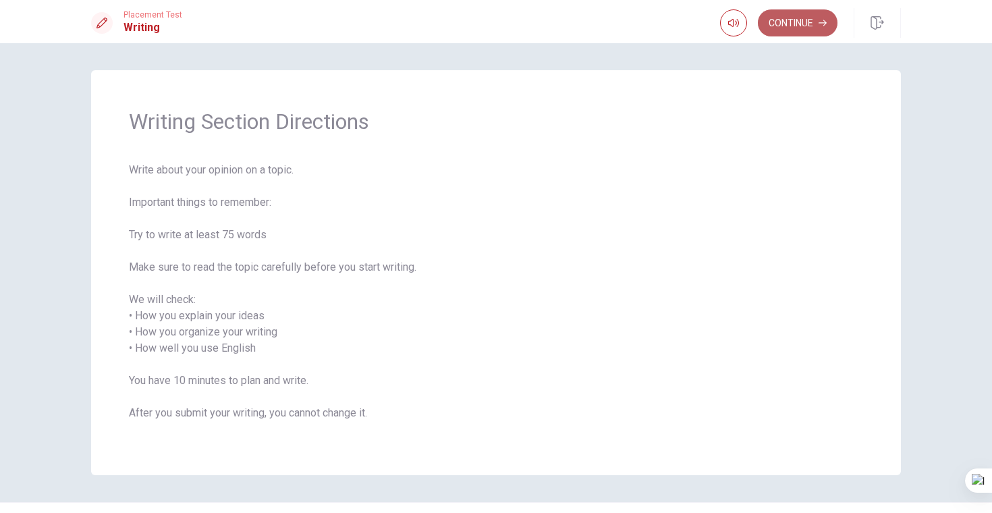
click at [803, 23] on button "Continue" at bounding box center [798, 22] width 80 height 27
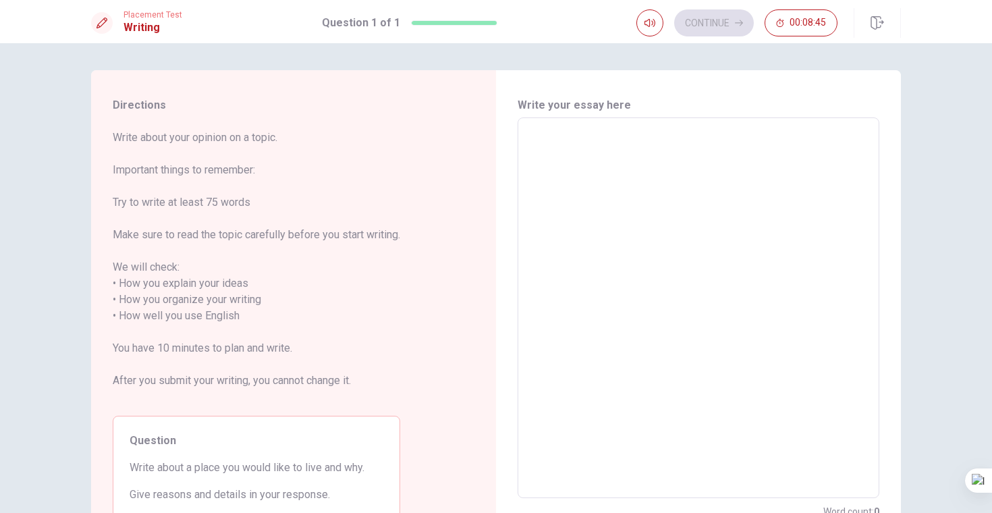
click at [626, 214] on textarea at bounding box center [698, 308] width 343 height 358
type textarea "ı"
type textarea "x"
type textarea "ı"
type textarea "x"
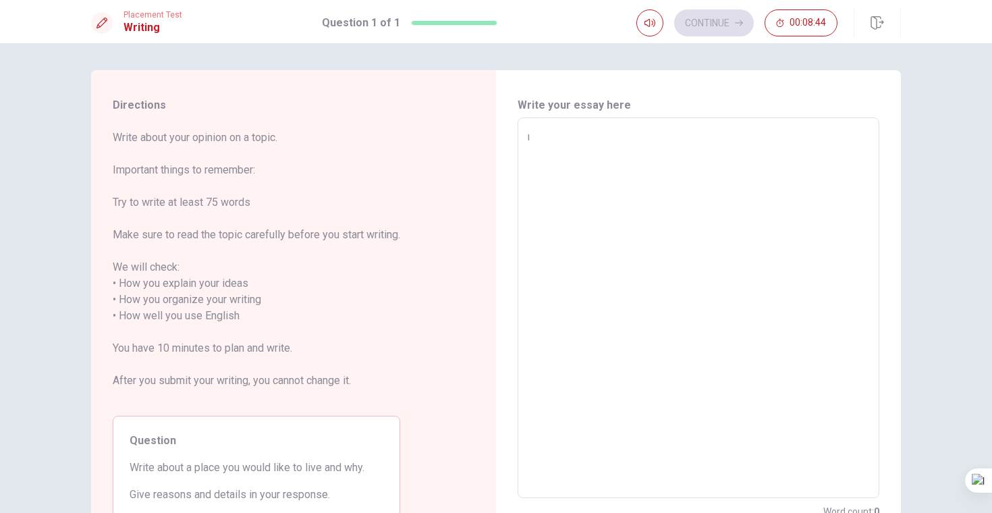
type textarea "ı w"
type textarea "x"
type textarea "ı wa"
type textarea "x"
type textarea "ı wan"
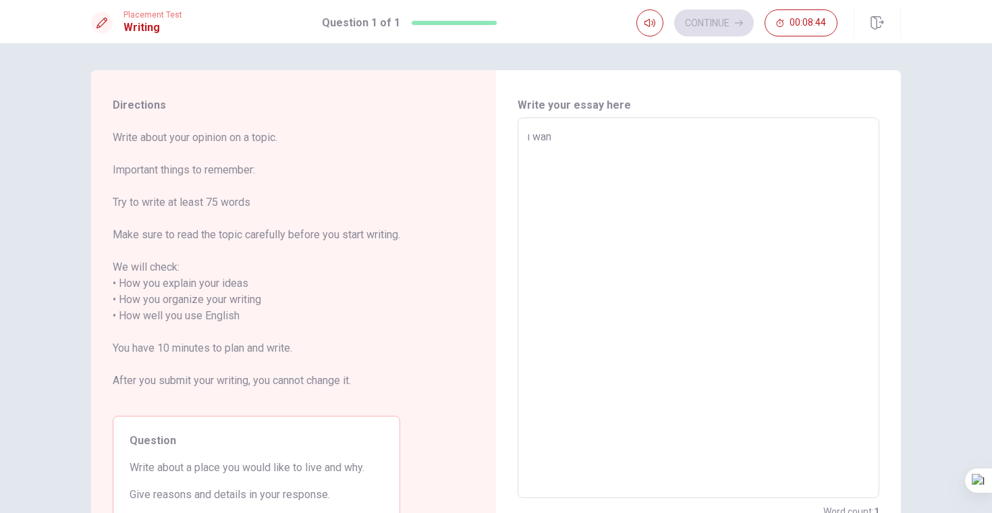
type textarea "x"
type textarea "ı want"
type textarea "x"
type textarea "ı want"
type textarea "x"
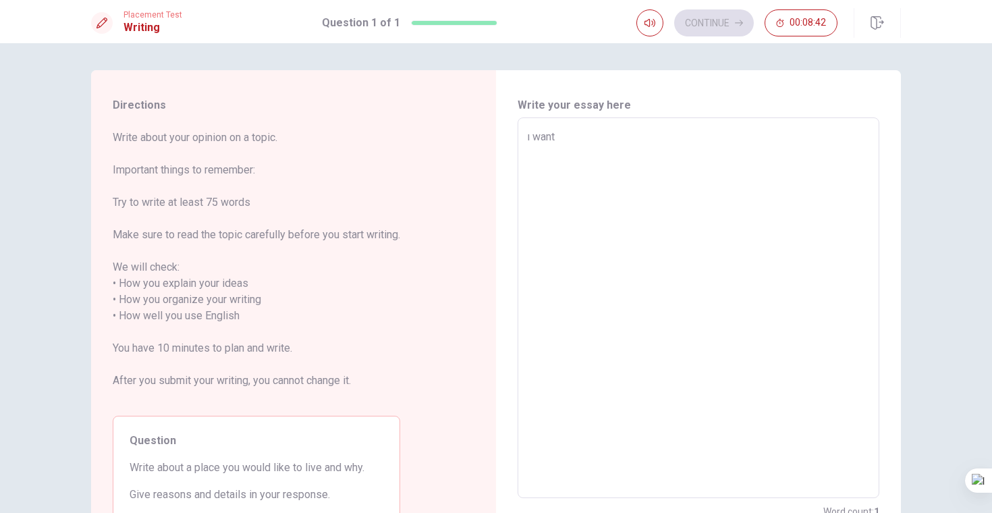
type textarea "ı want t"
type textarea "x"
type textarea "ı want to"
type textarea "x"
type textarea "ı want to"
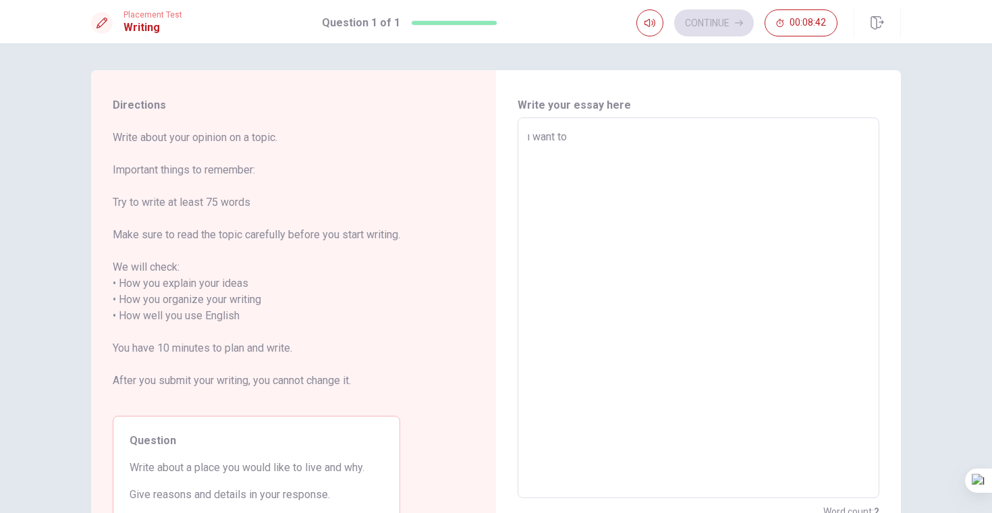
type textarea "x"
type textarea "ı want to ş"
type textarea "x"
type textarea "ı want to"
type textarea "x"
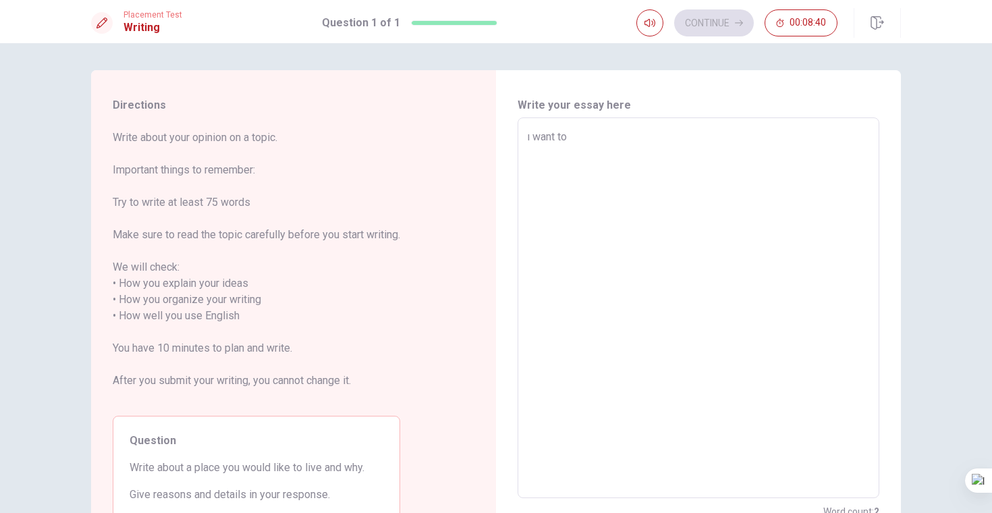
type textarea "ı want to l"
type textarea "x"
type textarea "ı want to li"
type textarea "x"
type textarea "ı want to liv"
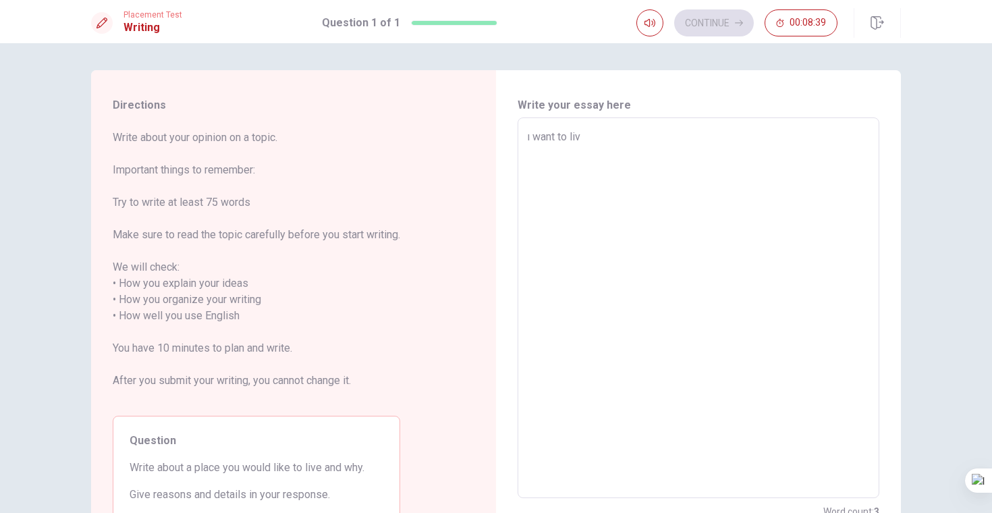
type textarea "x"
type textarea "ı want to live"
type textarea "x"
type textarea "ı want to live"
type textarea "x"
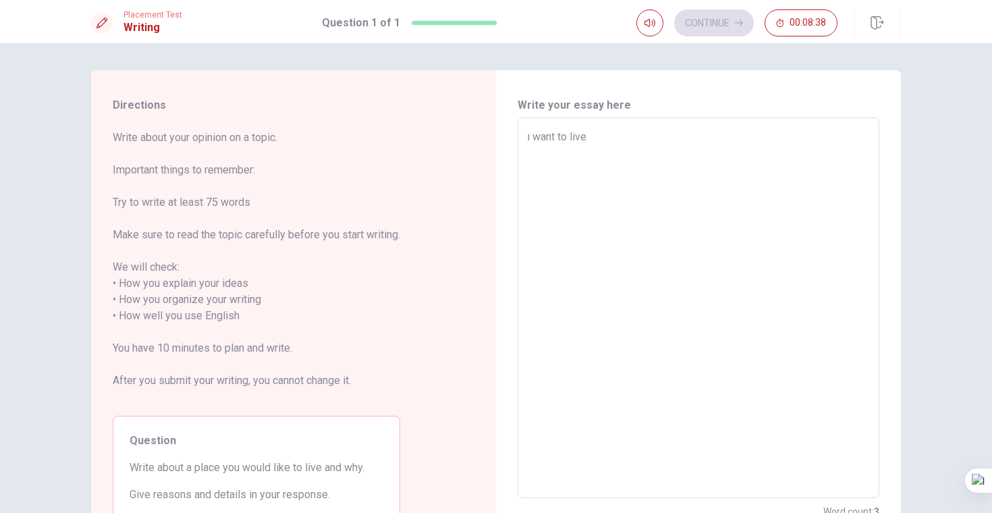
type textarea "ı want to live i"
type textarea "x"
type textarea "ı want to live in"
type textarea "x"
type textarea "ı want to live in"
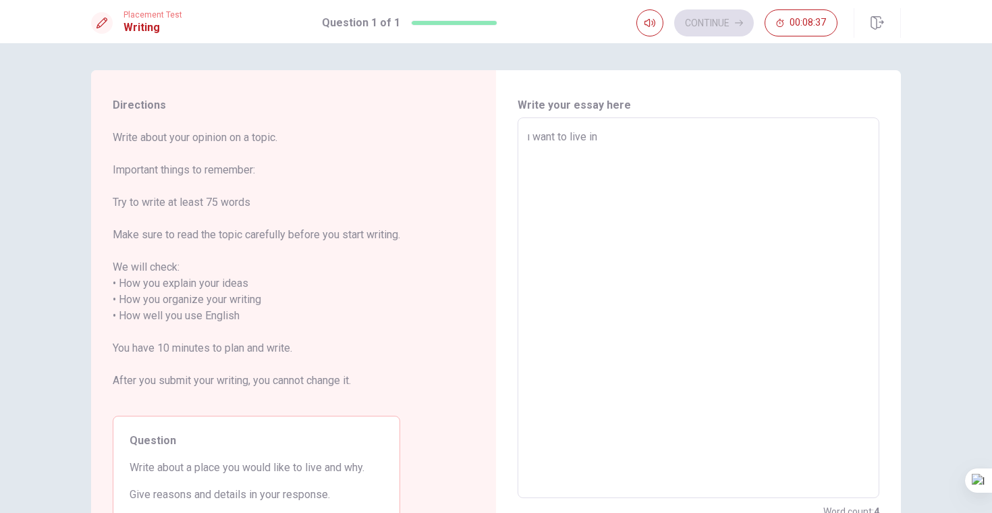
type textarea "x"
type textarea "ı want to live in a"
type textarea "x"
type textarea "ı want to live in a"
type textarea "x"
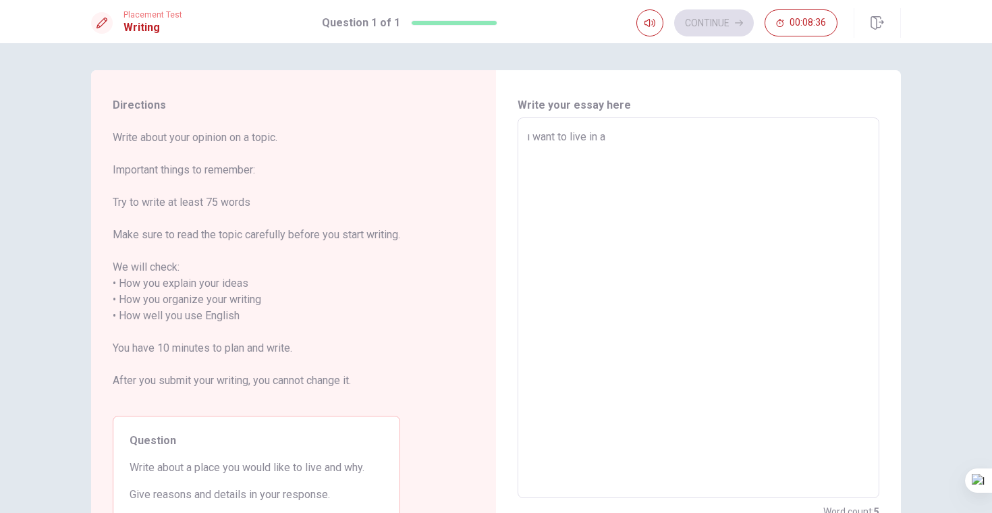
type textarea "ı want to live in a q"
type textarea "x"
type textarea "ı want to live in a qı"
type textarea "x"
type textarea "ı want to live in a q"
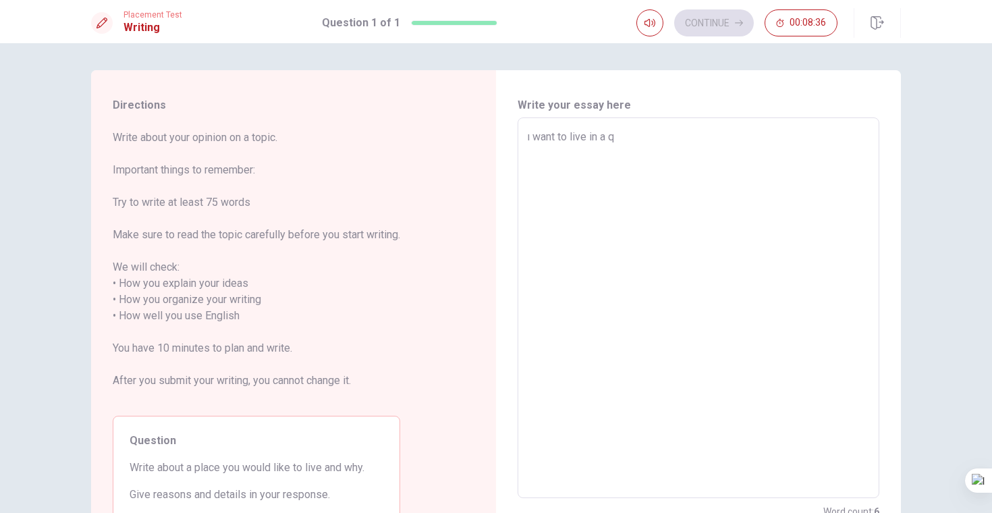
type textarea "x"
type textarea "ı want to live in a qı"
type textarea "x"
type textarea "ı want to live in a q"
type textarea "x"
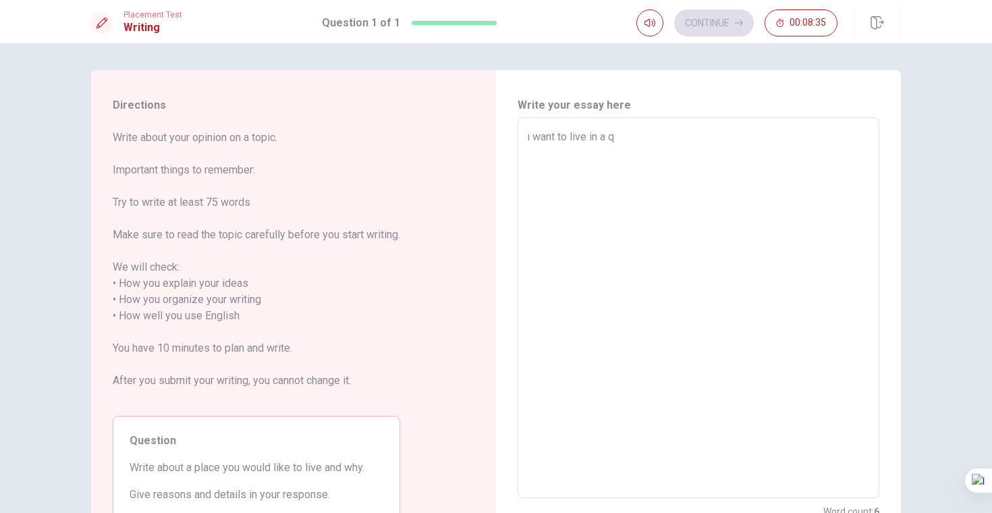
type textarea "ı want to live in a qu"
type textarea "x"
type textarea "ı want to live in a qui"
type textarea "x"
type textarea "ı want to live in a quit"
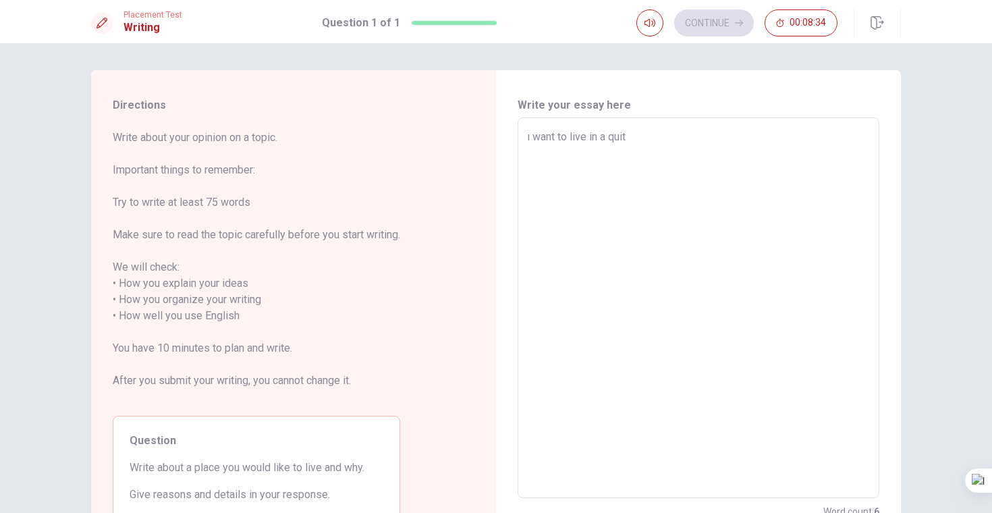
type textarea "x"
type textarea "ı want to live in a quit"
type textarea "x"
type textarea "ı want to live in a quit"
type textarea "x"
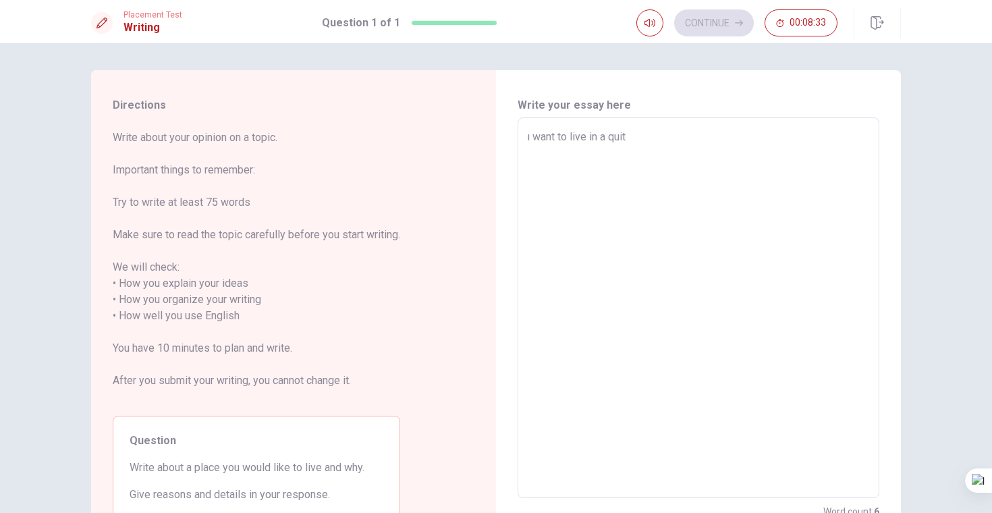
type textarea "ı want to live in a qui"
type textarea "x"
type textarea "ı want to live in a quie"
type textarea "x"
type textarea "ı want to live in a quiet"
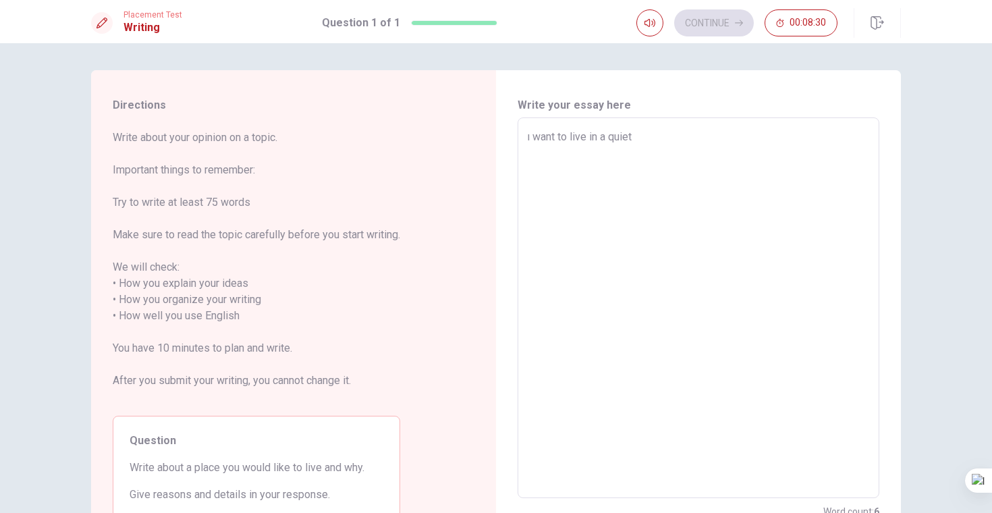
type textarea "x"
type textarea "ı want to live in a quiet,"
type textarea "x"
type textarea "ı want to live in a quiet,"
type textarea "x"
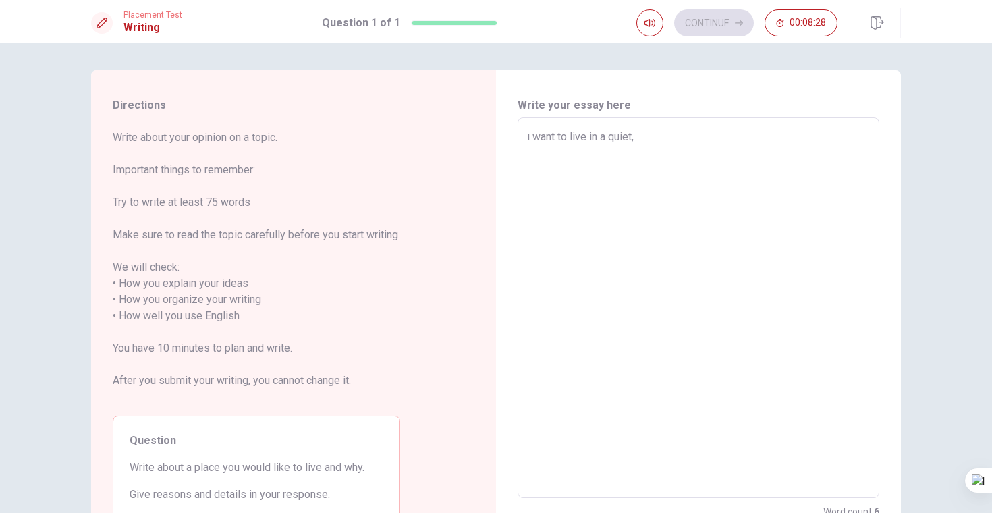
type textarea "ı want to live in a quiet, s"
type textarea "x"
type textarea "ı want to live in a quiet, sa"
type textarea "x"
type textarea "ı want to live in a quiet, saf"
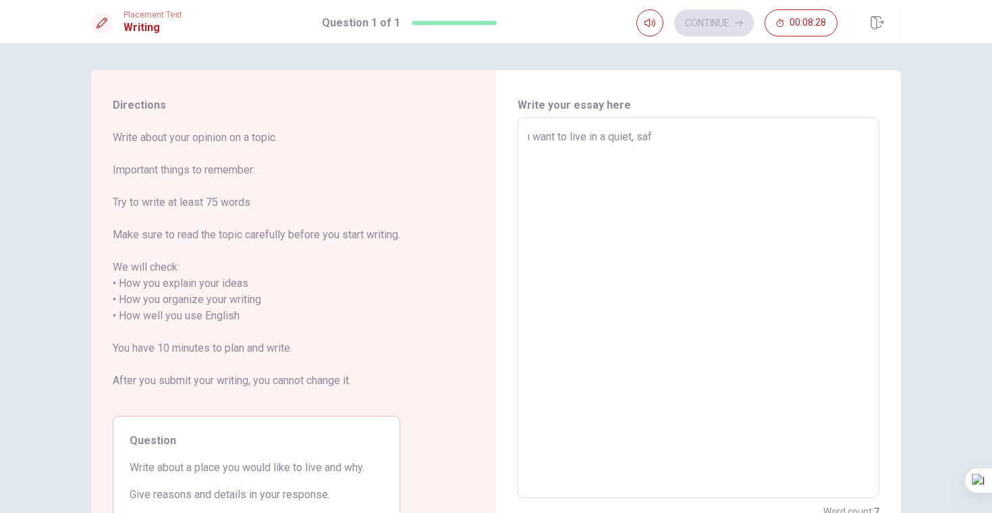
type textarea "x"
type textarea "ı want to live in a quiet, safe"
type textarea "x"
type textarea "ı want to live in a quiet, safe"
type textarea "x"
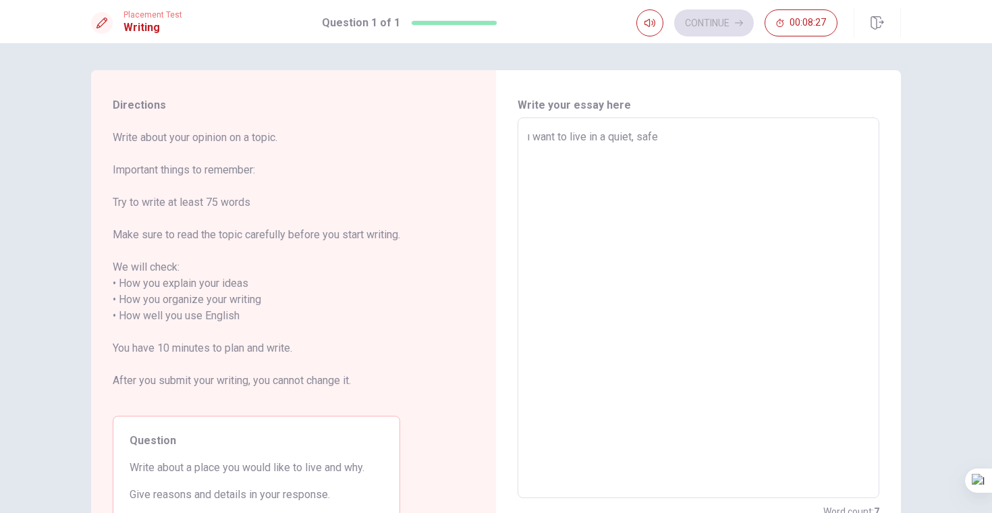
type textarea "ı want to live in a quiet, safe a"
type textarea "x"
type textarea "ı want to live in a quiet, safe an"
type textarea "x"
type textarea "ı want to live in a quiet, safe and"
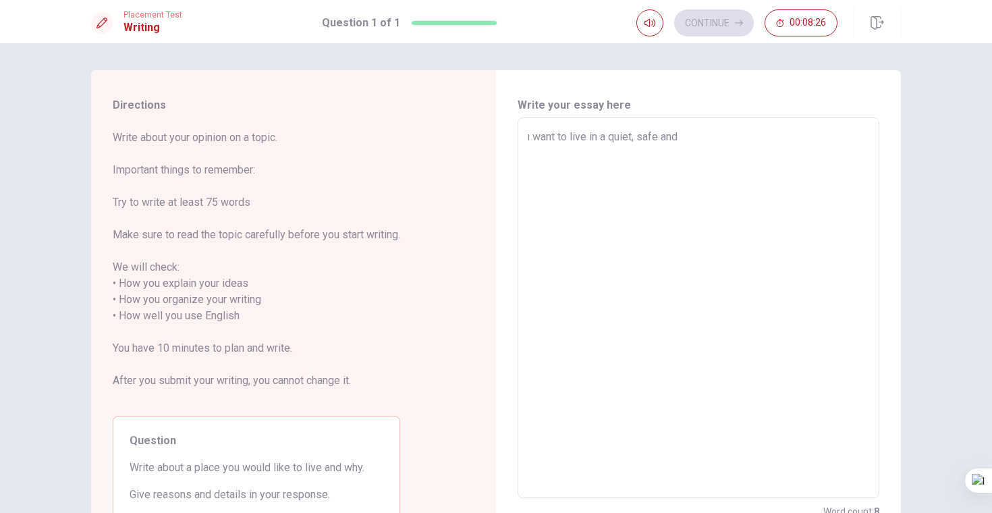
type textarea "x"
type textarea "ı want to live in a quiet, safe and"
type textarea "x"
type textarea "ı want to live in a quiet, safe and p"
type textarea "x"
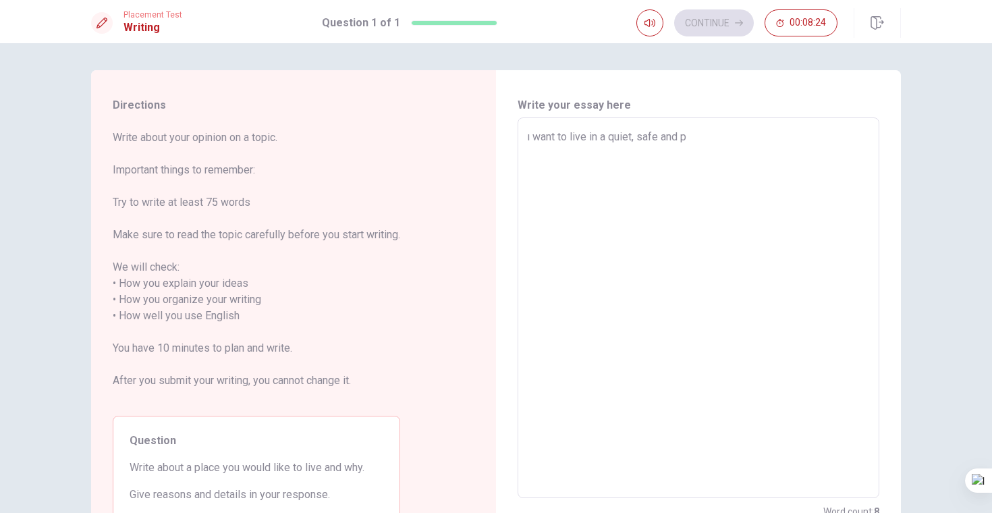
type textarea "ı want to live in a quiet, safe and pe"
type textarea "x"
type textarea "ı want to live in a quiet, safe and pea"
type textarea "x"
type textarea "ı want to live in a quiet, safe and peac"
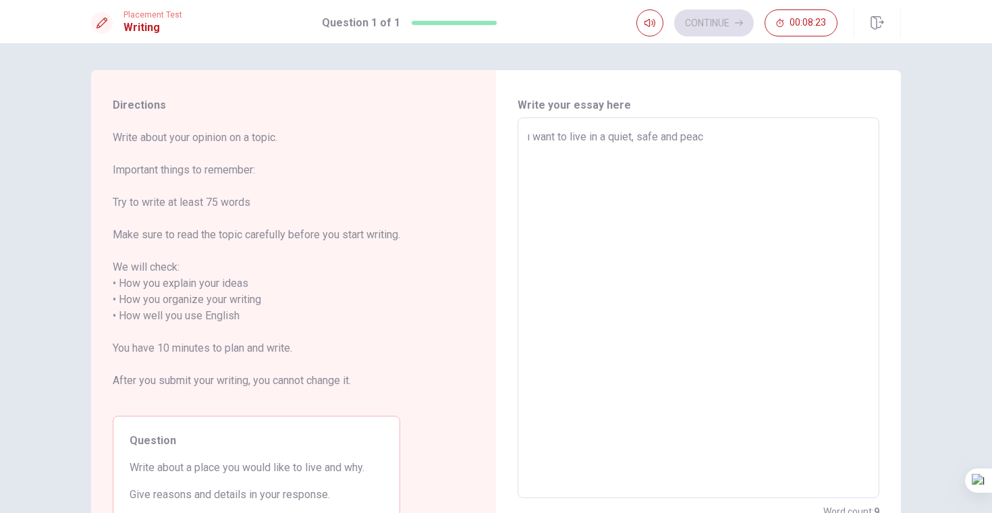
type textarea "x"
type textarea "ı want to live in a quiet, safe and peace"
type textarea "x"
type textarea "ı want to live in a quiet, safe and peacef"
type textarea "x"
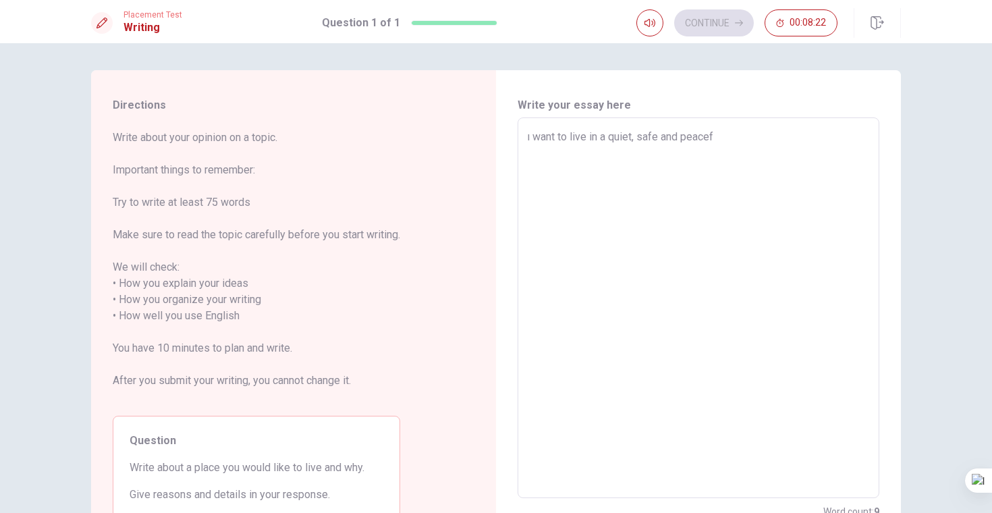
type textarea "ı want to live in a quiet, safe and peacefu"
type textarea "x"
type textarea "ı want to live in a quiet, safe and peaceful"
type textarea "x"
type textarea "ı want to live in a quiet, safe and peaceful"
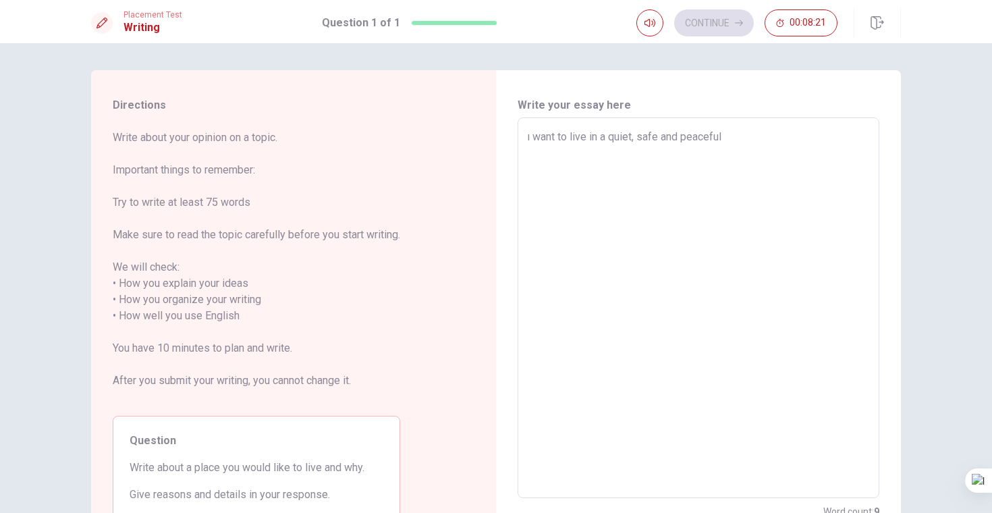
type textarea "x"
type textarea "ı want to live in a quiet, safe and peaceful p"
type textarea "x"
type textarea "ı want to live in a quiet, safe and peaceful pl"
type textarea "x"
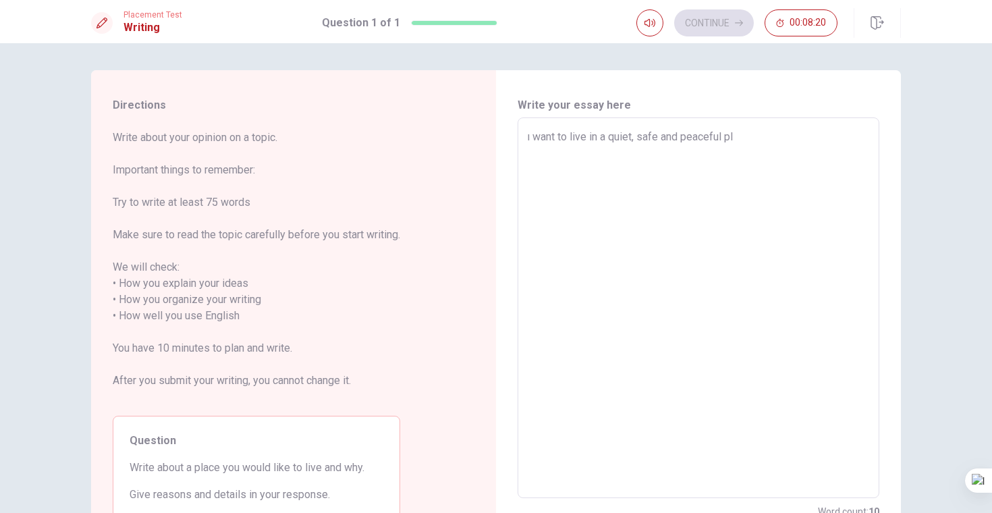
type textarea "ı want to live in a quiet, safe and peaceful pla"
type textarea "x"
type textarea "ı want to live in a quiet, safe and peaceful plac"
type textarea "x"
type textarea "ı want to live in a quiet, safe and peaceful place"
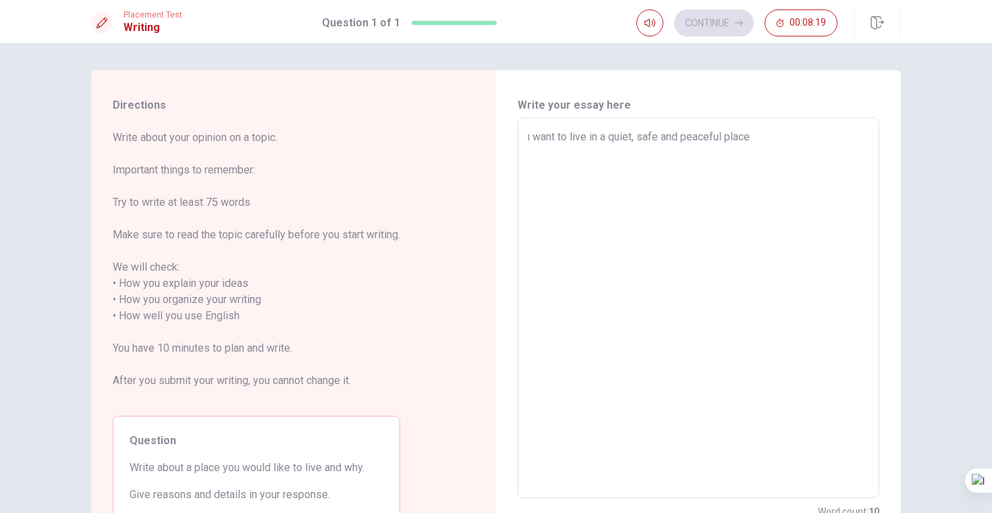
type textarea "x"
type textarea "ı want to live in a quiet, safe and peaceful place"
type textarea "x"
type textarea "ı want to live in a quiet, safe and peaceful place b"
type textarea "x"
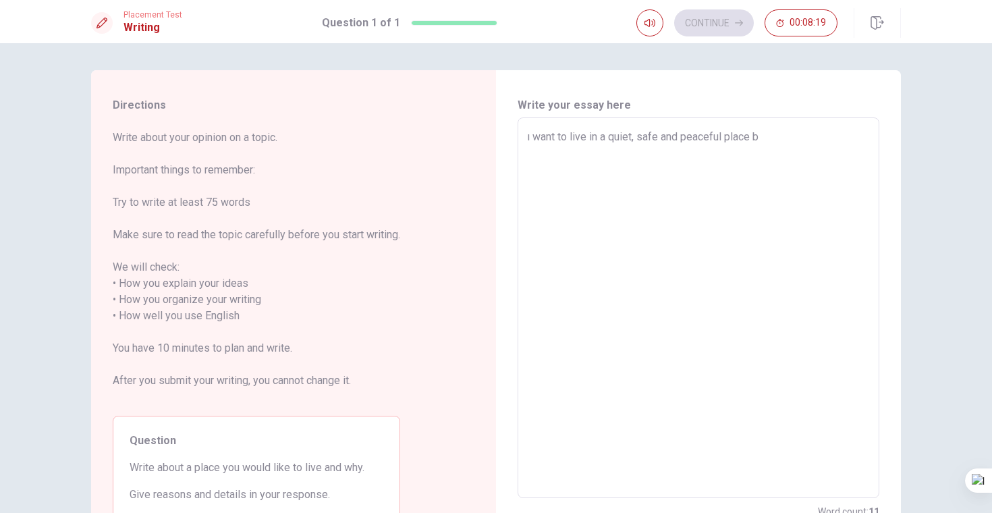
type textarea "ı want to live in a quiet, safe and peaceful place be"
type textarea "x"
type textarea "ı want to live in a quiet, safe and peaceful place bec"
type textarea "x"
type textarea "ı want to live in a quiet, safe and peaceful place beca"
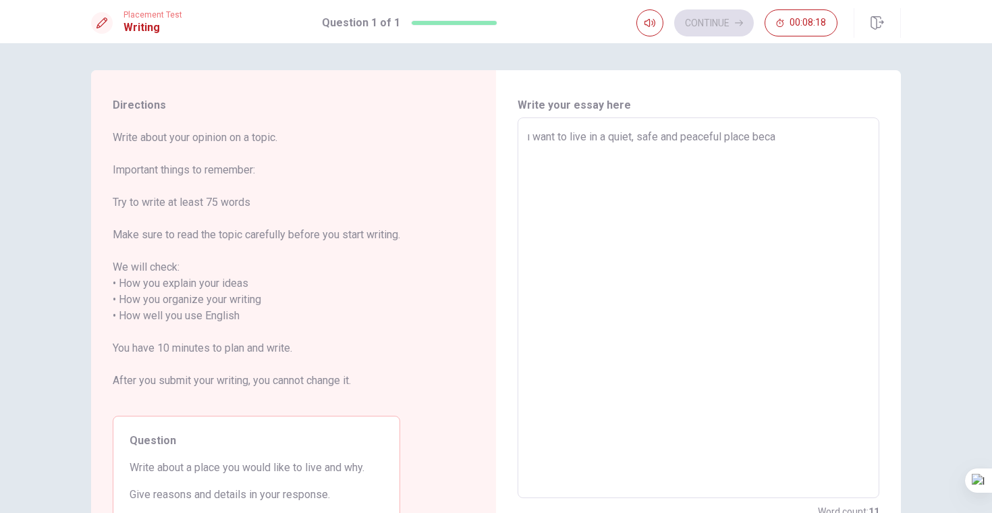
type textarea "x"
type textarea "ı want to live in a quiet, safe and peaceful place becas"
type textarea "x"
type textarea "ı want to live in a quiet, safe and peaceful place beca"
type textarea "x"
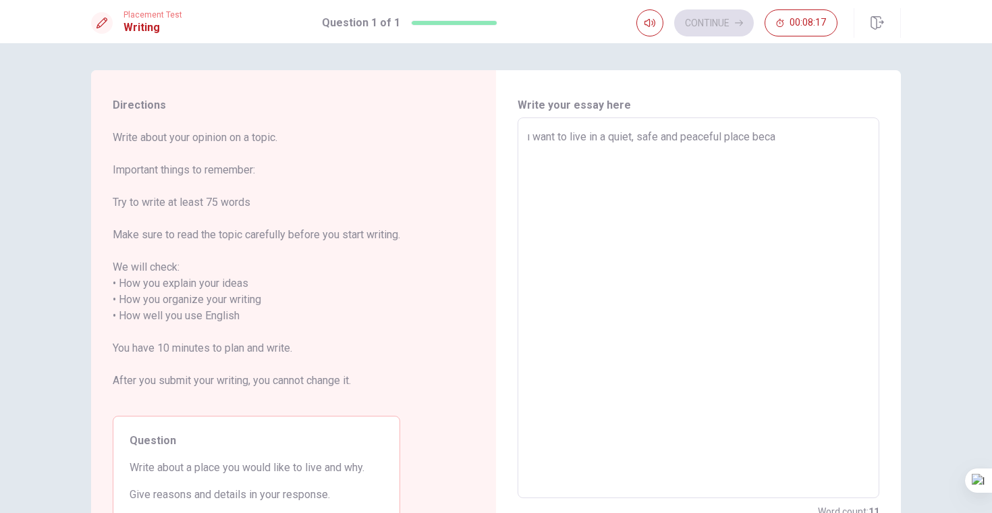
type textarea "ı want to live in a quiet, safe and peaceful place bec"
type textarea "x"
type textarea "ı want to live in a quiet, safe and peaceful place beca"
type textarea "x"
type textarea "ı want to live in a quiet, safe and peaceful place becau"
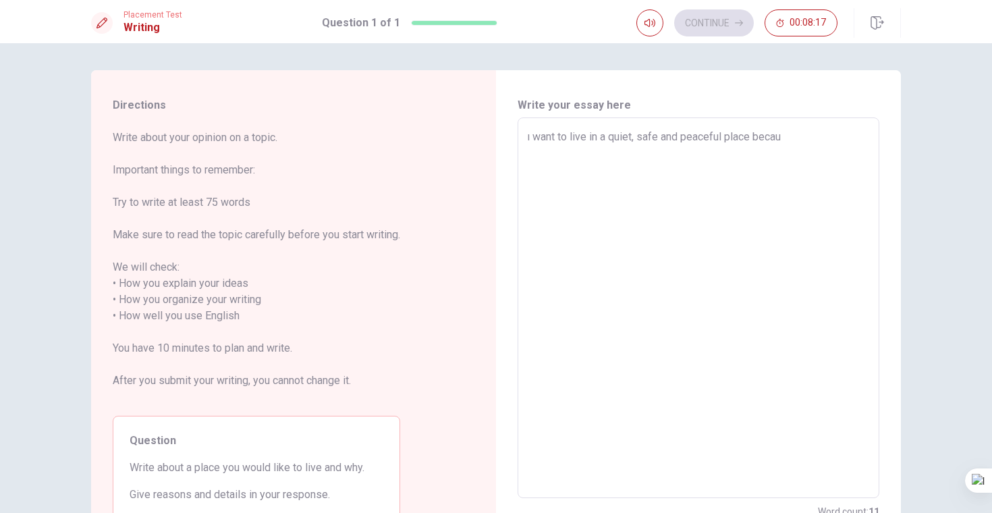
type textarea "x"
type textarea "ı want to live in a quiet, safe and peaceful place becaus"
type textarea "x"
type textarea "ı want to live in a quiet, safe and peaceful place because"
type textarea "x"
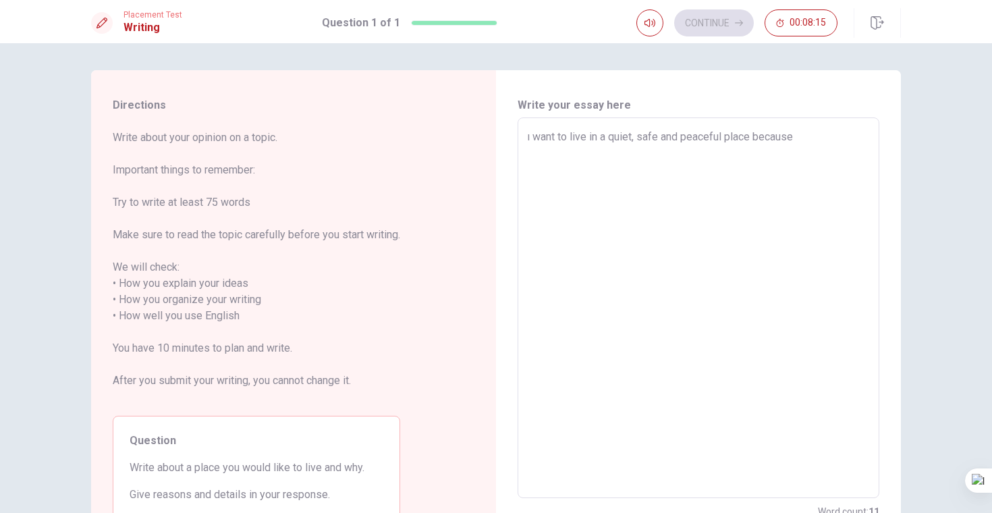
type textarea "ı want to live in a quiet, safe and peaceful place because"
type textarea "x"
type textarea "ı want to live in a quiet, safe and peaceful place because ı"
type textarea "x"
type textarea "ı want to live in a quiet, safe and peaceful place because ı"
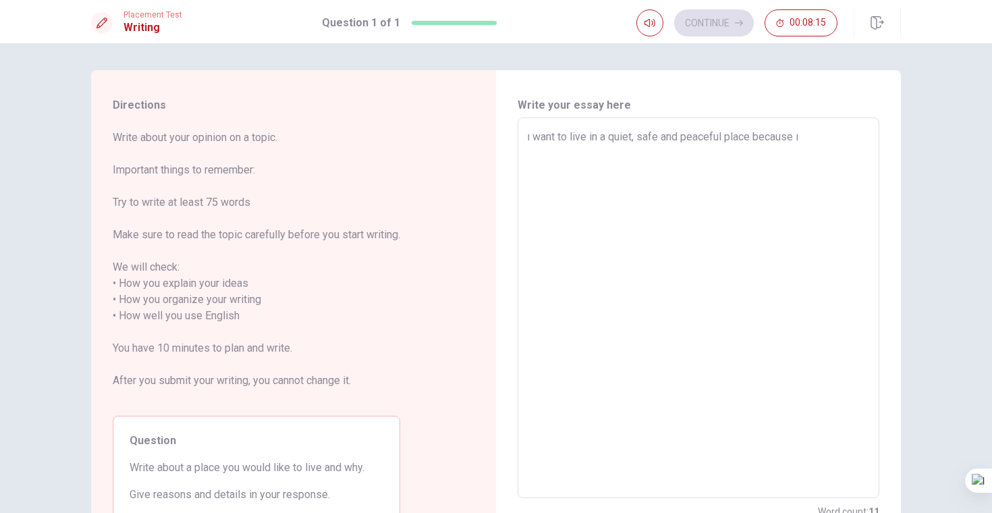
type textarea "x"
type textarea "ı want to live in a quiet, safe and peaceful place because ı w"
type textarea "x"
type textarea "ı want to live in a quiet, safe and peaceful place because ı wa"
type textarea "x"
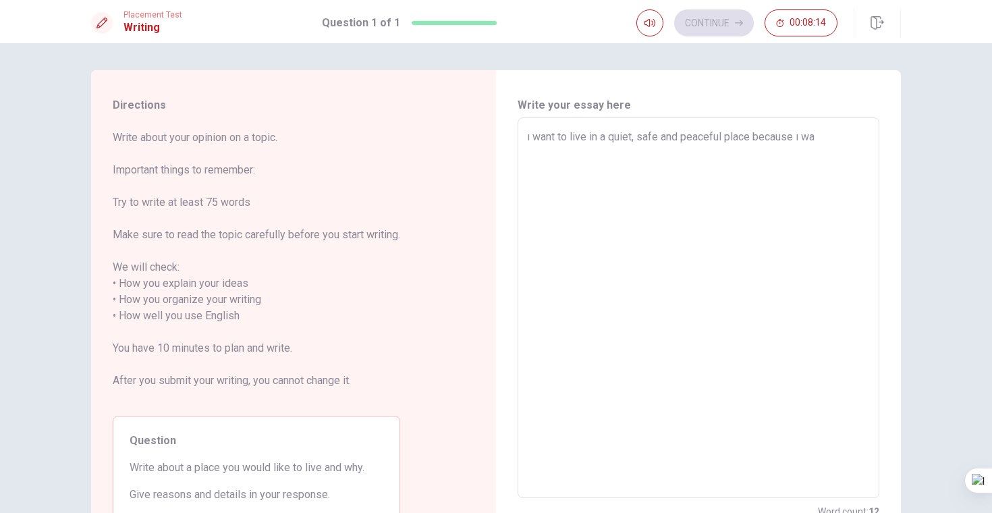
type textarea "ı want to live in a quiet, safe and peaceful place because ı wan"
type textarea "x"
type textarea "ı want to live in a quiet, safe and peaceful place because ı want"
type textarea "x"
type textarea "ı want to live in a quiet, safe and peaceful place because ı want"
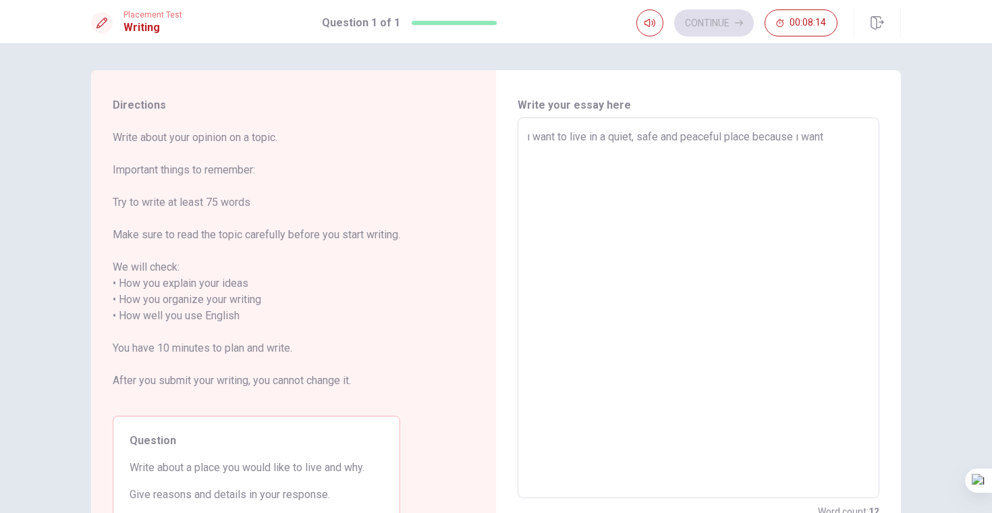
type textarea "x"
type textarea "ı want to live in a quiet, safe and peaceful place because ı want t"
type textarea "x"
type textarea "ı want to live in a quiet, safe and peaceful place because ı want to"
type textarea "x"
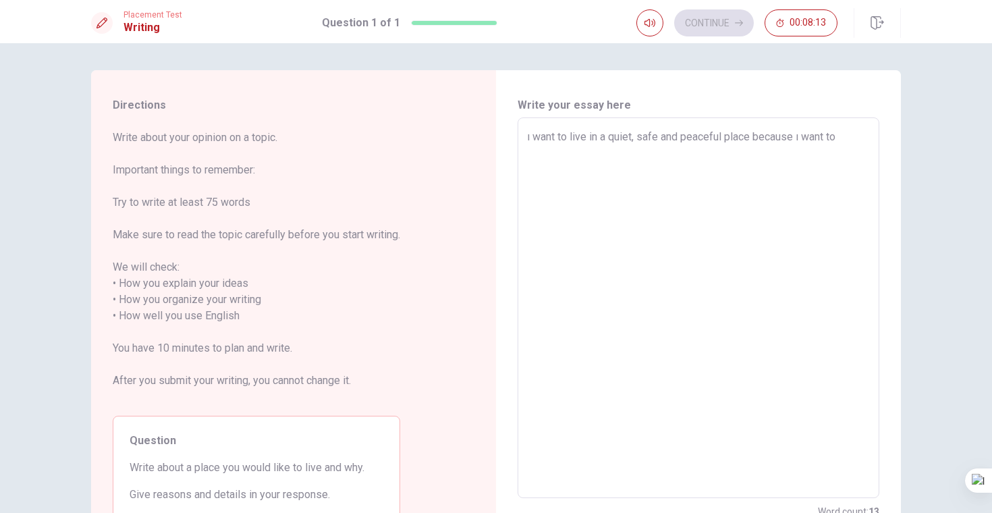
type textarea "ı want to live in a quiet, safe and peaceful place because ı want to"
type textarea "x"
type textarea "ı want to live in a quiet, safe and peaceful place because ı want to d"
type textarea "x"
type textarea "ı want to live in a quiet, safe and peaceful place because ı want to do"
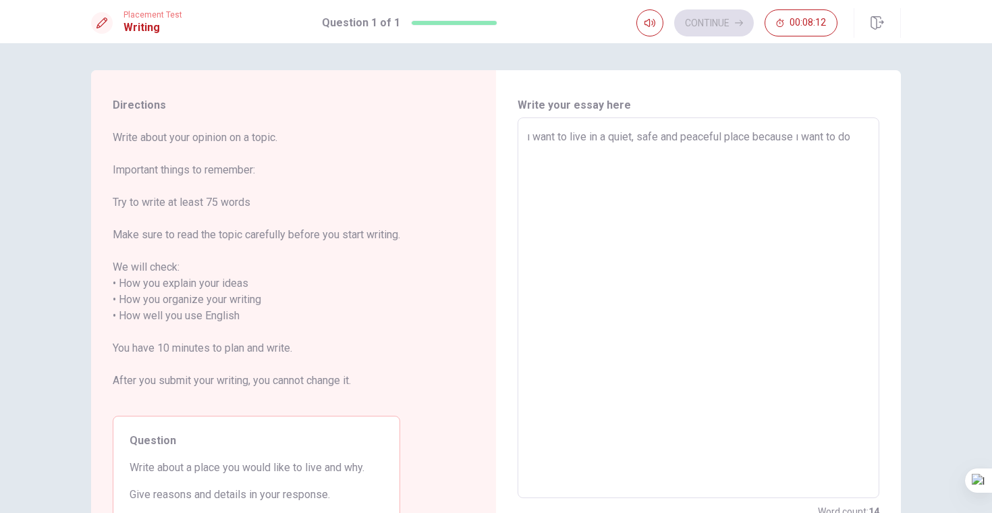
type textarea "x"
type textarea "ı want to live in a quiet, safe and peaceful place because ı want to do"
type textarea "x"
type textarea "ı want to live in a quiet, safe and peaceful place because ı want to do t"
type textarea "x"
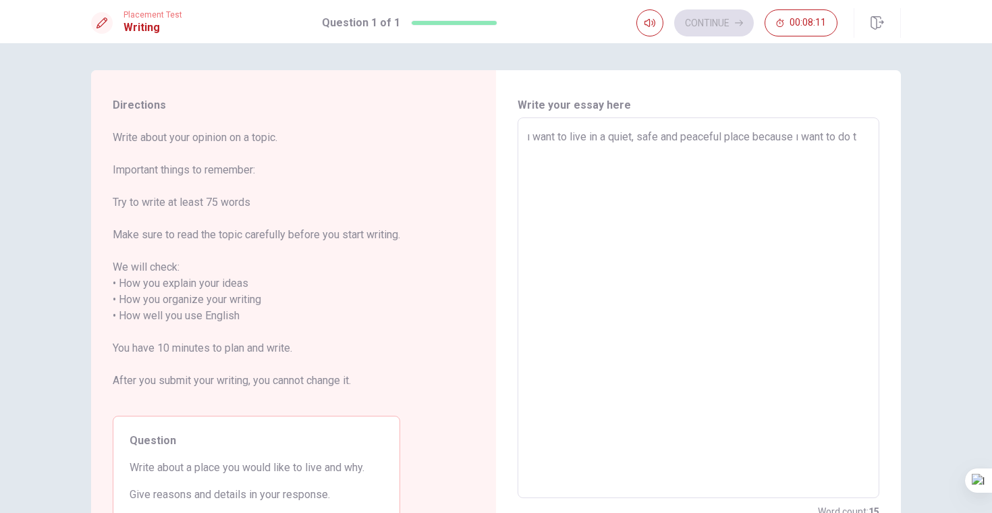
type textarea "ı want to live in a quiet, safe and peaceful place because ı want to do th"
type textarea "x"
type textarea "ı want to live in a quiet, safe and peaceful place because ı want to do thi"
type textarea "x"
type textarea "ı want to live in a quiet, safe and peaceful place because ı want to do this"
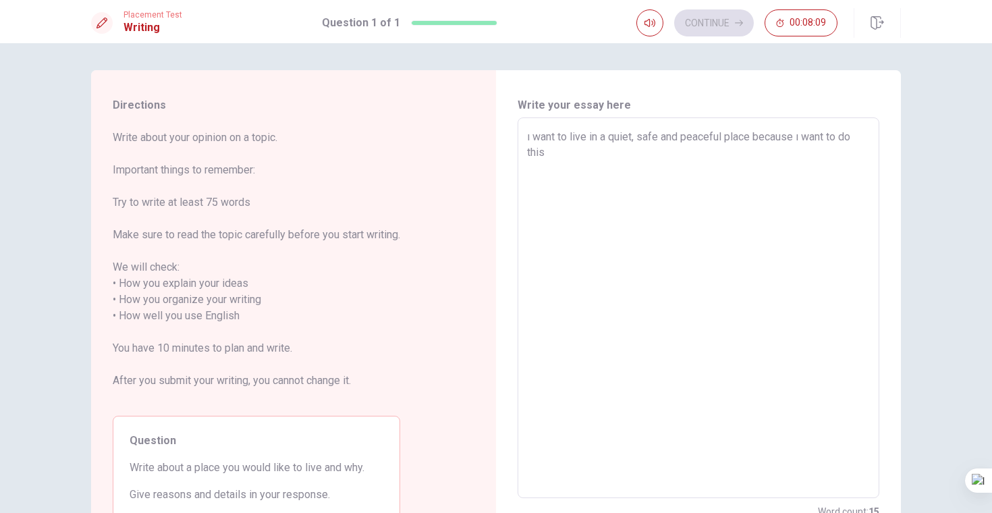
type textarea "x"
type textarea "ı want to live in a quiet, safe and peaceful place because ı want to do this"
type textarea "x"
type textarea "ı want to live in a quiet, safe and peaceful place because ı want to do this f"
type textarea "x"
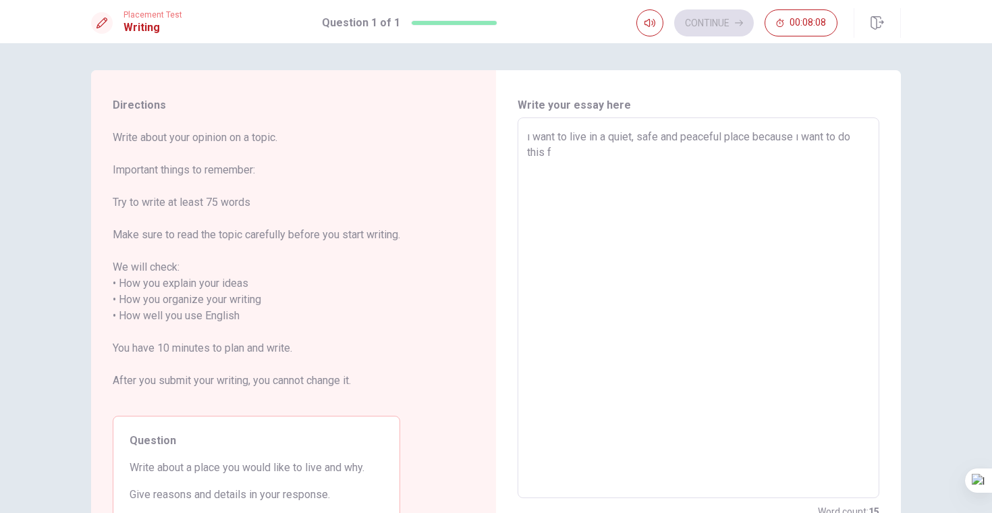
type textarea "ı want to live in a quiet, safe and peaceful place because ı want to do this fo"
type textarea "x"
type textarea "ı want to live in a quiet, safe and peaceful place because ı want to do this for"
type textarea "x"
type textarea "ı want to live in a quiet, safe and peaceful place because ı want to do this for"
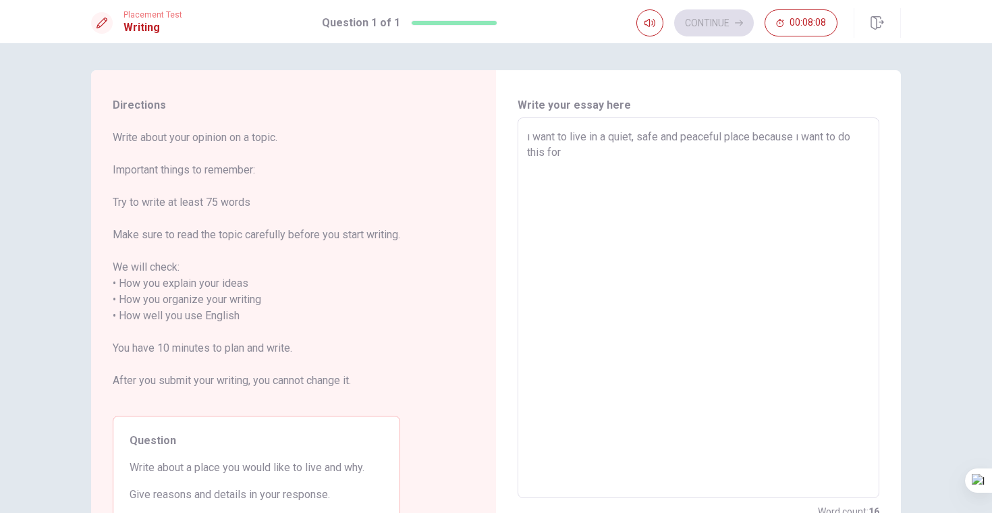
type textarea "x"
type textarea "ı want to live in a quiet, safe and peaceful place because ı want to do this fo…"
type textarea "x"
type textarea "ı want to live in a quiet, safe and peaceful place because ı want to do this fo…"
type textarea "x"
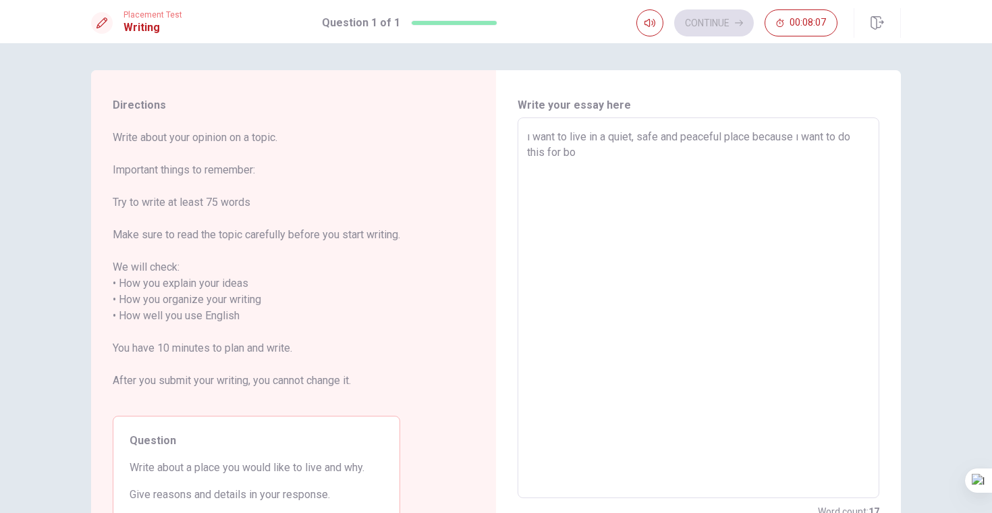
type textarea "ı want to live in a quiet, safe and peaceful place because ı want to do this fo…"
type textarea "x"
type textarea "ı want to live in a quiet, safe and peaceful place because ı want to do this fo…"
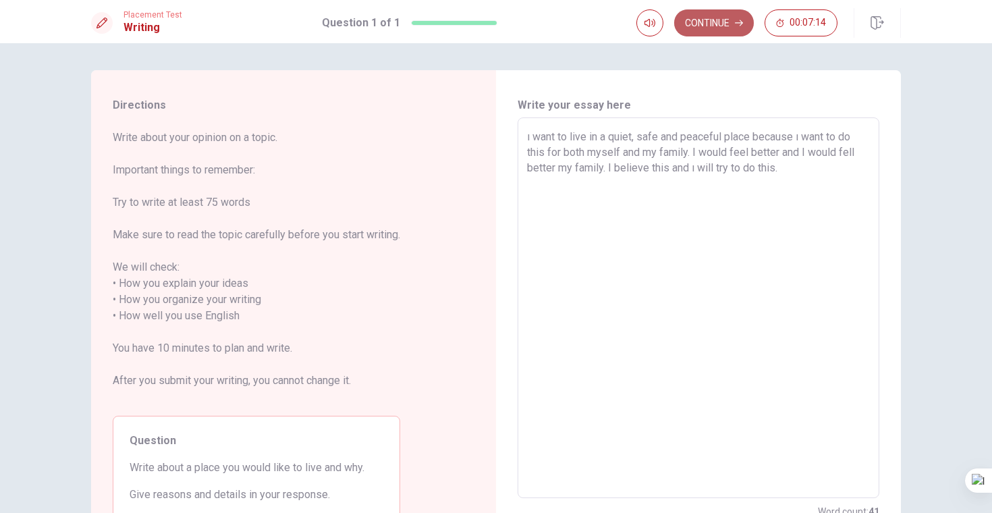
click at [724, 33] on button "Continue" at bounding box center [714, 22] width 80 height 27
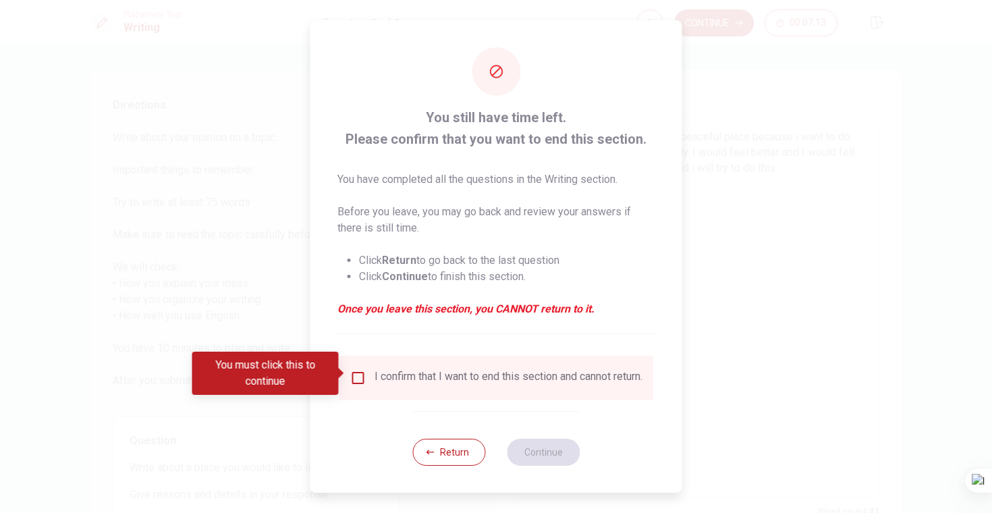
click at [504, 372] on div "I confirm that I want to end this section and cannot return." at bounding box center [509, 378] width 268 height 16
click at [356, 379] on input "You must click this to continue" at bounding box center [358, 378] width 16 height 16
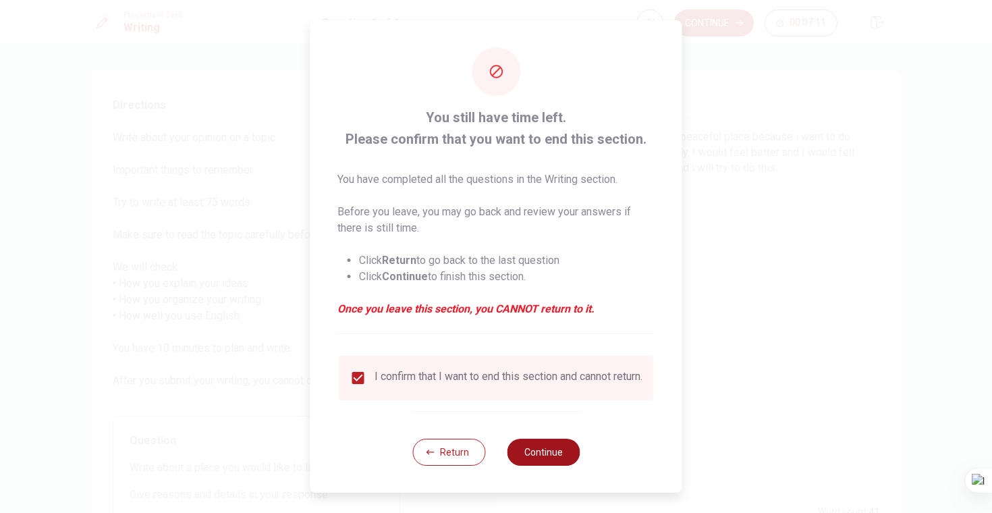
click at [519, 454] on button "Continue" at bounding box center [543, 452] width 73 height 27
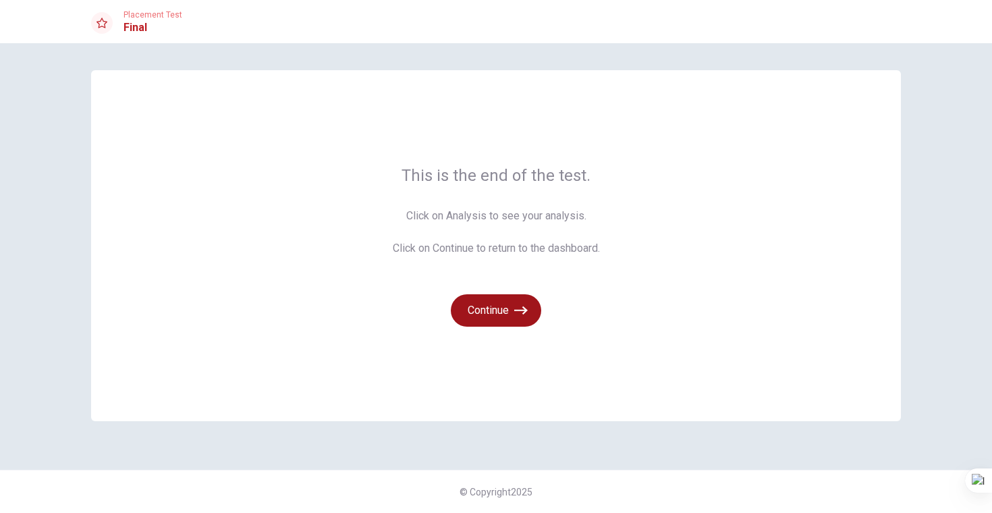
click at [520, 315] on icon "button" at bounding box center [521, 311] width 14 height 14
